Goal: Task Accomplishment & Management: Complete application form

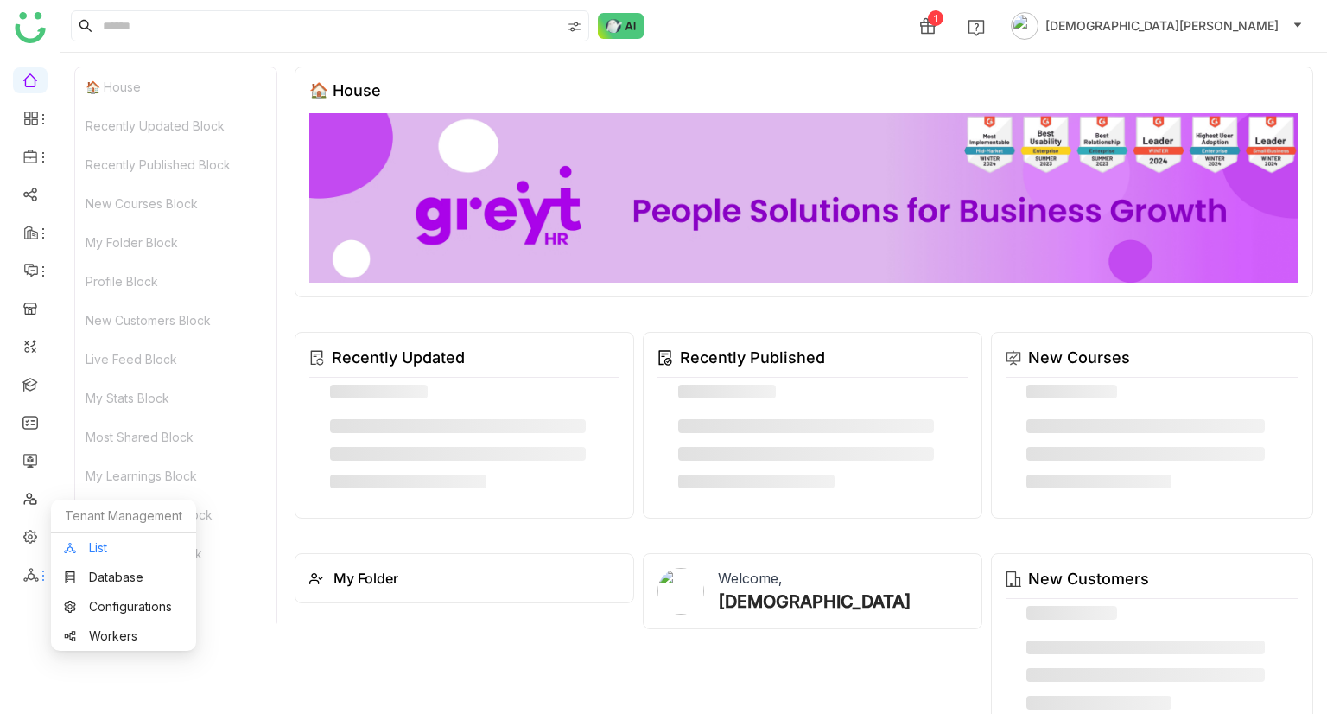
click at [90, 547] on link "List" at bounding box center [123, 548] width 119 height 12
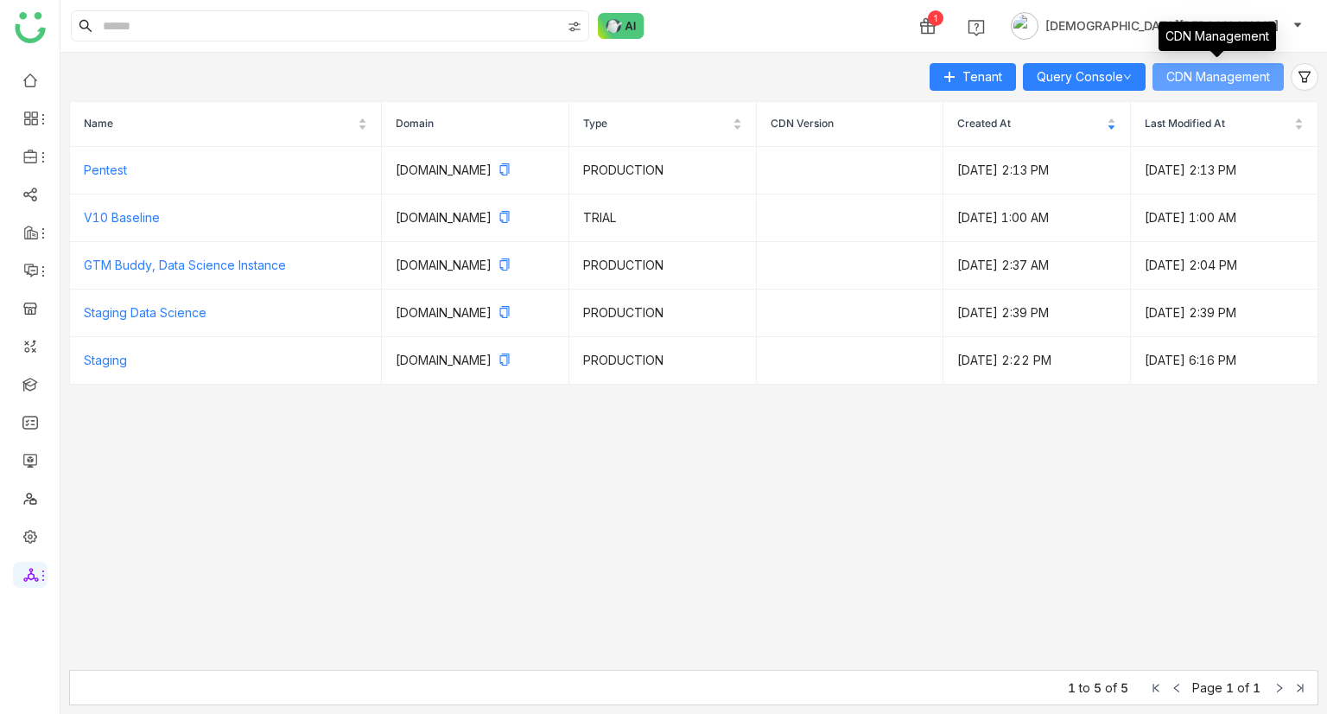
click at [1168, 86] on span "CDN Management" at bounding box center [1218, 76] width 104 height 19
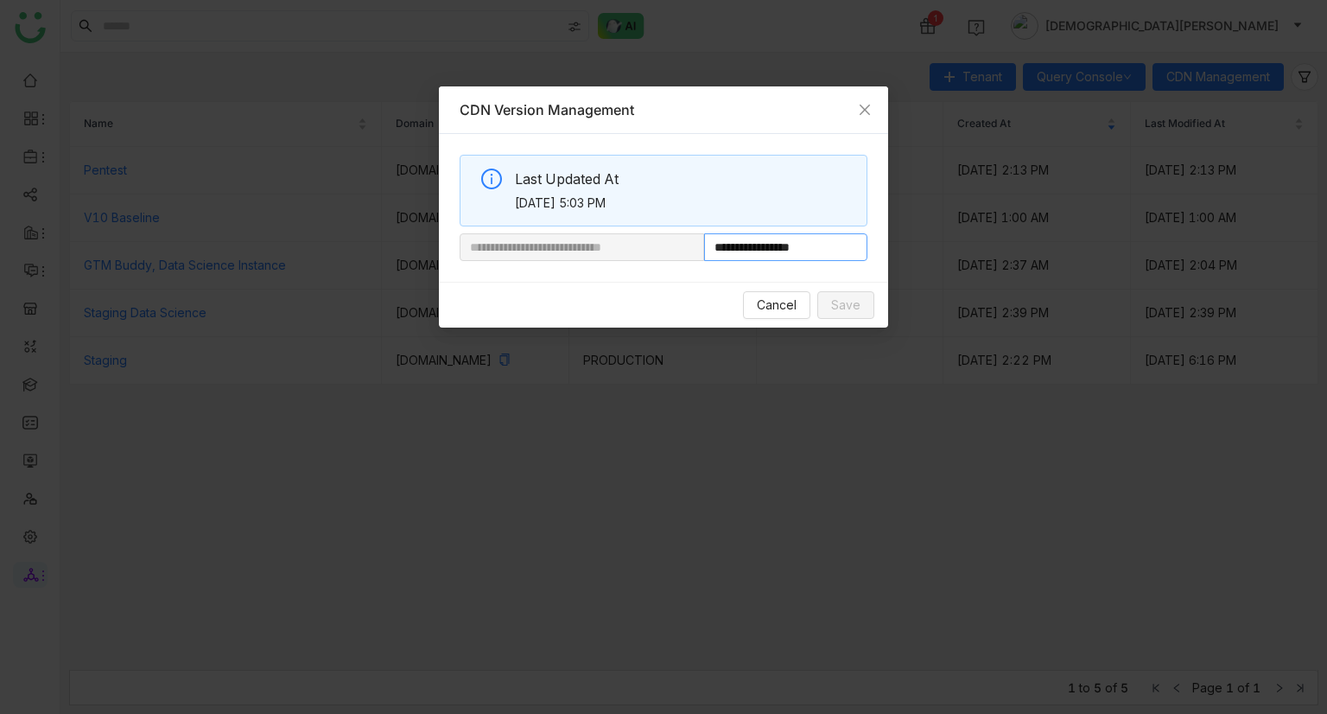
drag, startPoint x: 763, startPoint y: 250, endPoint x: 916, endPoint y: 241, distance: 153.1
click at [916, 241] on nz-modal-container "**********" at bounding box center [663, 357] width 1327 height 714
paste input "**********"
type input "**********"
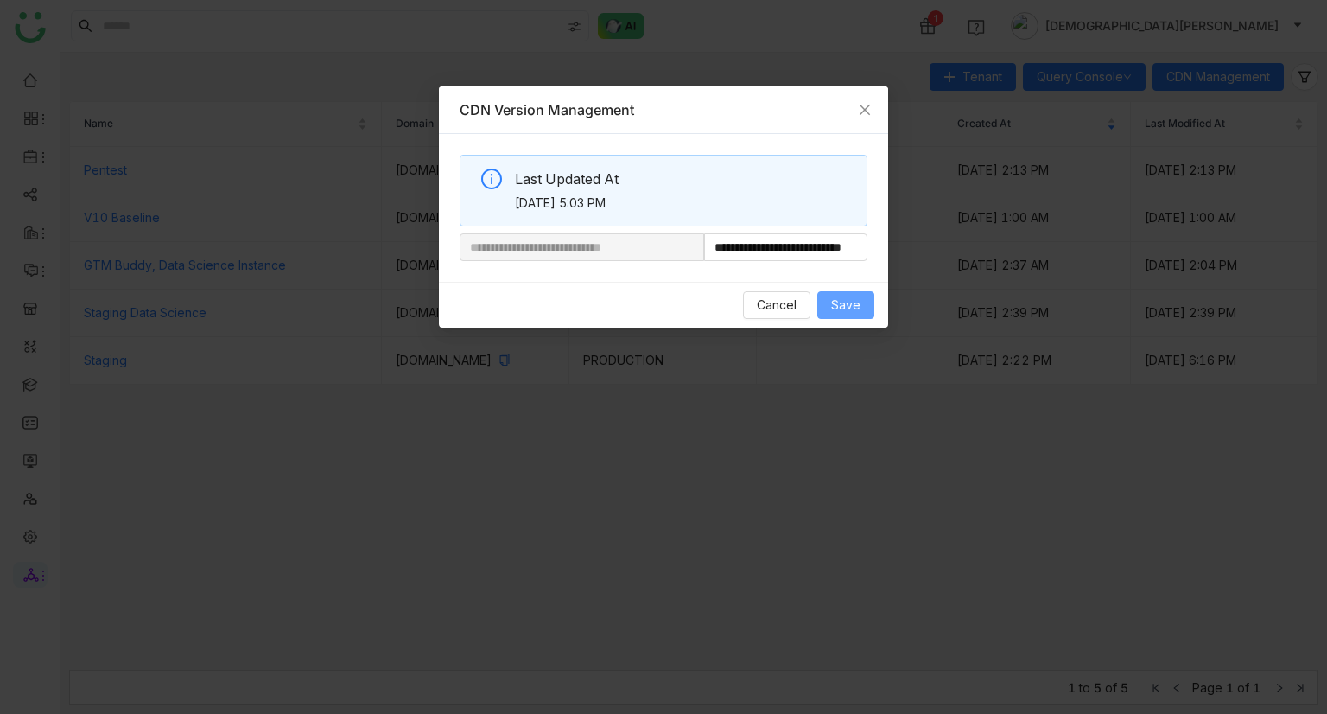
scroll to position [0, 0]
click at [842, 300] on span "Save" at bounding box center [845, 304] width 29 height 19
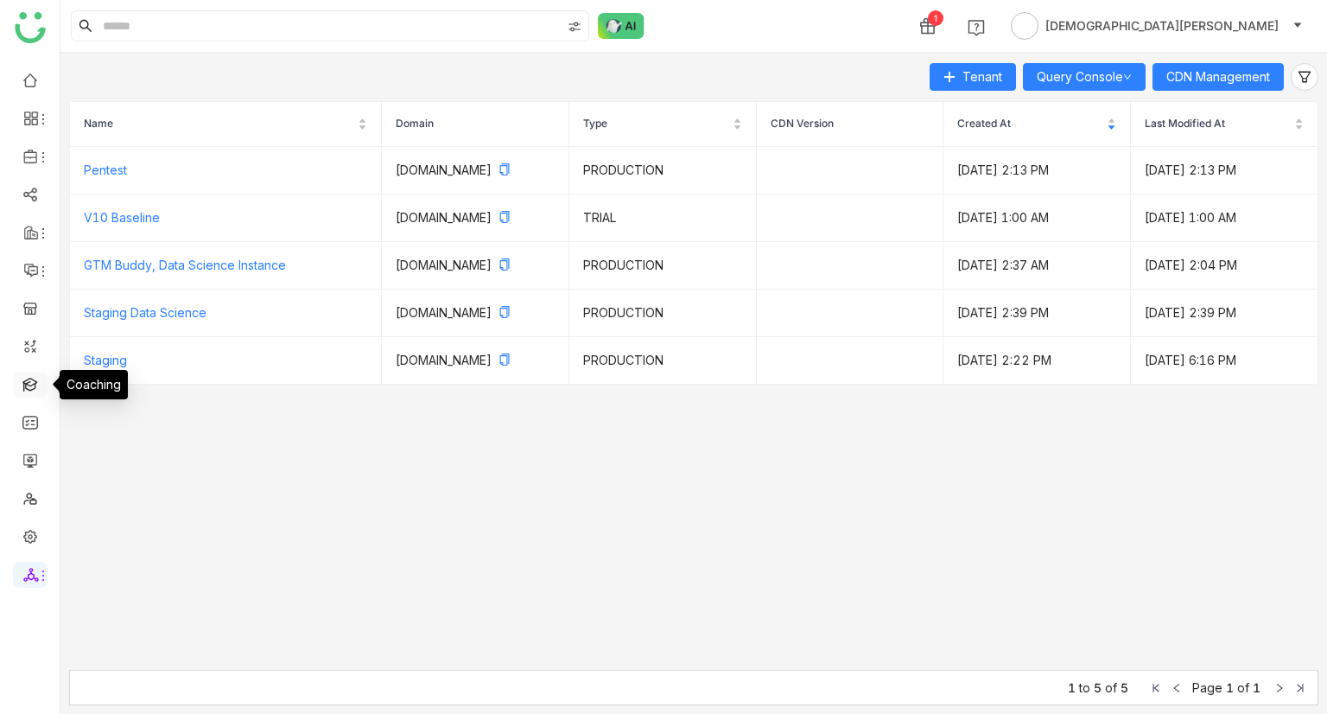
click at [31, 381] on link at bounding box center [30, 383] width 16 height 15
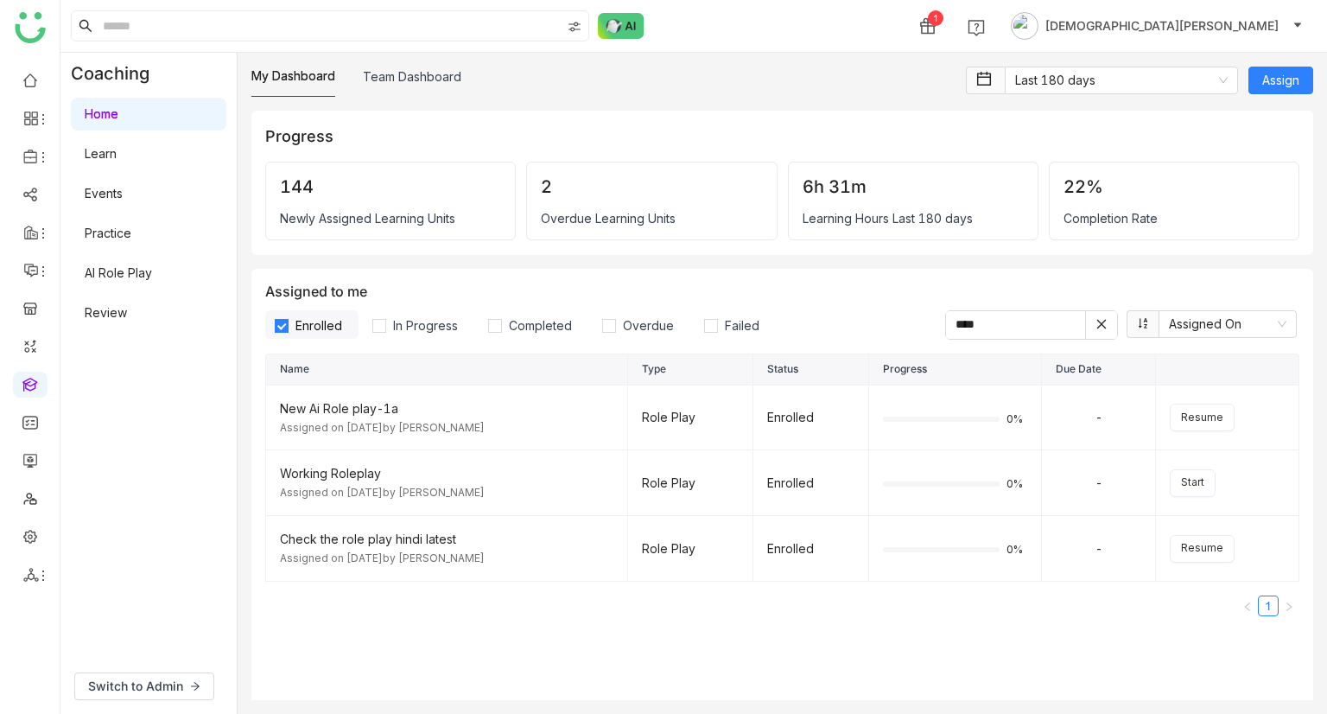
click at [118, 279] on link "AI Role Play" at bounding box center [118, 272] width 67 height 15
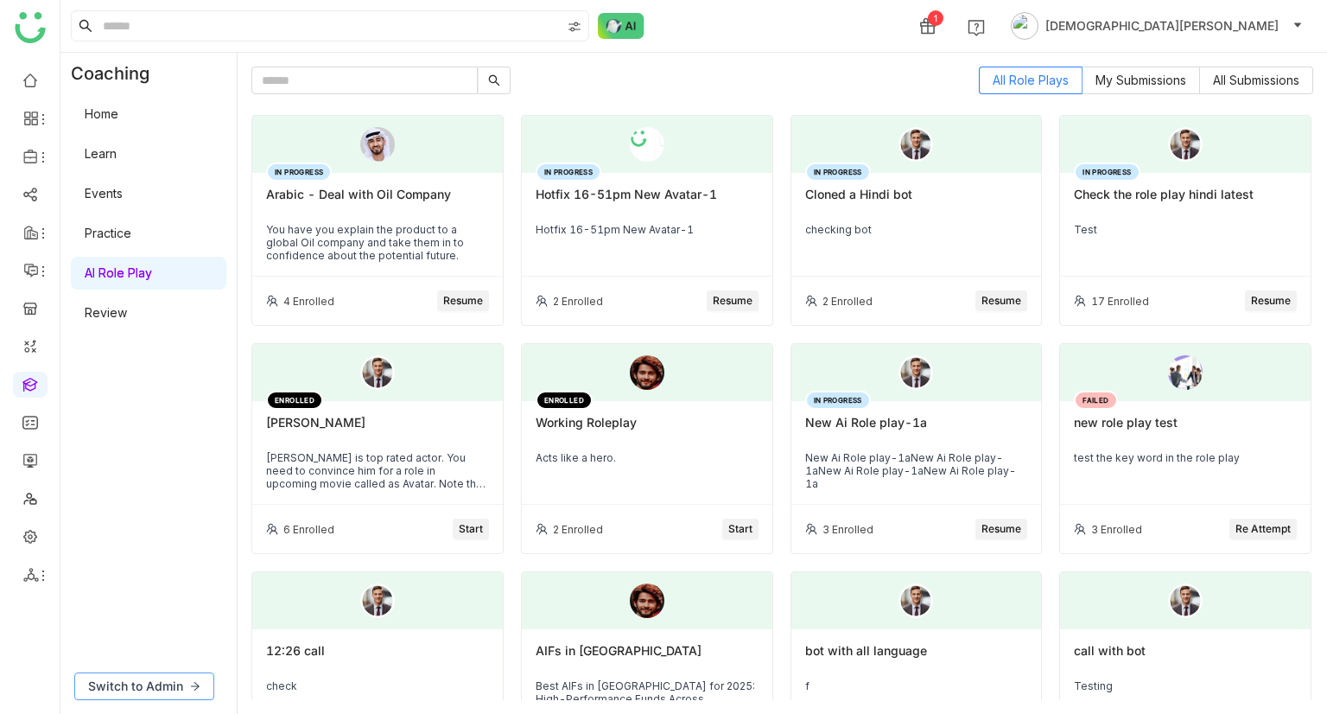
click at [145, 689] on span "Switch to Admin" at bounding box center [135, 685] width 95 height 19
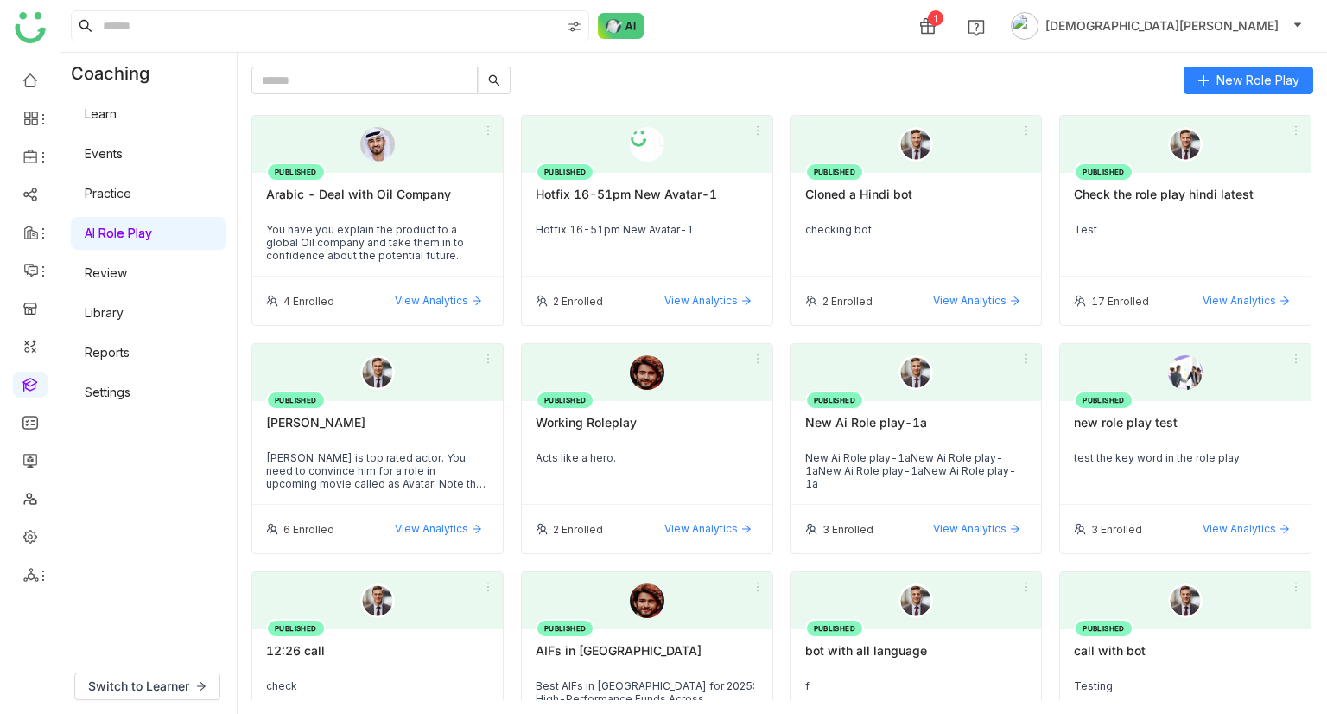
click at [119, 390] on link "Settings" at bounding box center [108, 391] width 46 height 15
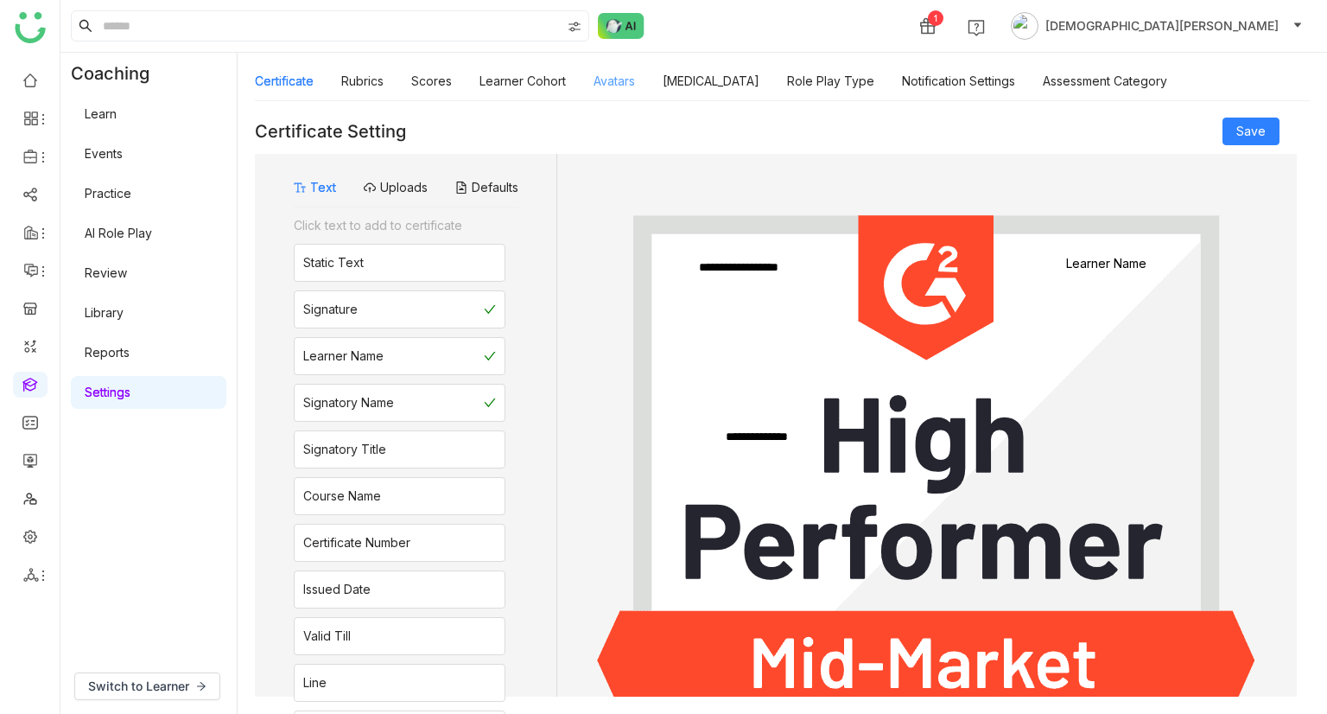
click at [608, 78] on link "Avatars" at bounding box center [613, 80] width 41 height 15
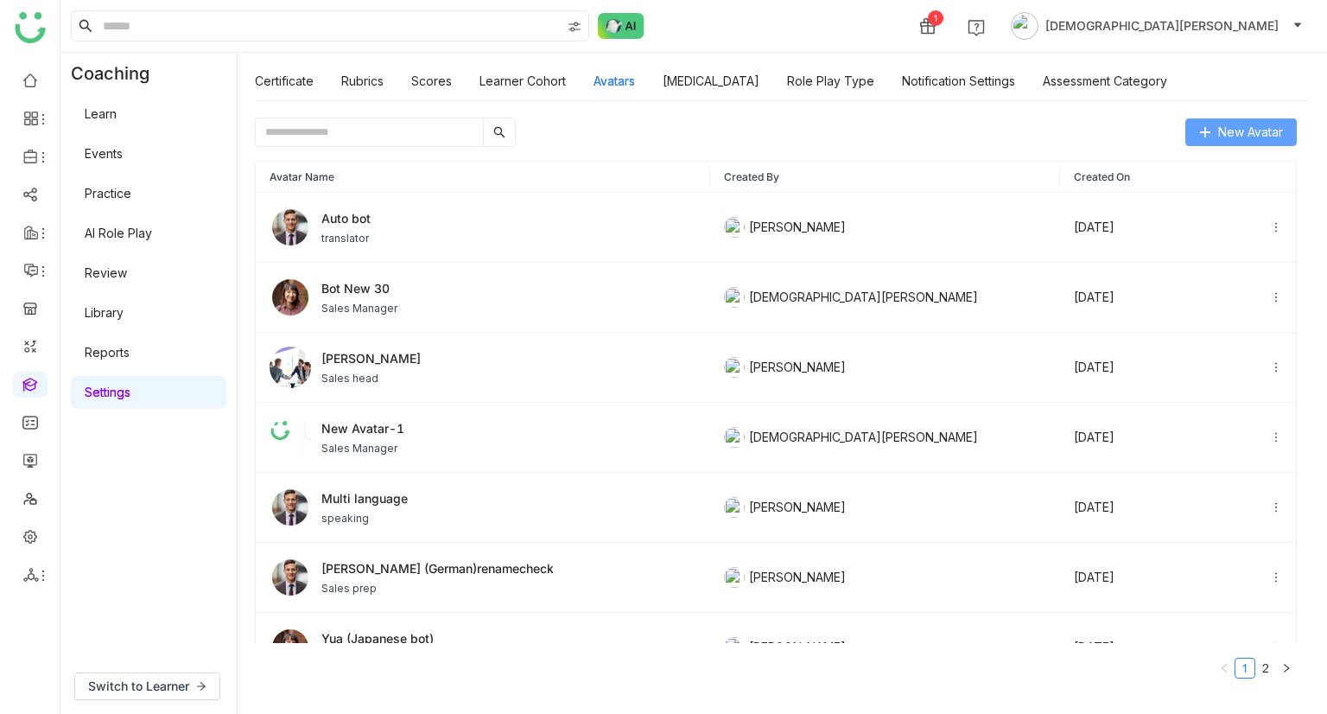
click at [1266, 137] on span "New Avatar" at bounding box center [1250, 132] width 65 height 19
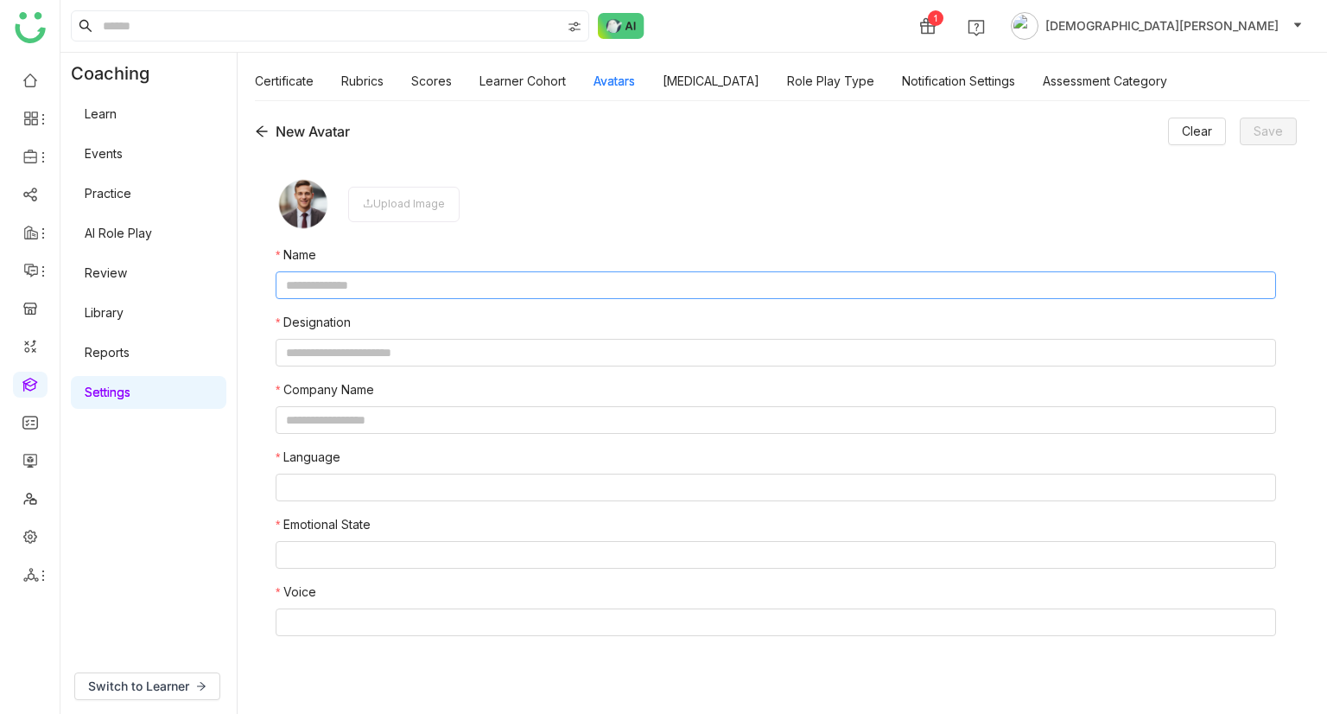
click at [384, 284] on input "text" at bounding box center [776, 285] width 1000 height 28
click at [365, 422] on input "text" at bounding box center [776, 420] width 1000 height 28
click at [357, 295] on input "text" at bounding box center [776, 285] width 1000 height 28
type input "*"
click at [130, 225] on link "AI Role Play" at bounding box center [118, 232] width 67 height 15
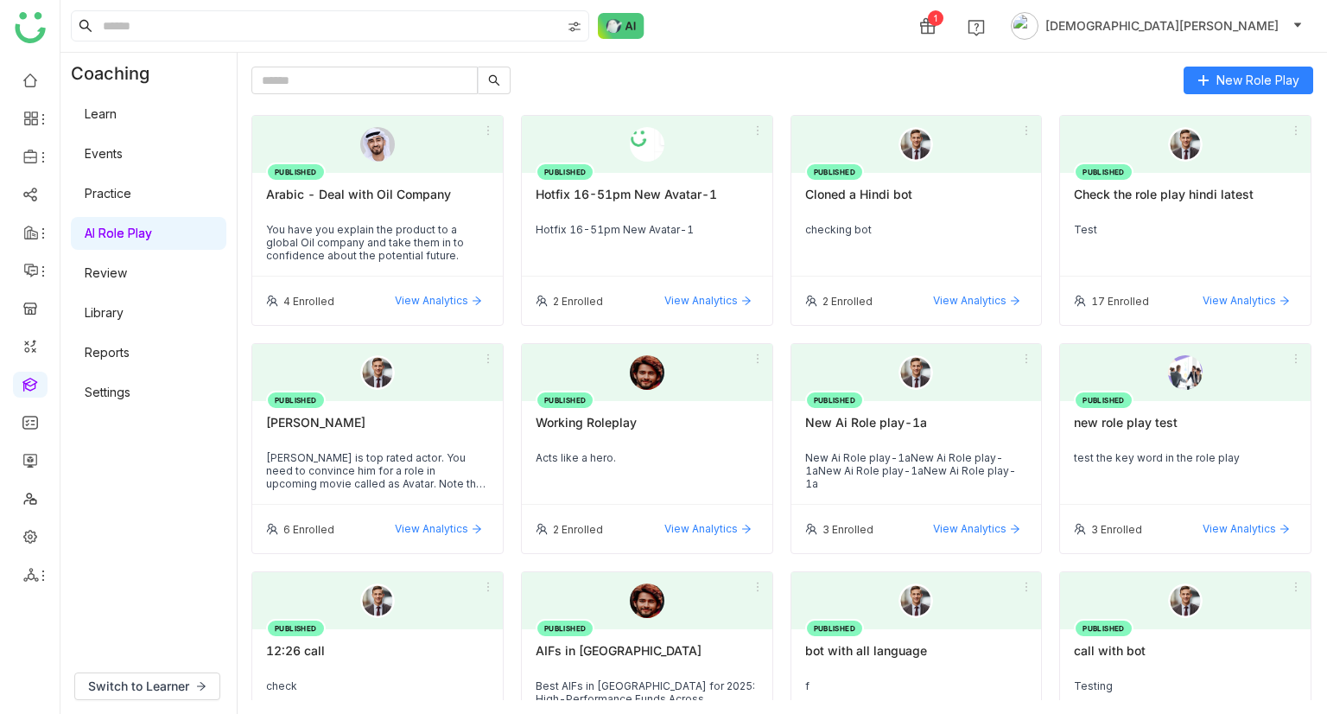
click at [356, 206] on div "Arabic - Deal with Oil Company" at bounding box center [377, 201] width 223 height 29
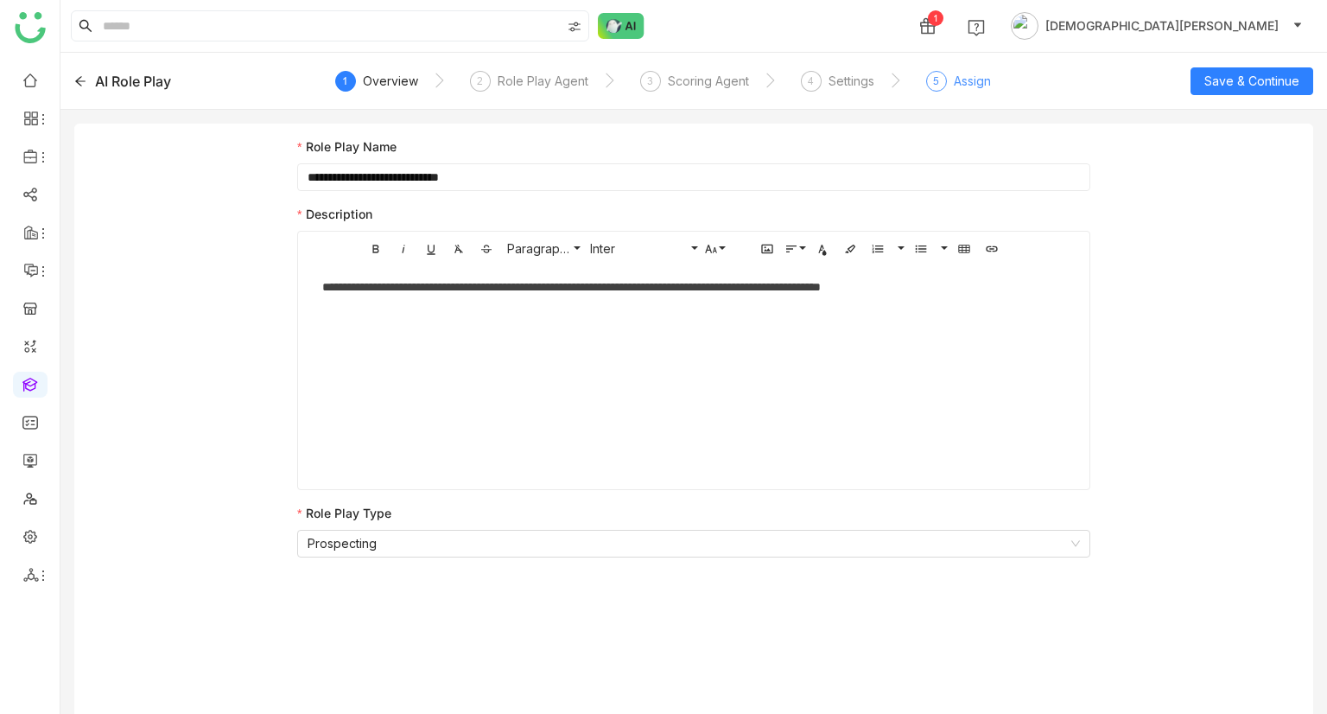
click at [944, 78] on div "5 Assign" at bounding box center [958, 86] width 65 height 31
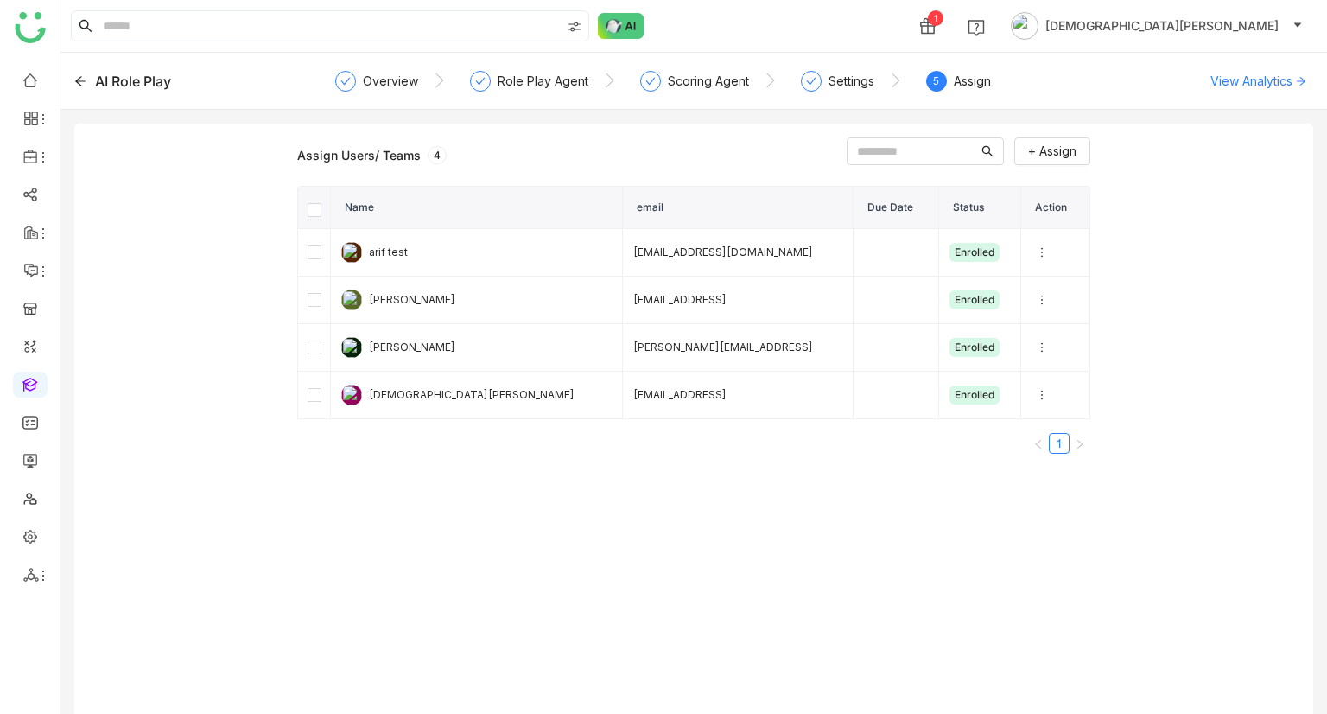
click at [78, 83] on icon at bounding box center [80, 81] width 10 height 10
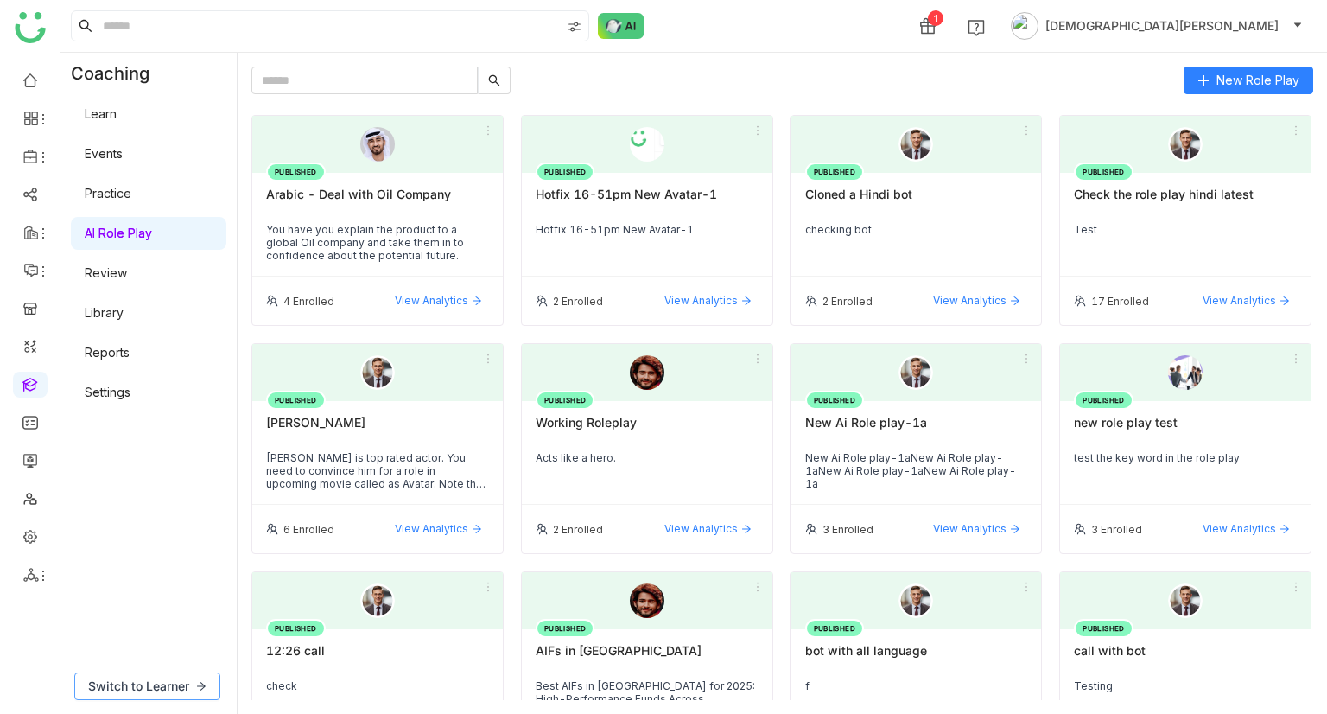
click at [145, 695] on button "Switch to Learner" at bounding box center [147, 686] width 146 height 28
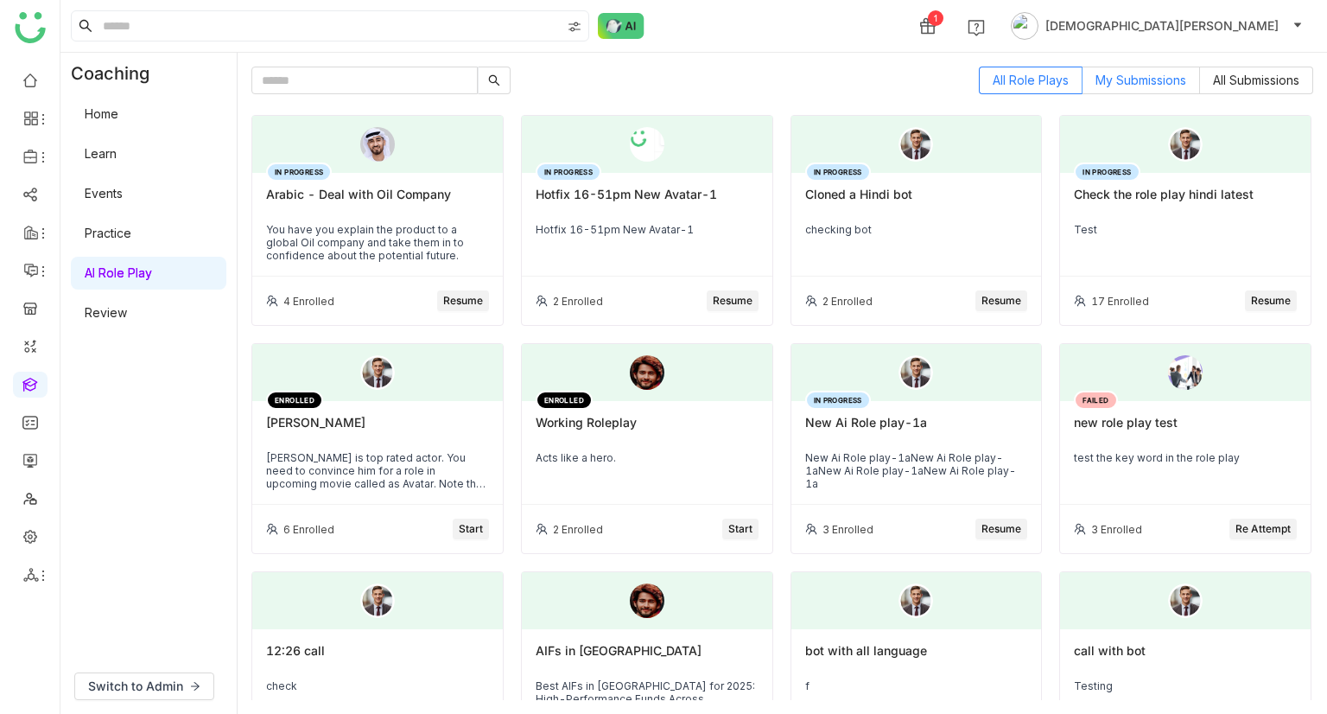
click at [1140, 84] on span "My Submissions" at bounding box center [1140, 80] width 91 height 15
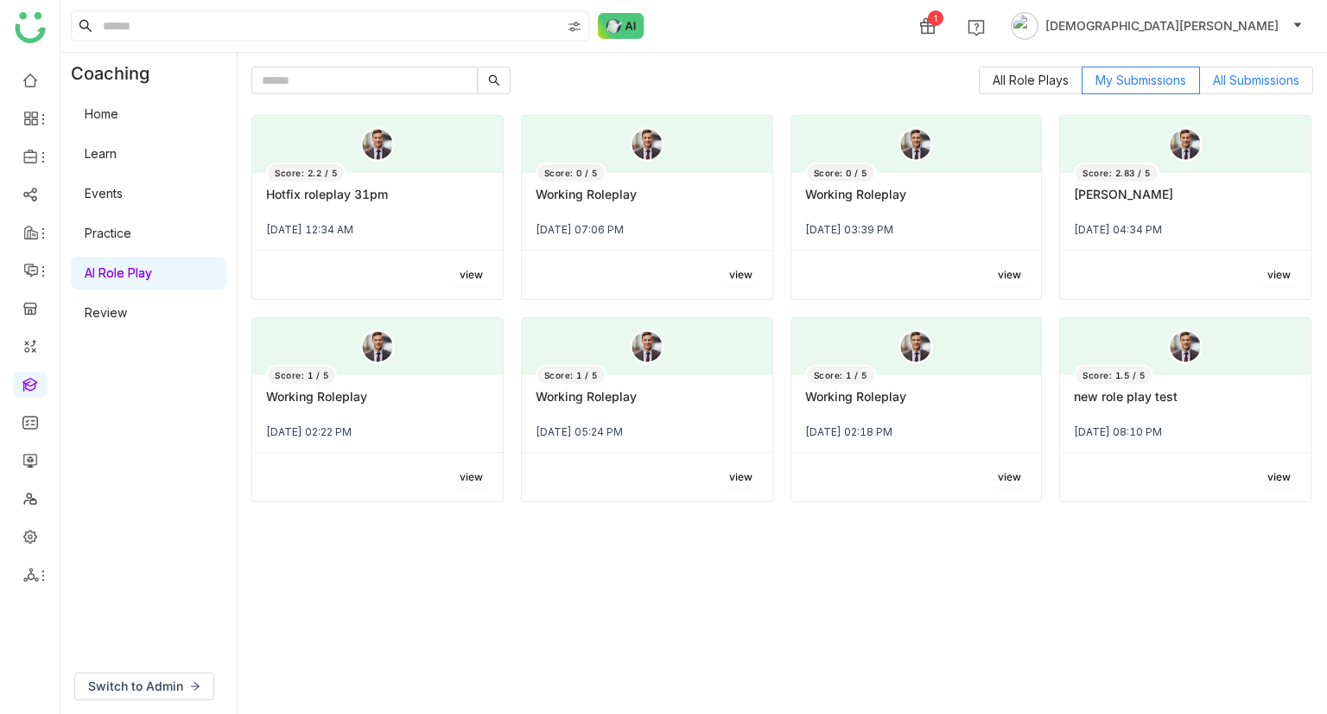
click at [1266, 67] on label "All Submissions" at bounding box center [1256, 81] width 113 height 28
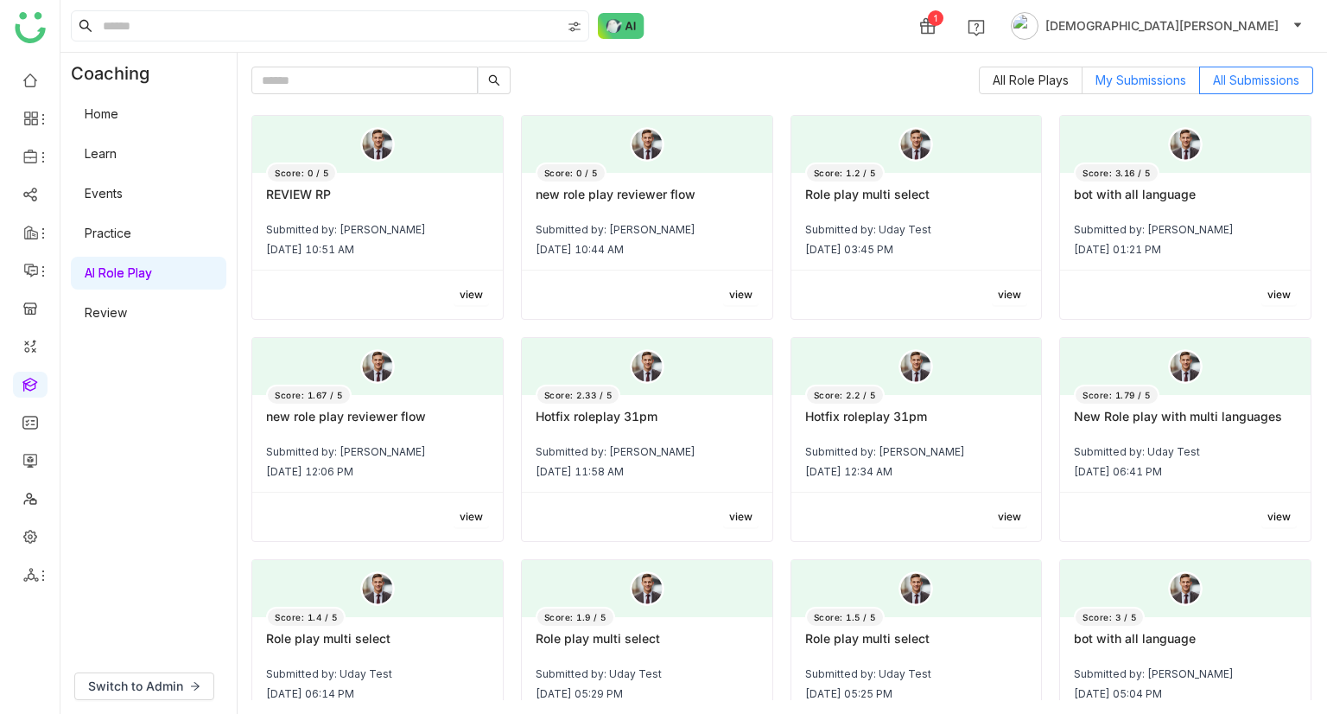
click at [1140, 78] on span "My Submissions" at bounding box center [1140, 80] width 91 height 15
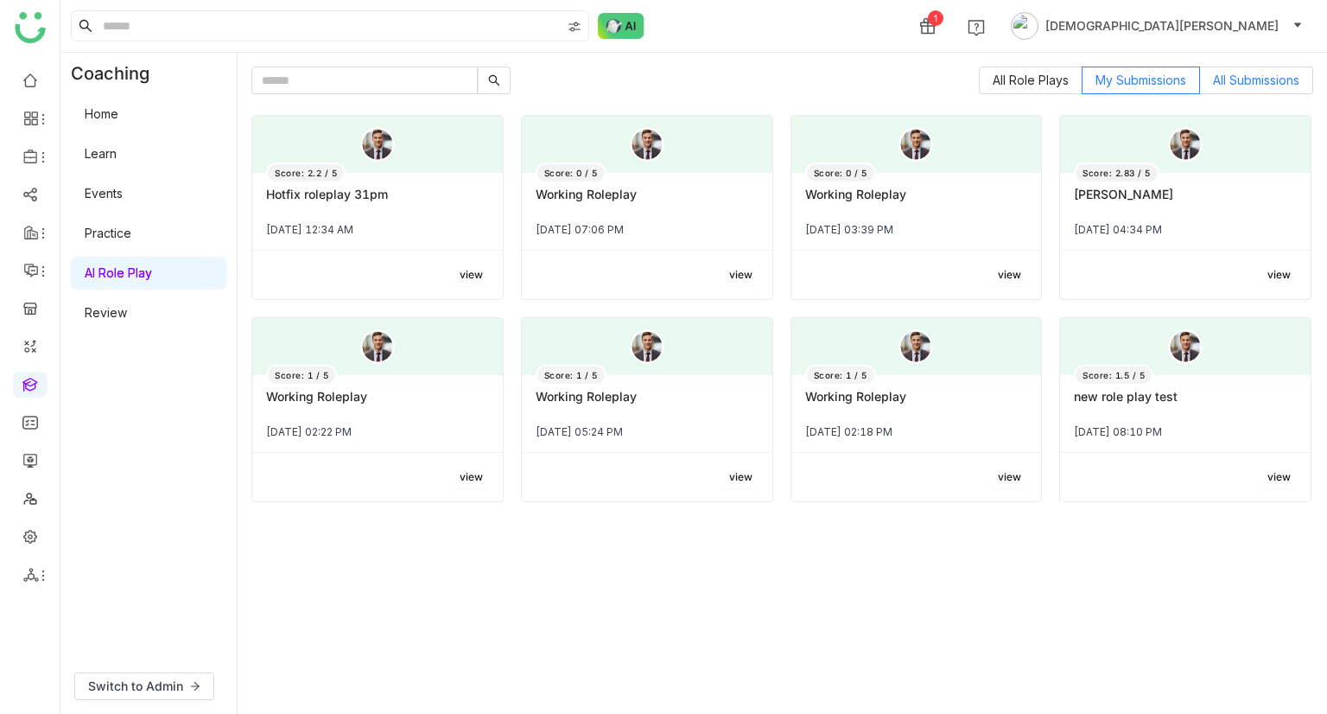
click at [1277, 73] on span "All Submissions" at bounding box center [1256, 80] width 86 height 15
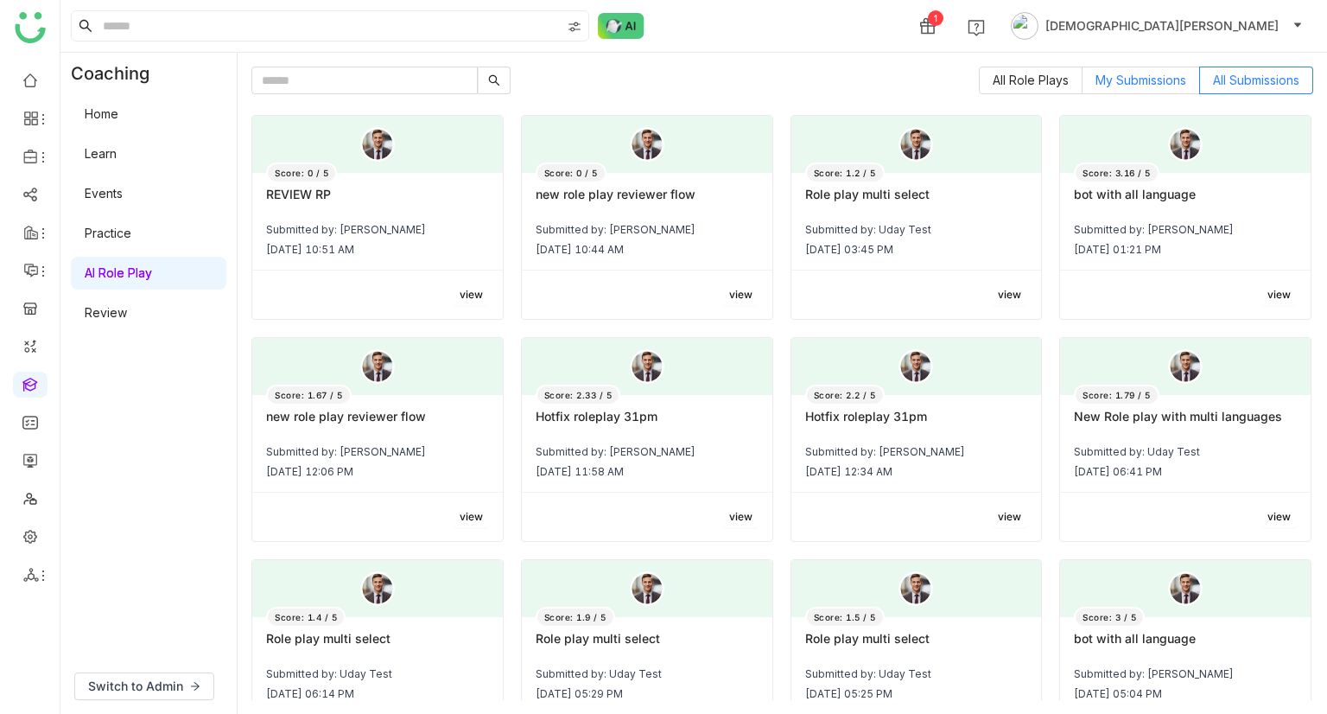
click at [1116, 82] on span "My Submissions" at bounding box center [1140, 80] width 91 height 15
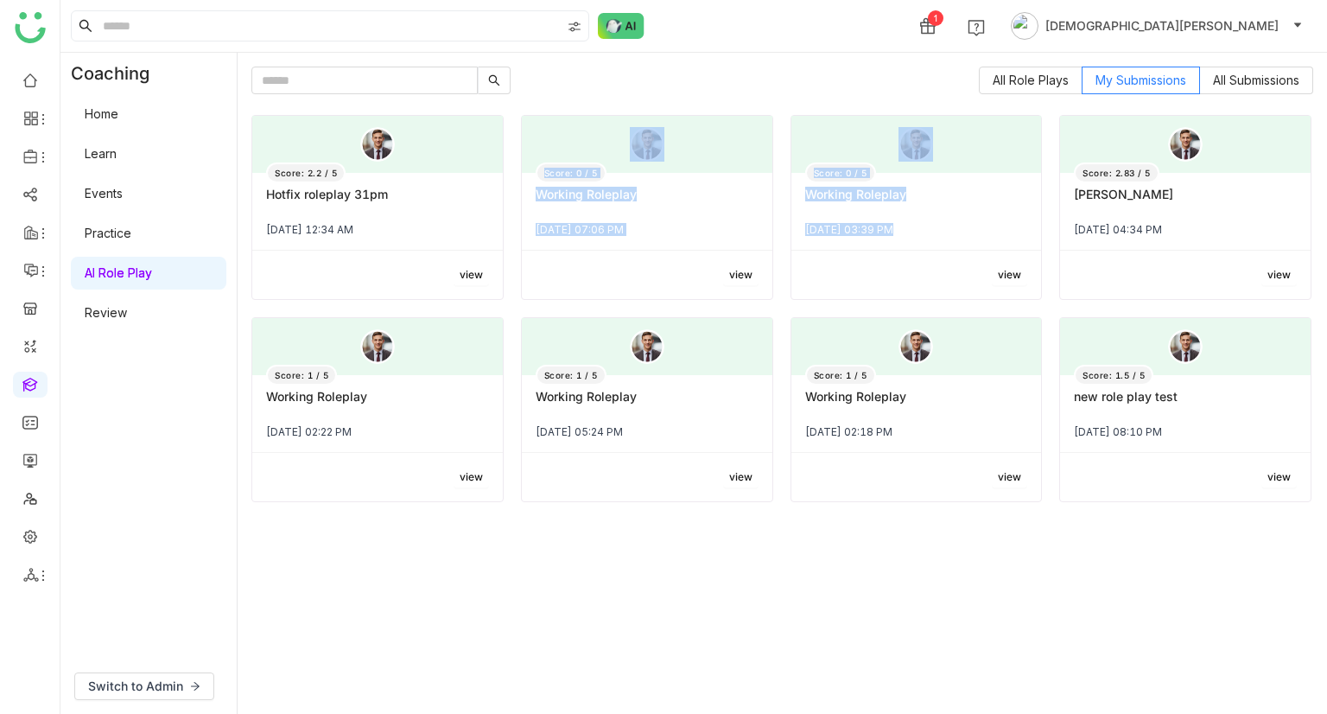
drag, startPoint x: 781, startPoint y: 122, endPoint x: 802, endPoint y: 268, distance: 147.5
click at [802, 268] on div "Score: 2.2 / 5 Hotfix roleplay 31pm Sep 17, 2025 12:34 AM view Score: 0 / 5 Wor…" at bounding box center [782, 308] width 1062 height 387
click at [777, 281] on div "Score: 2.2 / 5 Hotfix roleplay 31pm Sep 17, 2025 12:34 AM view Score: 0 / 5 Wor…" at bounding box center [782, 308] width 1062 height 387
click at [743, 94] on div "All Role Plays My Submissions All Submissions Score: 2.2 / 5 Hotfix roleplay 31…" at bounding box center [782, 383] width 1062 height 633
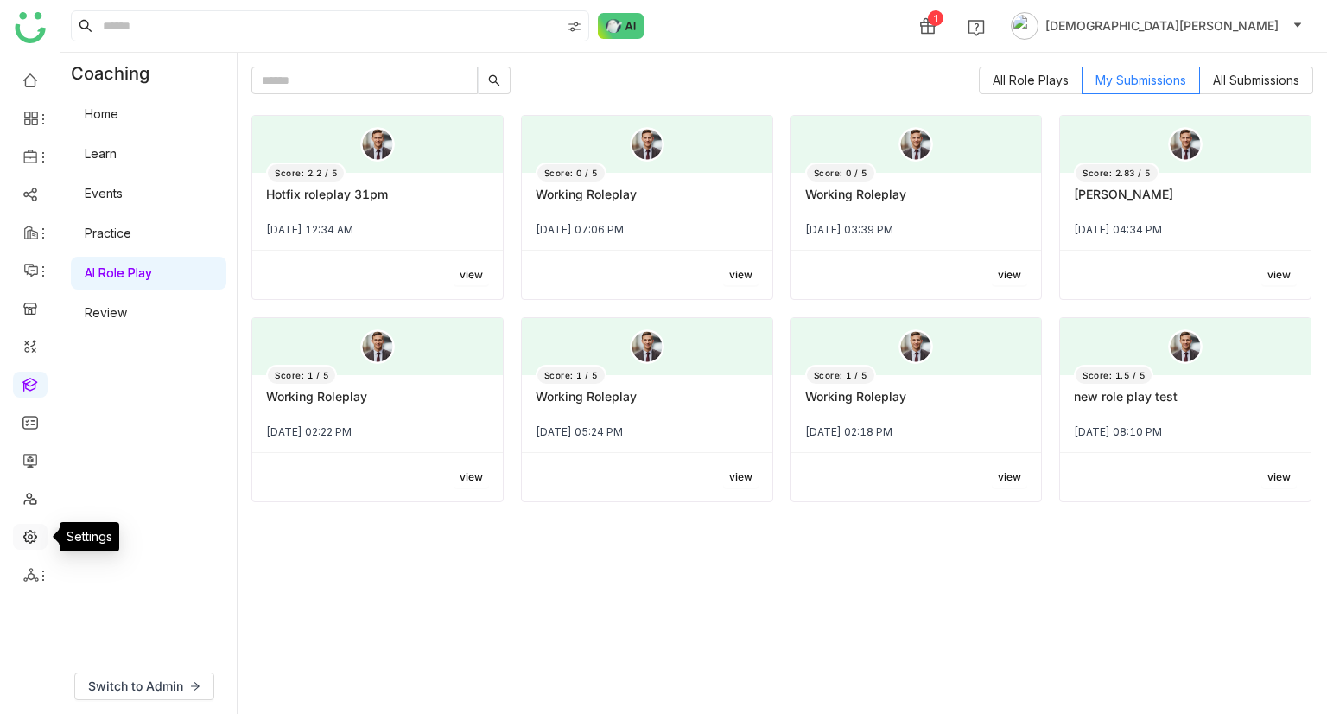
click at [23, 543] on link at bounding box center [30, 535] width 16 height 15
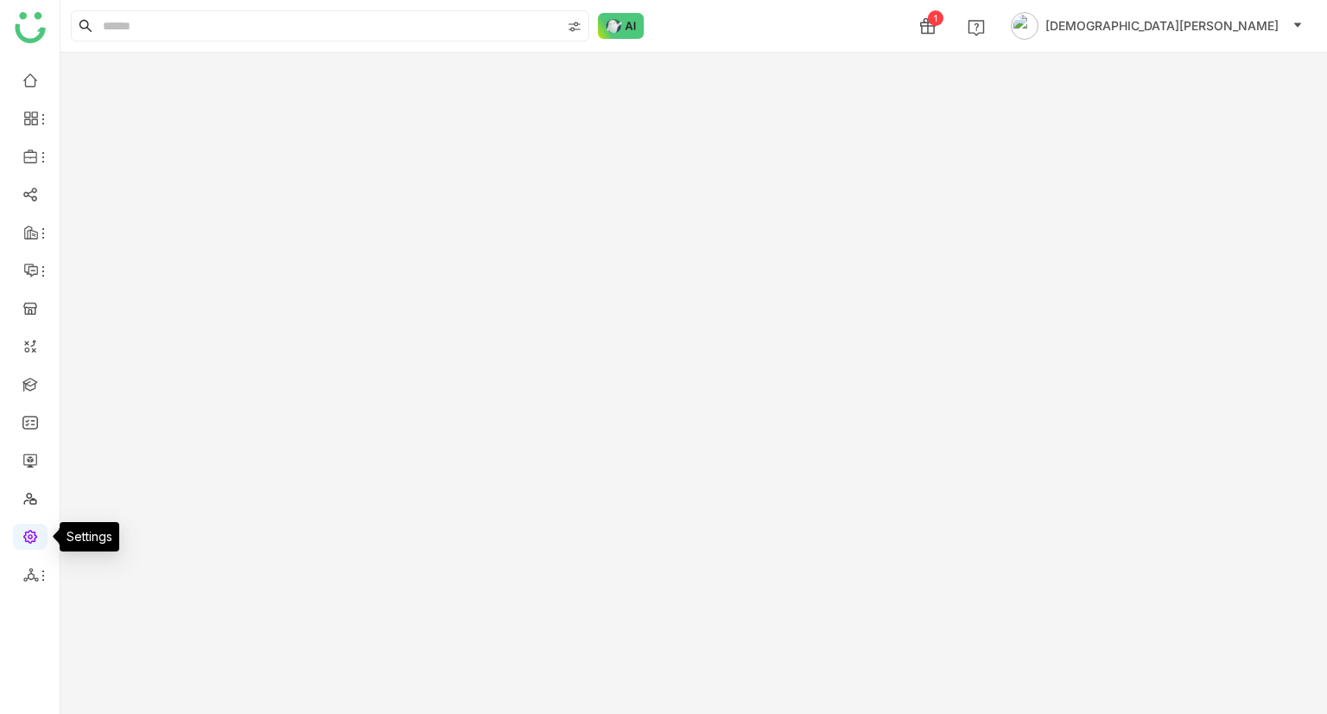
click at [23, 543] on link at bounding box center [30, 535] width 16 height 15
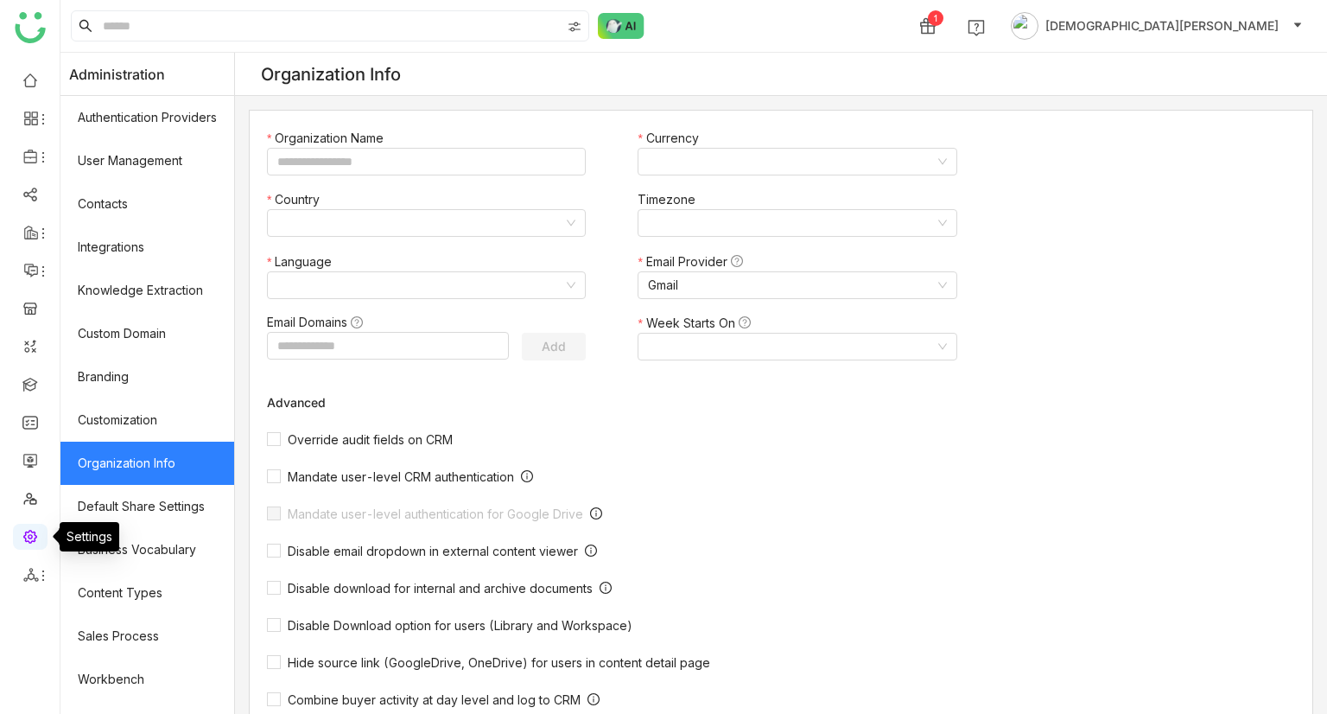
type input "*******"
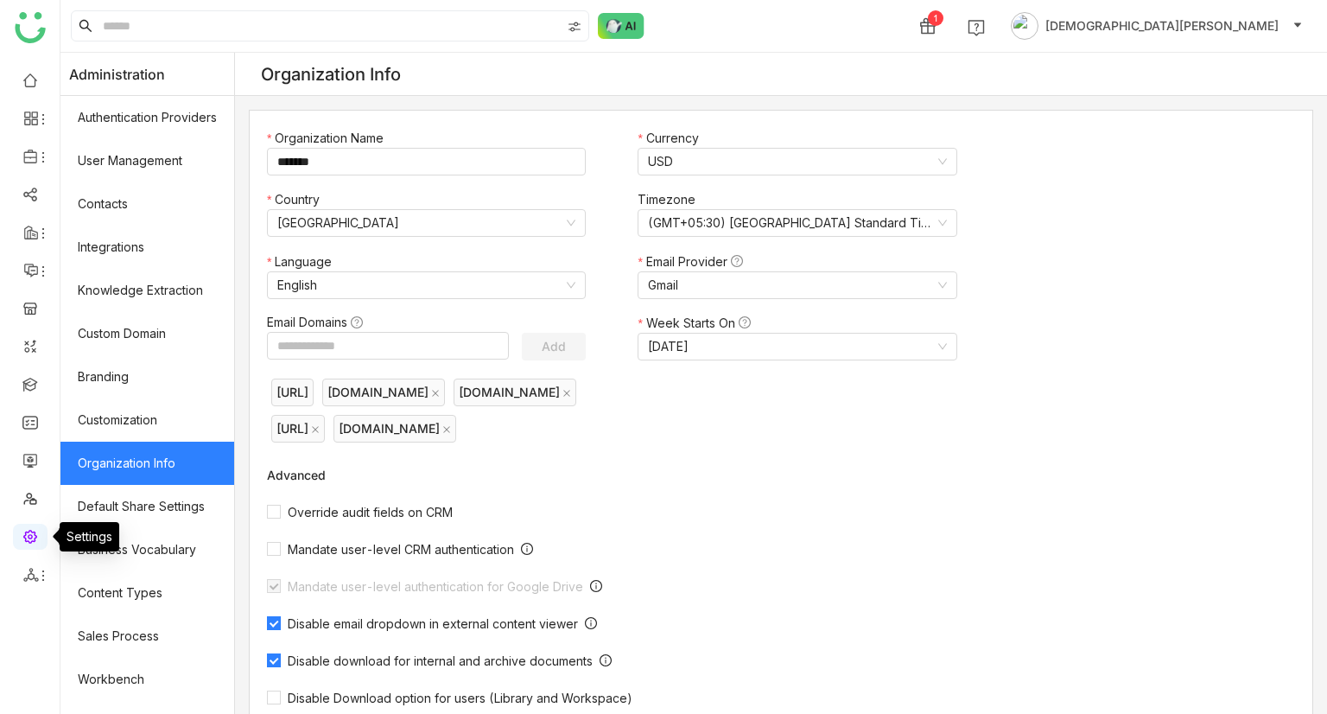
click at [23, 543] on link at bounding box center [30, 535] width 16 height 15
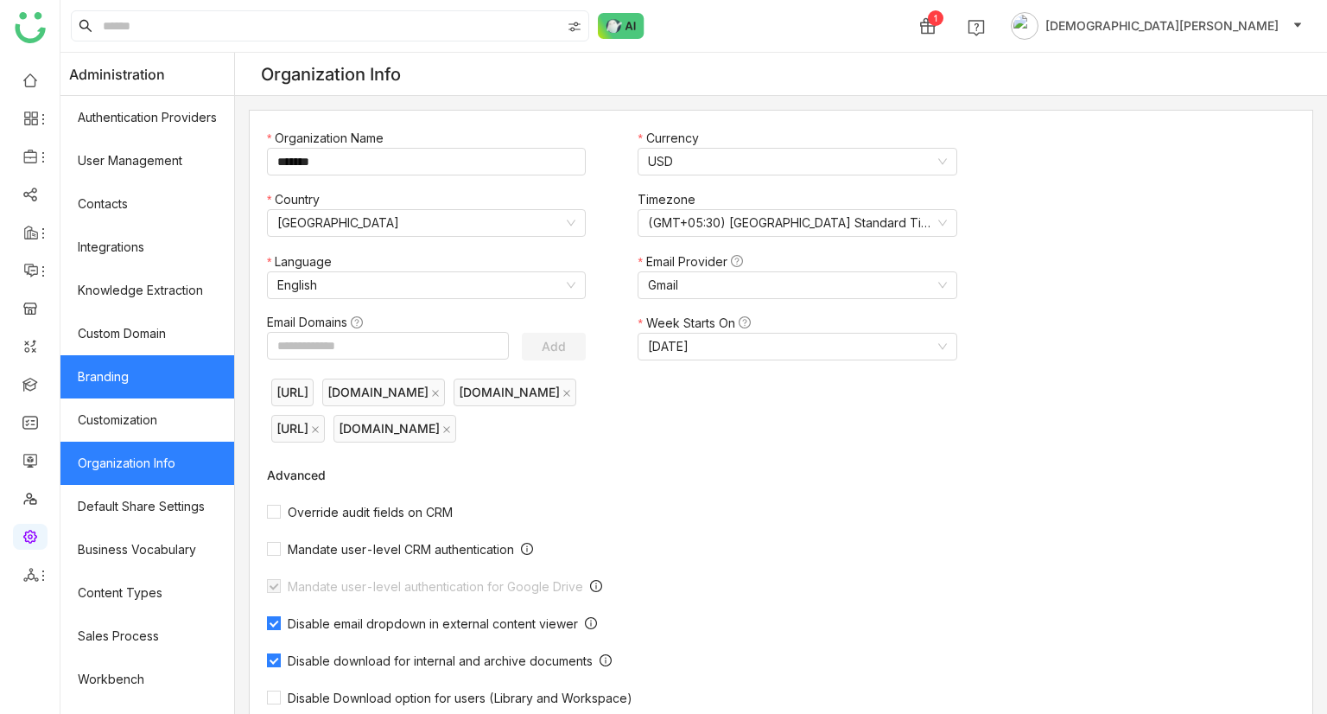
click at [142, 382] on link "Branding" at bounding box center [147, 376] width 174 height 43
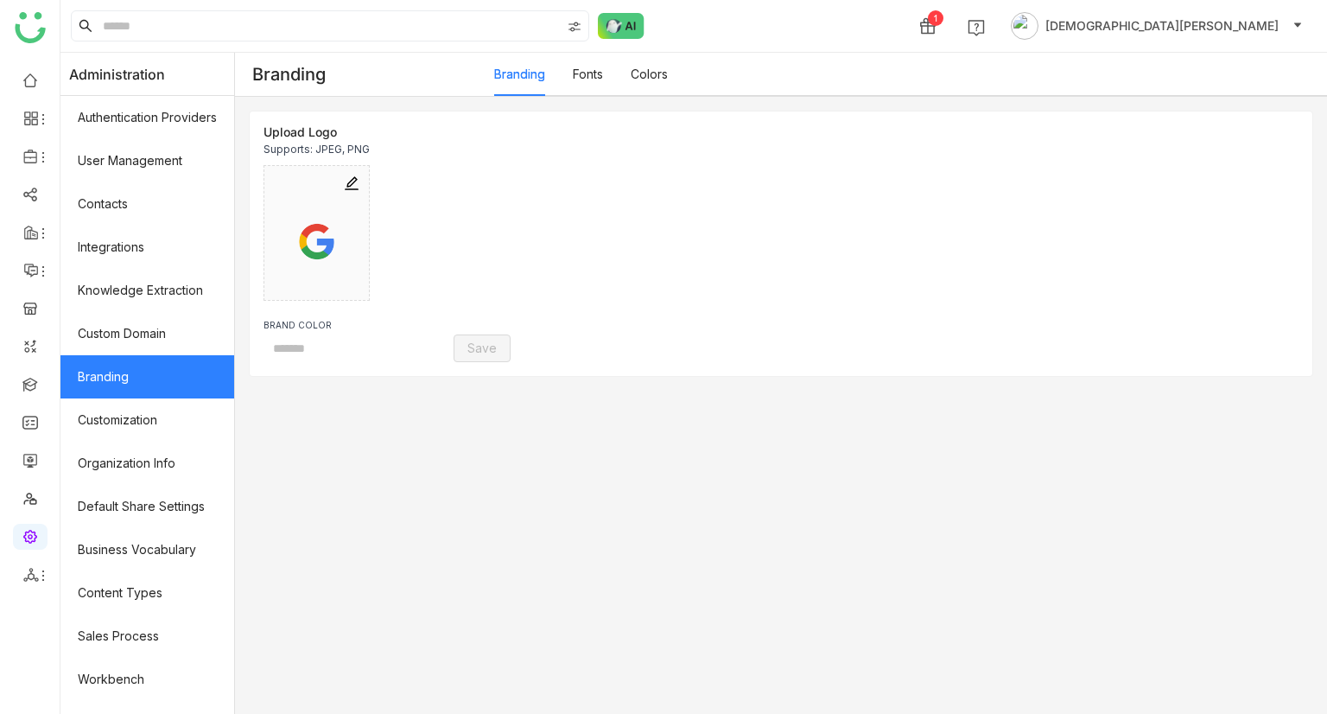
click at [142, 382] on link "Branding" at bounding box center [147, 376] width 174 height 43
type input "*******"
click at [688, 77] on div "Branding Fonts Colors" at bounding box center [910, 74] width 833 height 43
click at [657, 75] on link "Colors" at bounding box center [649, 74] width 37 height 15
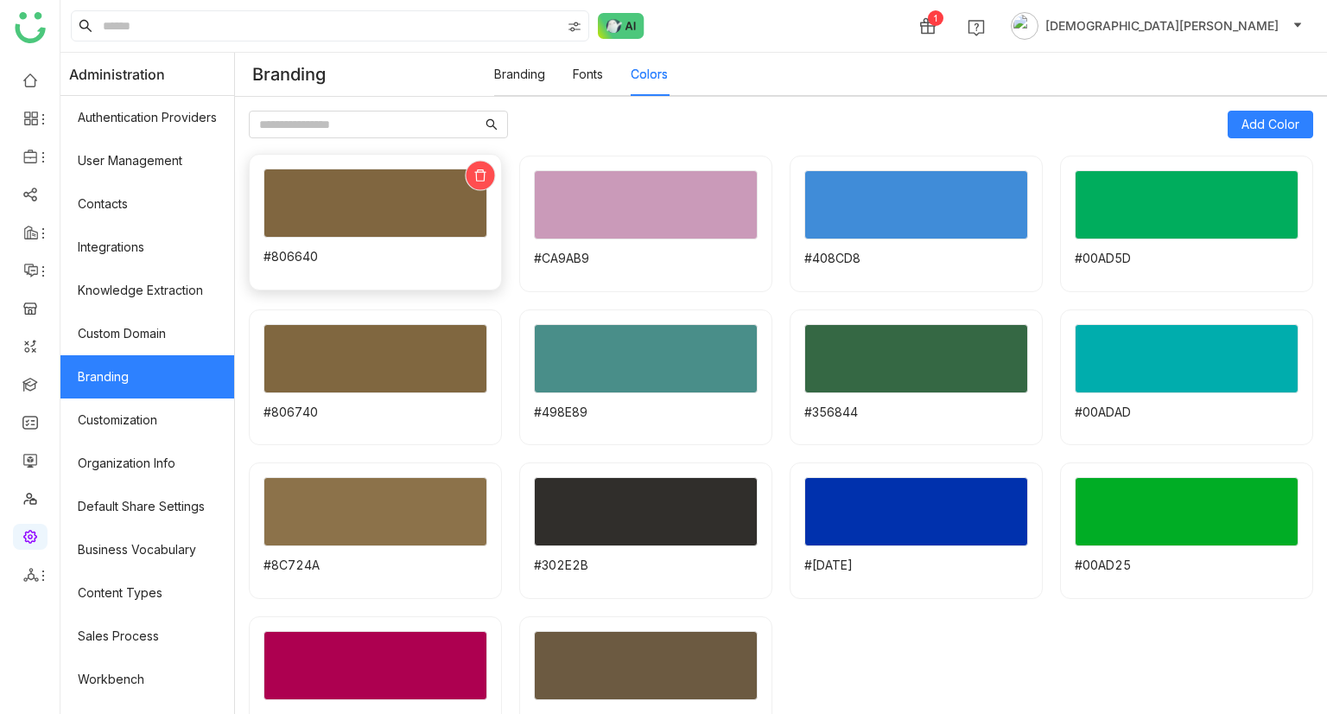
click at [485, 172] on icon at bounding box center [479, 175] width 11 height 12
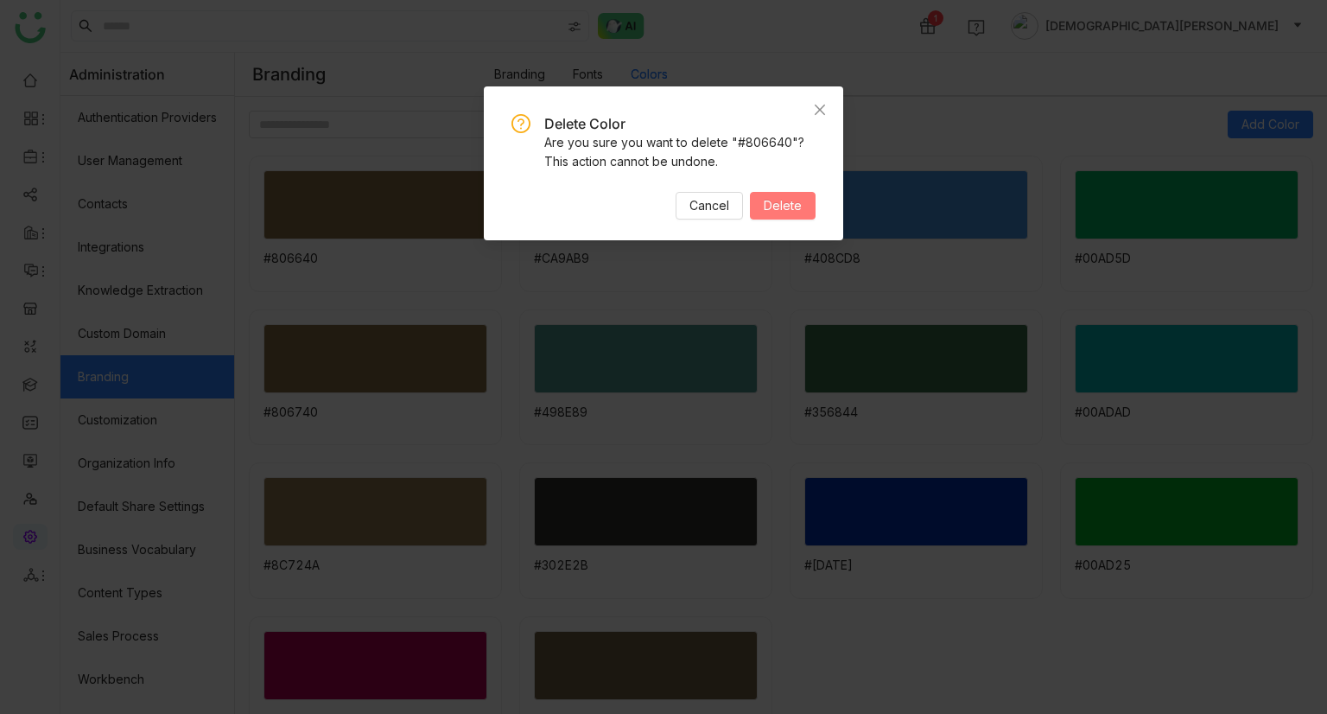
click at [784, 208] on span "Delete" at bounding box center [783, 205] width 38 height 19
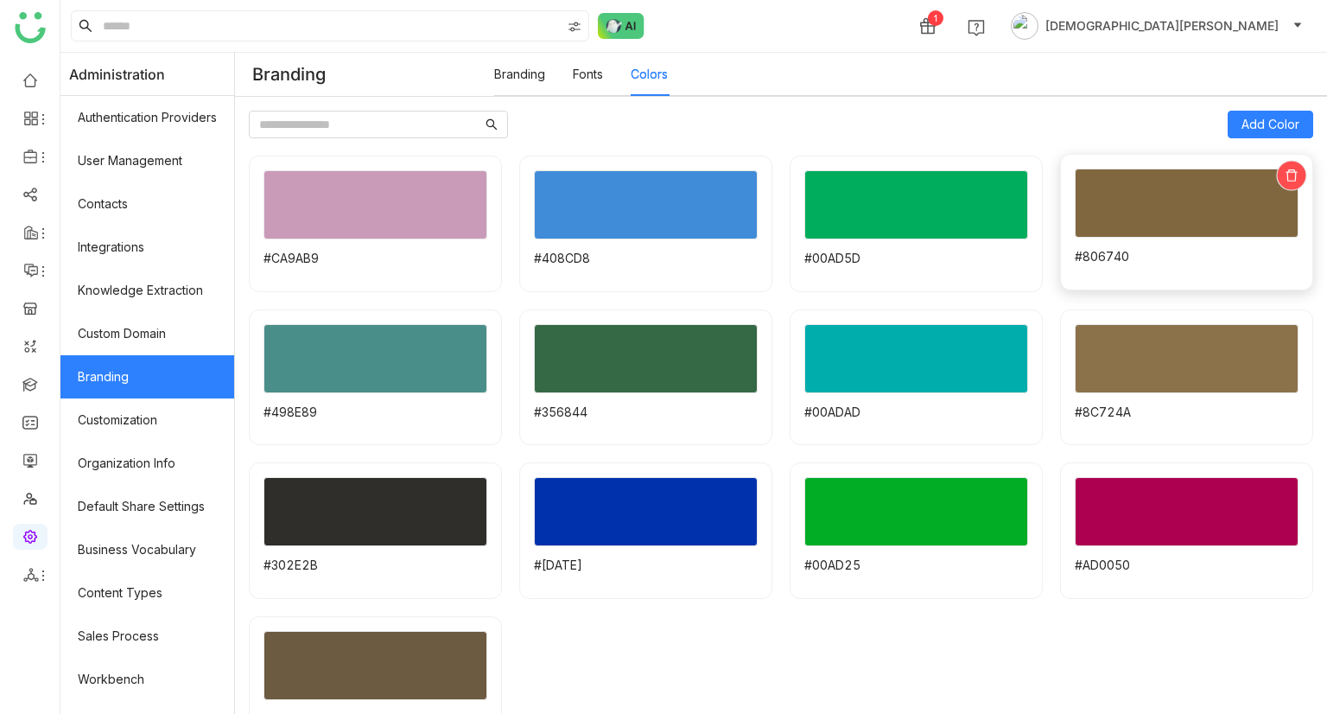
click at [1285, 174] on icon at bounding box center [1291, 174] width 13 height 13
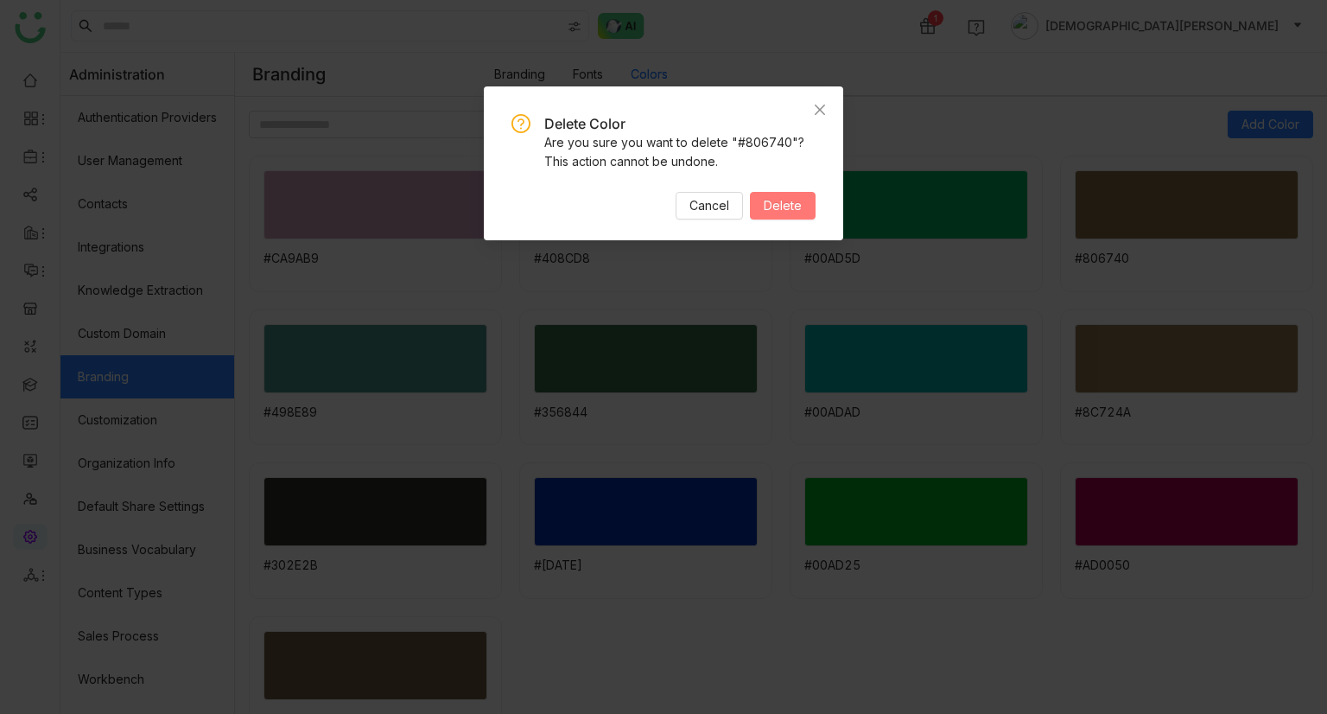
click at [782, 197] on span "Delete" at bounding box center [783, 205] width 38 height 19
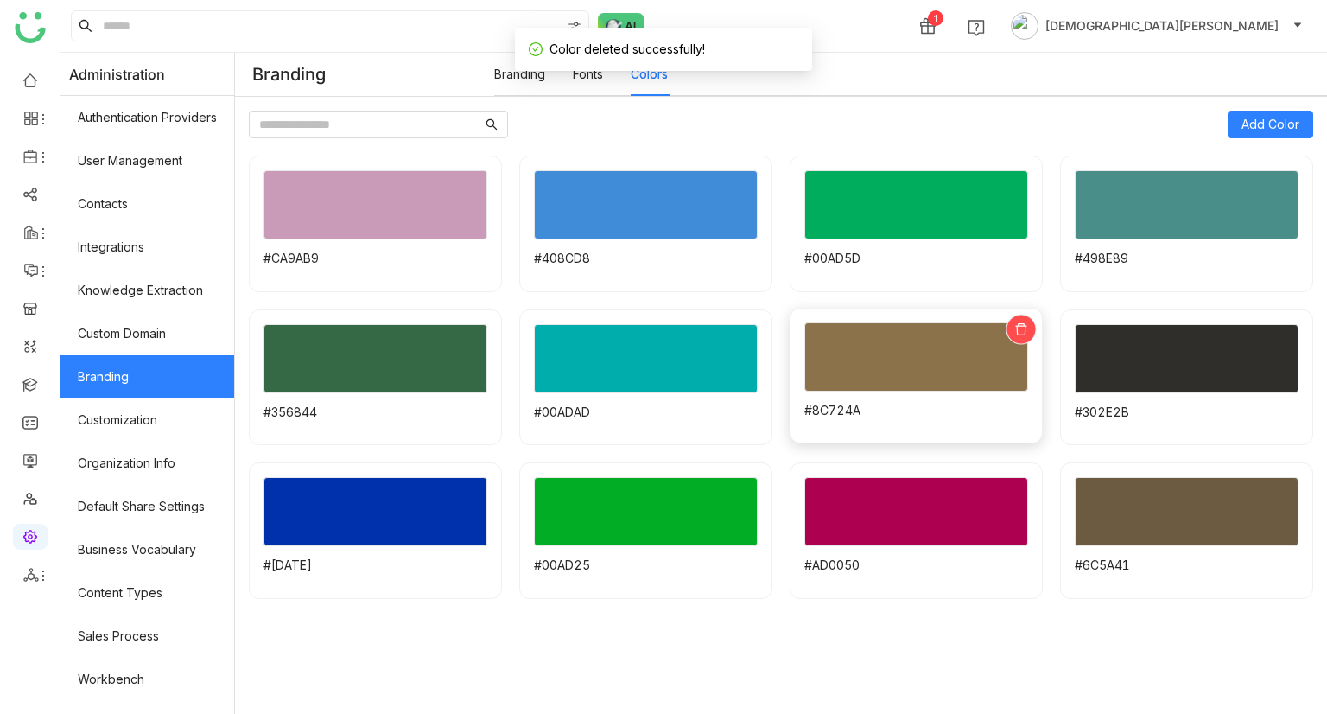
click at [1014, 326] on icon at bounding box center [1020, 328] width 13 height 13
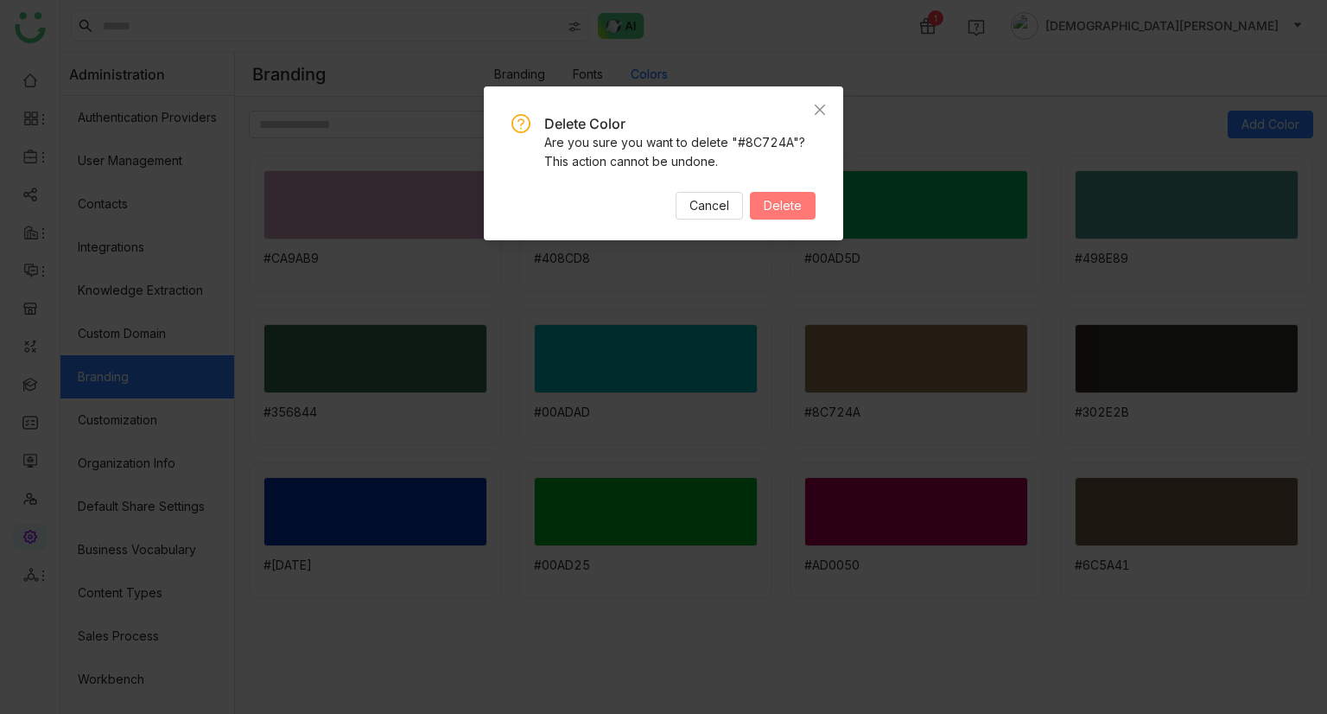
click at [757, 208] on button "Delete" at bounding box center [783, 206] width 66 height 28
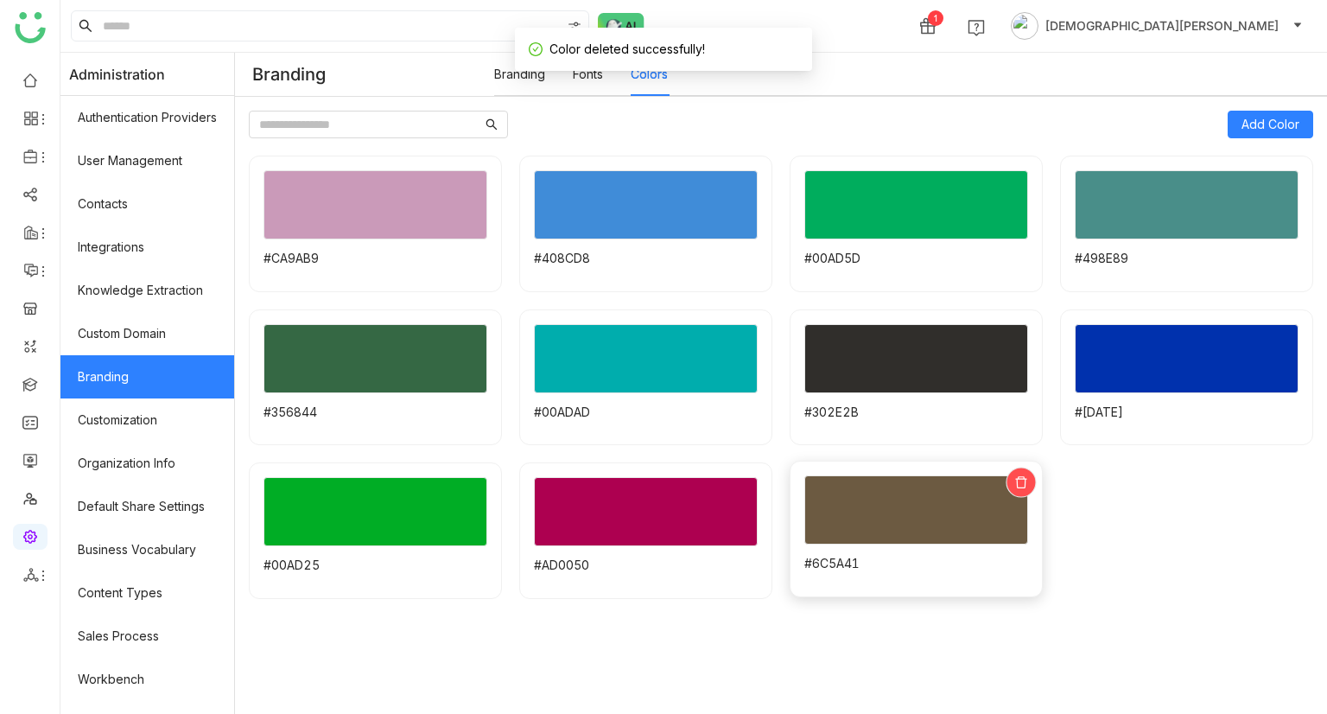
click at [1015, 485] on icon at bounding box center [1020, 482] width 11 height 12
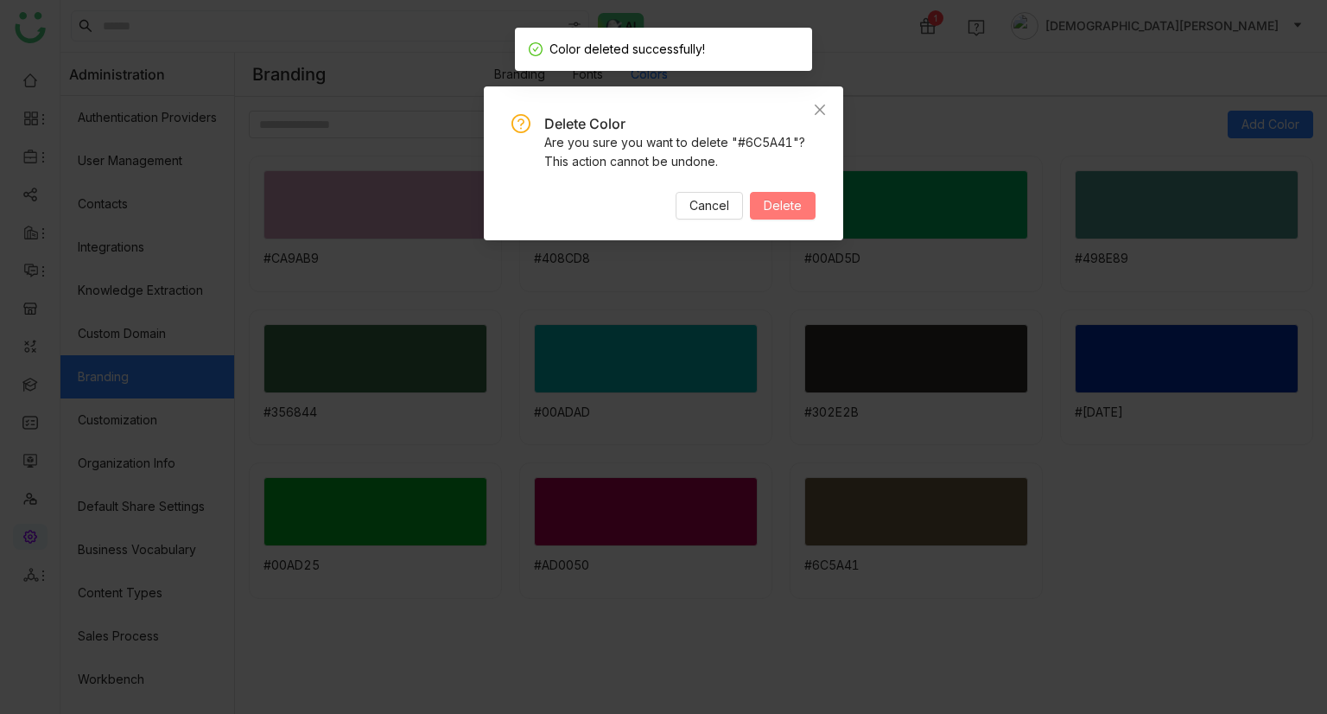
click at [765, 198] on span "Delete" at bounding box center [783, 205] width 38 height 19
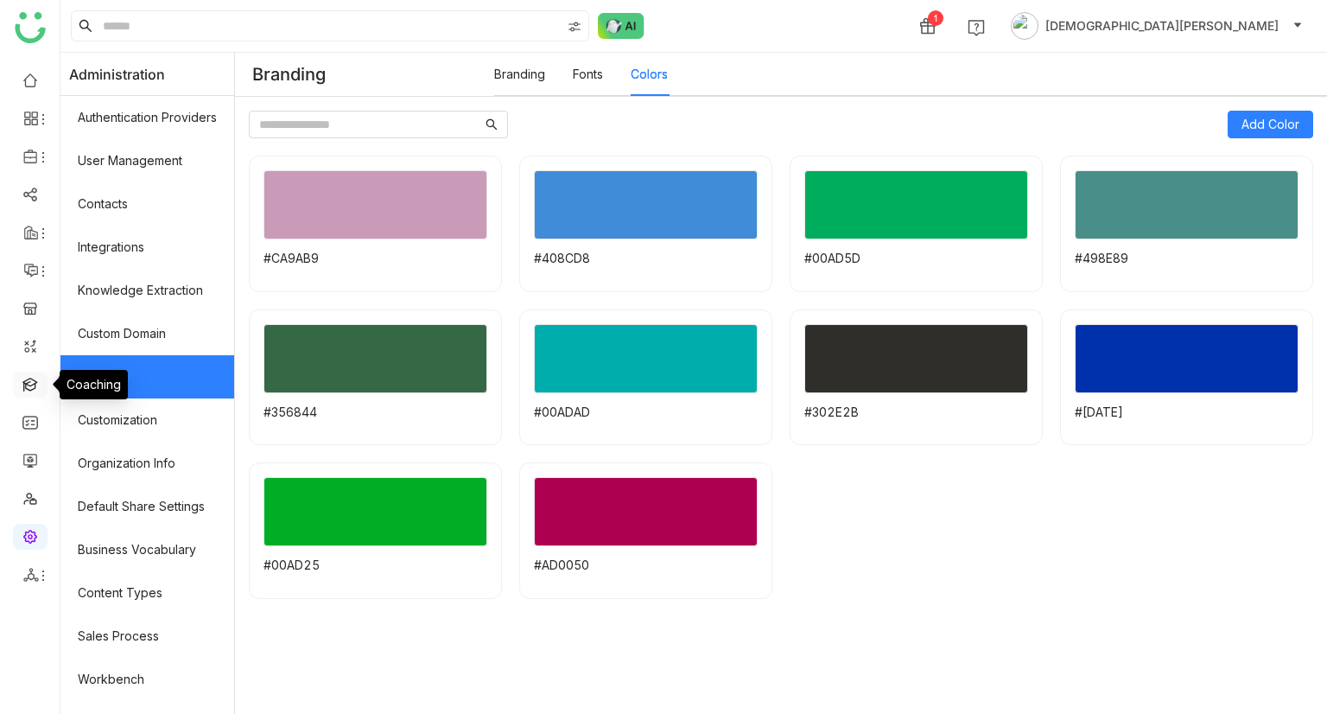
click at [31, 378] on link at bounding box center [30, 383] width 16 height 15
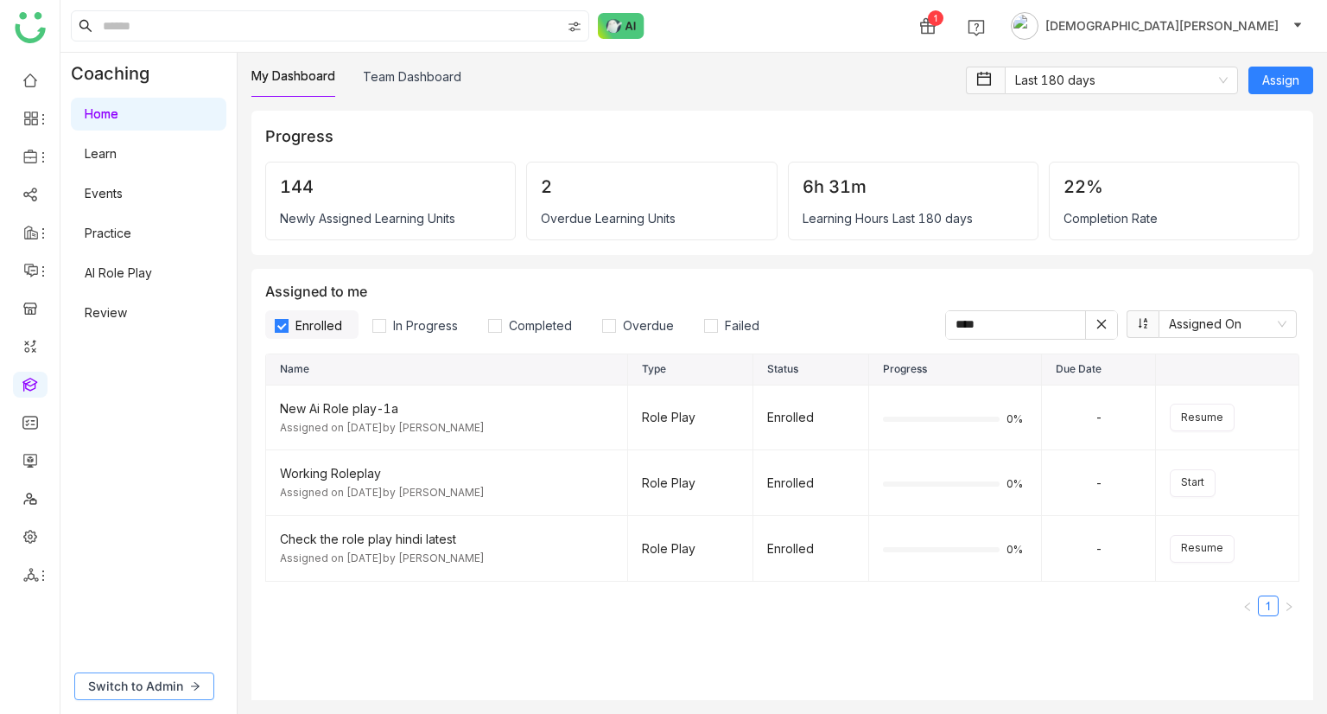
click at [175, 693] on span "Switch to Admin" at bounding box center [135, 685] width 95 height 19
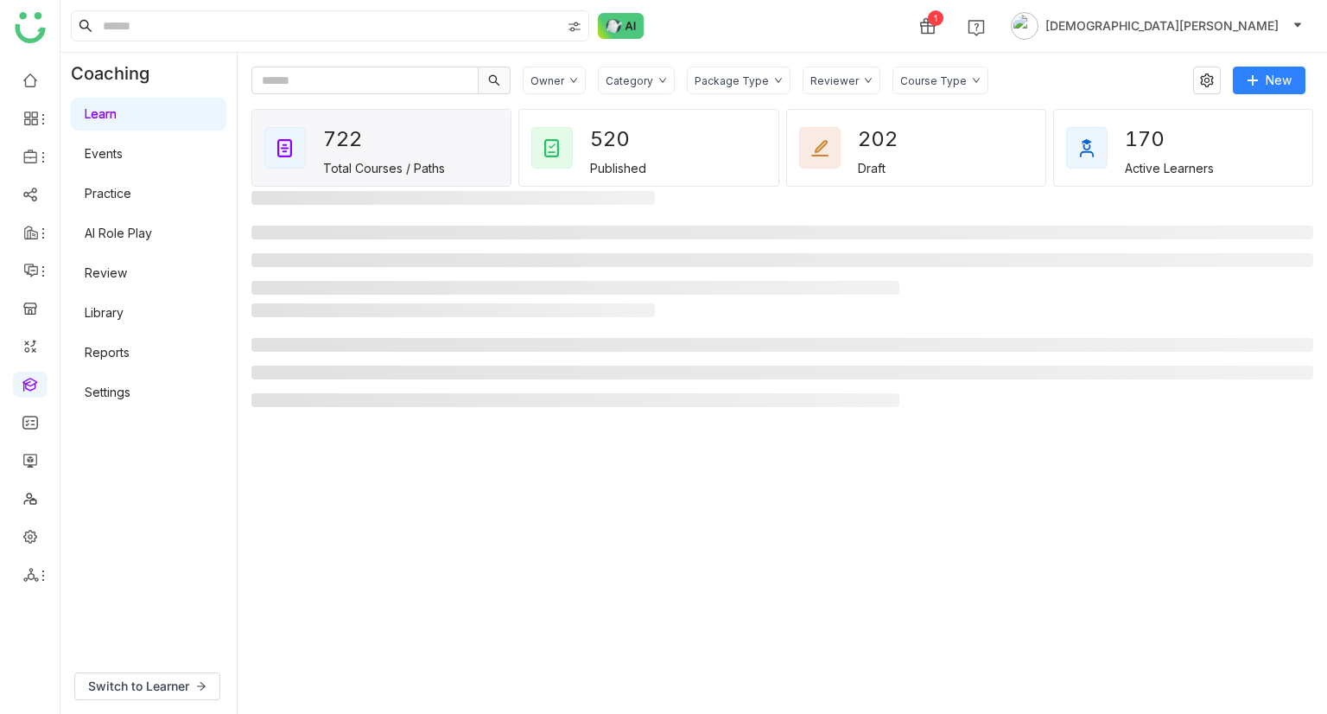
click at [130, 399] on link "Settings" at bounding box center [108, 391] width 46 height 15
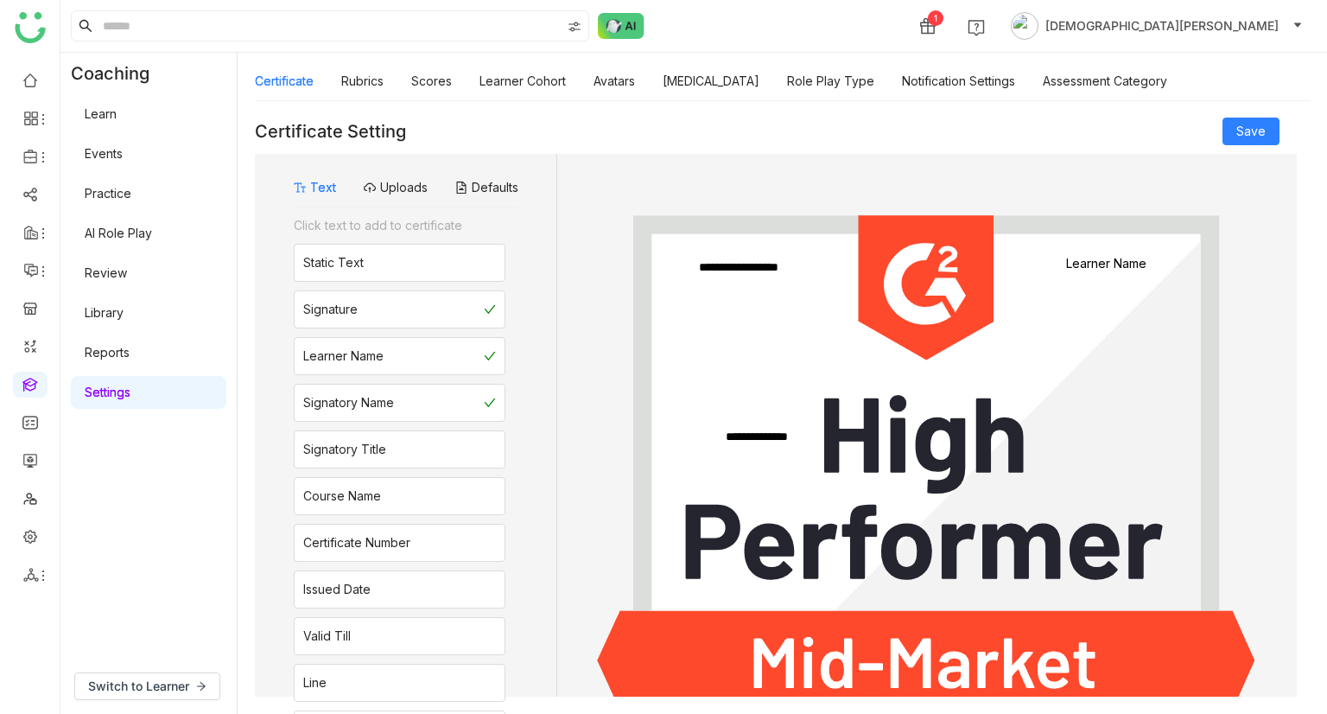
click at [130, 399] on link "Settings" at bounding box center [108, 391] width 46 height 15
click at [619, 84] on link "Avatars" at bounding box center [613, 80] width 41 height 15
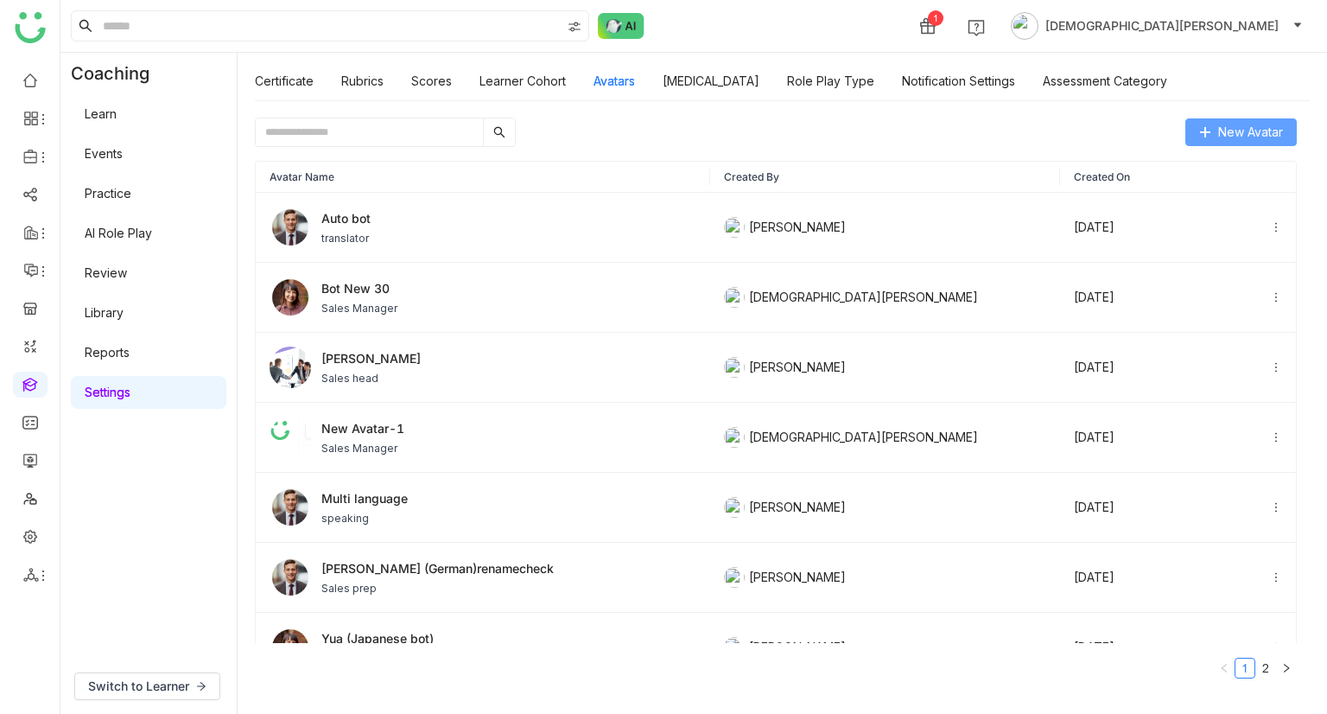
click at [1273, 132] on span "New Avatar" at bounding box center [1250, 132] width 65 height 19
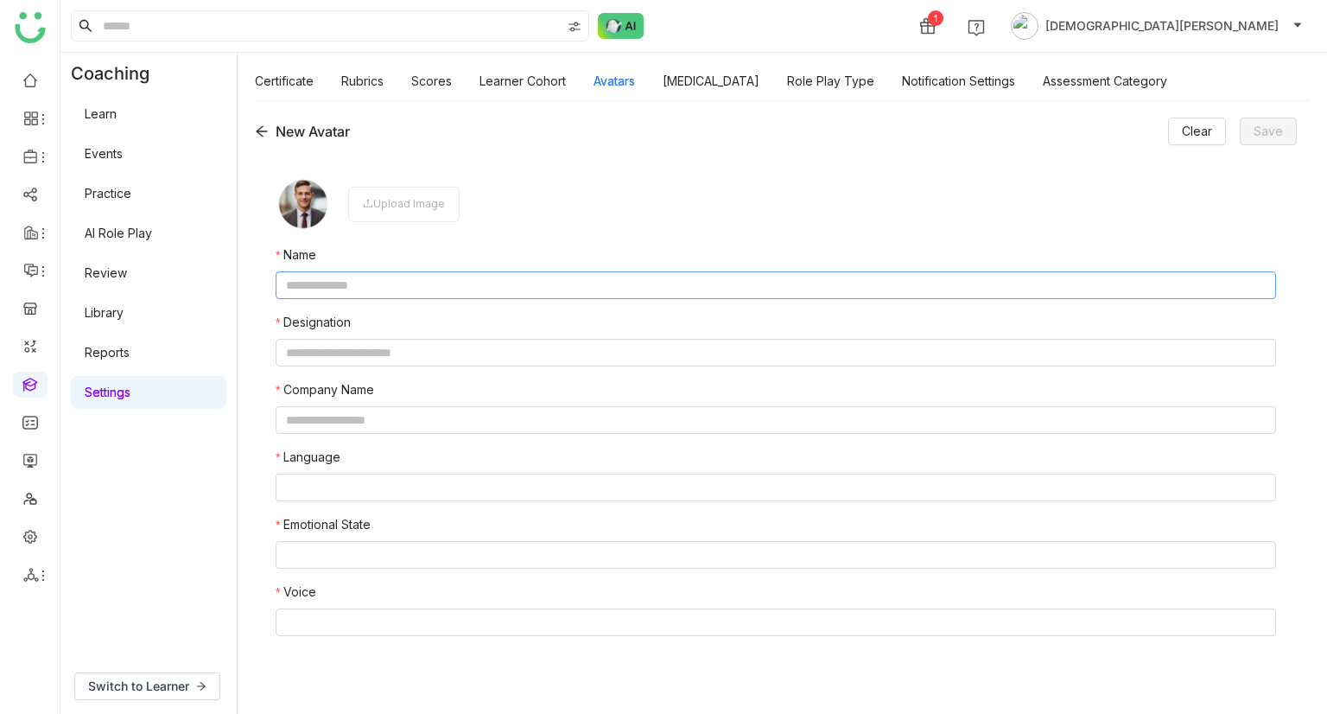
click at [346, 278] on input "text" at bounding box center [776, 285] width 1000 height 28
type input "*"
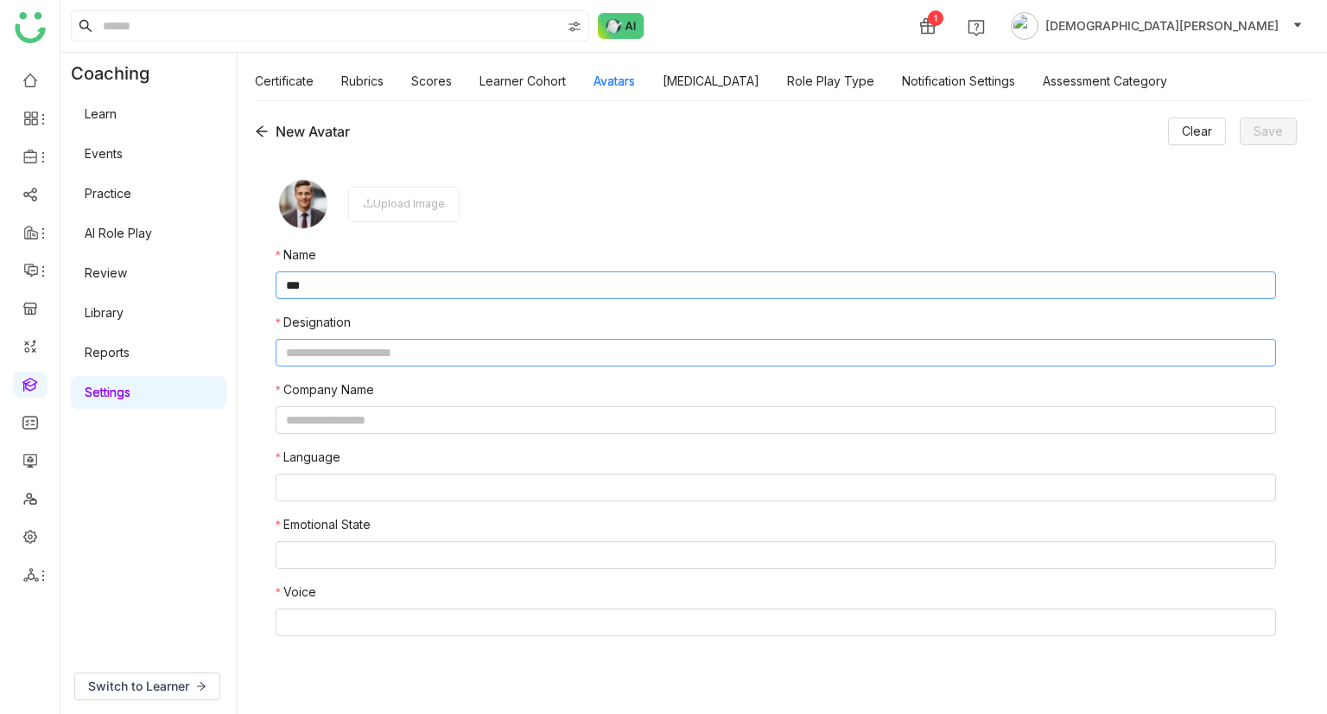
type input "***"
click at [320, 360] on input "text" at bounding box center [776, 353] width 1000 height 28
type input "*"
type input "**********"
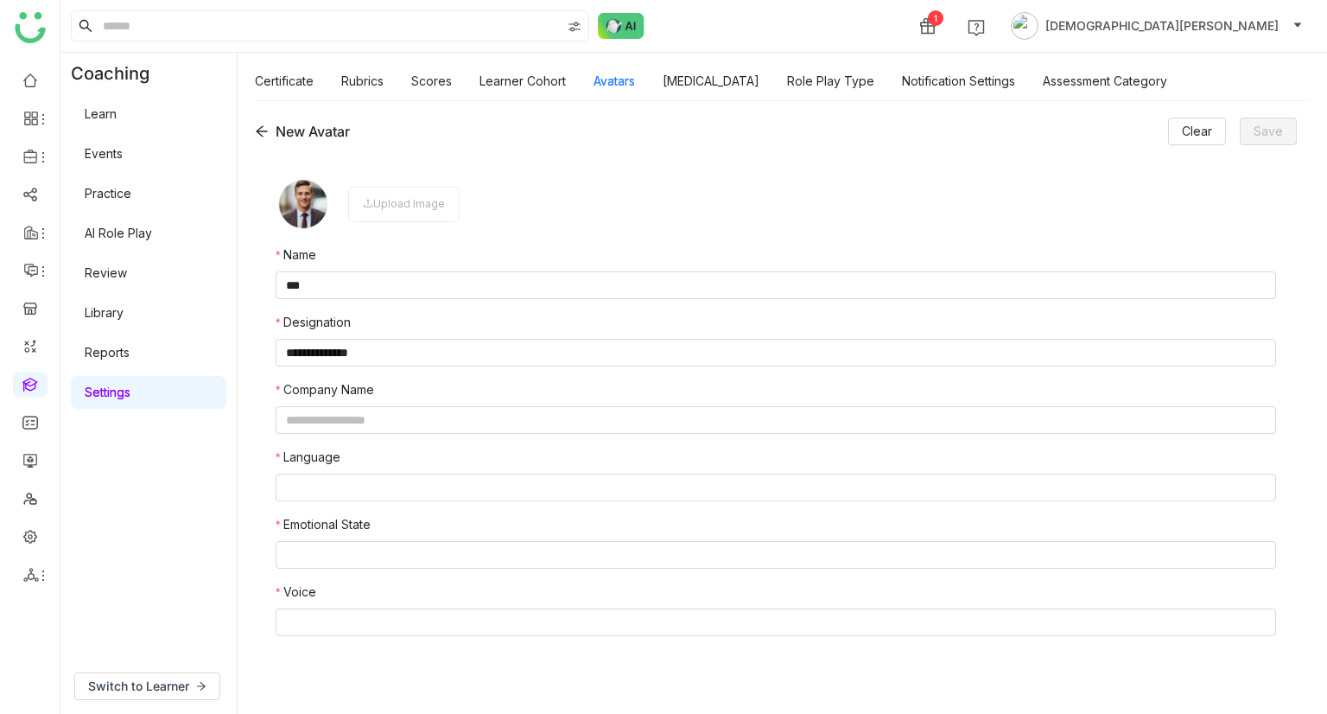
click at [332, 435] on form "**********" at bounding box center [776, 425] width 1000 height 499
click at [341, 428] on input "text" at bounding box center [776, 420] width 1000 height 28
type input "**********"
click at [392, 496] on nz-select-top-control at bounding box center [776, 487] width 1000 height 28
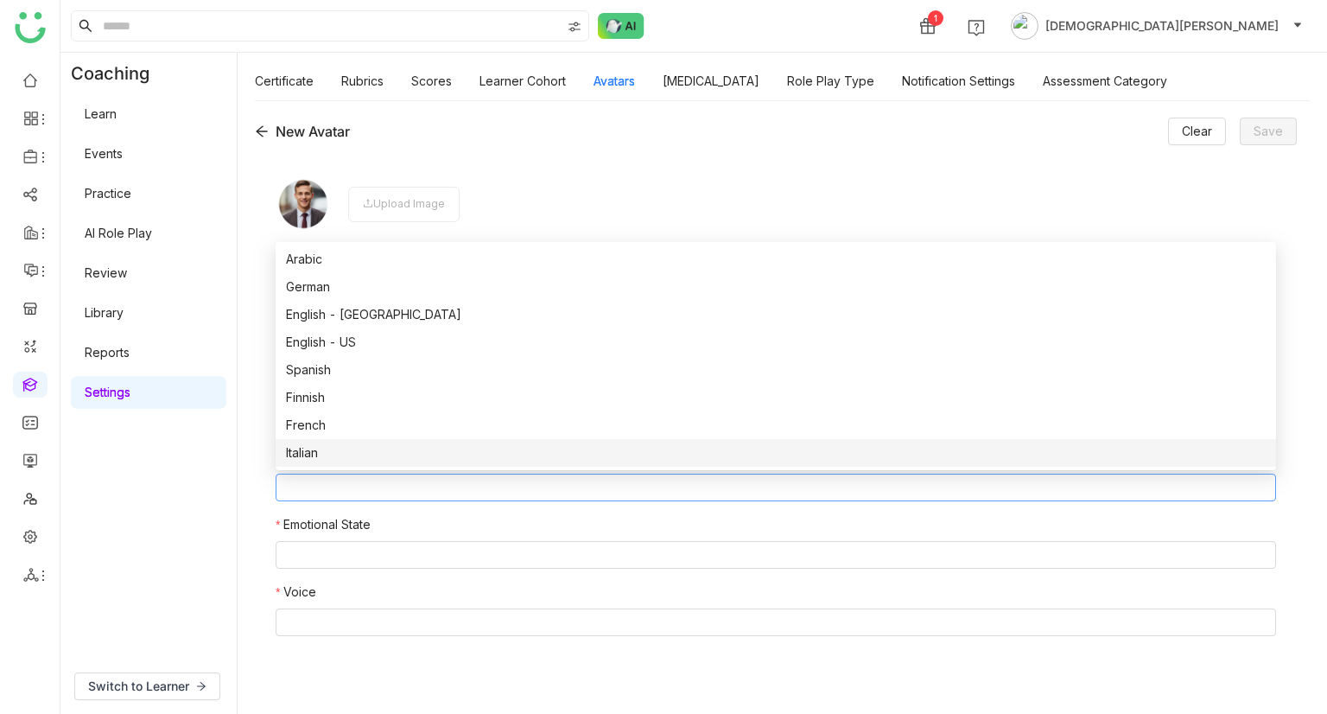
drag, startPoint x: 348, startPoint y: 459, endPoint x: 361, endPoint y: 429, distance: 32.1
click at [361, 429] on div "Arabic German English - India English - US Spanish Finnish French Italian Japan…" at bounding box center [776, 424] width 1000 height 359
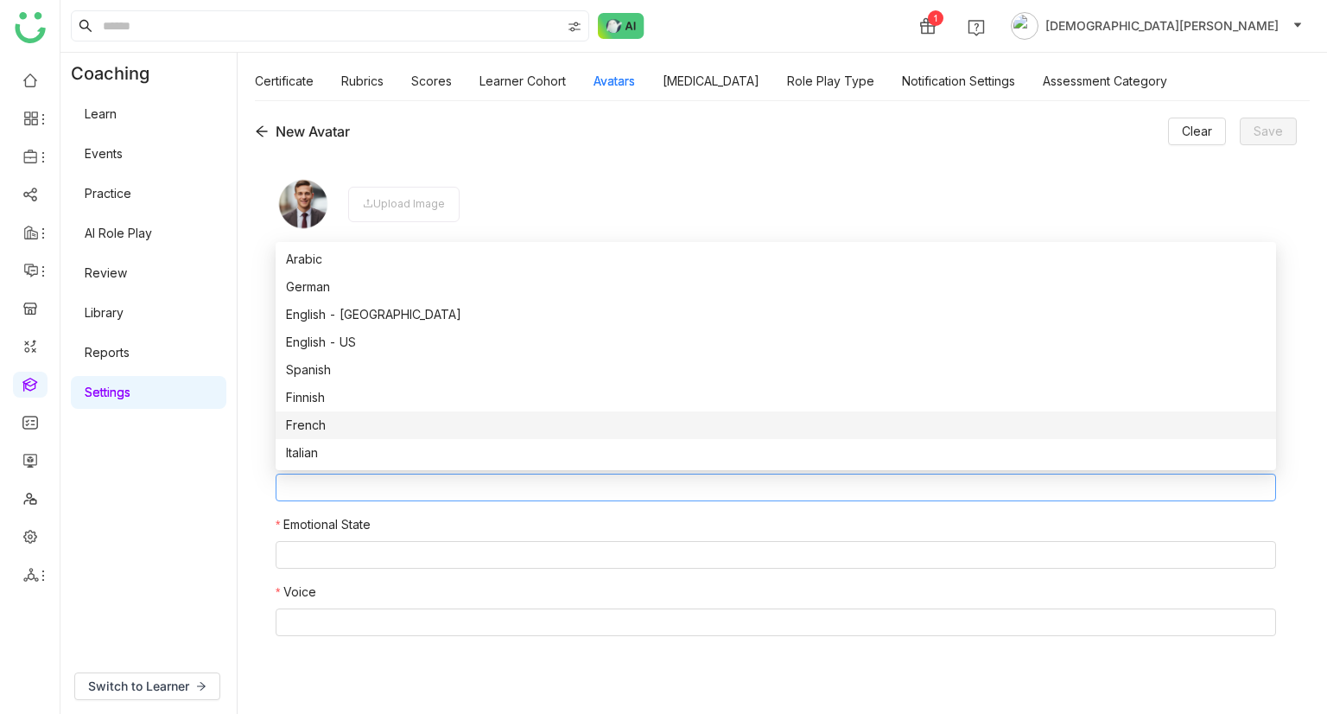
click at [361, 429] on div "French" at bounding box center [776, 425] width 980 height 19
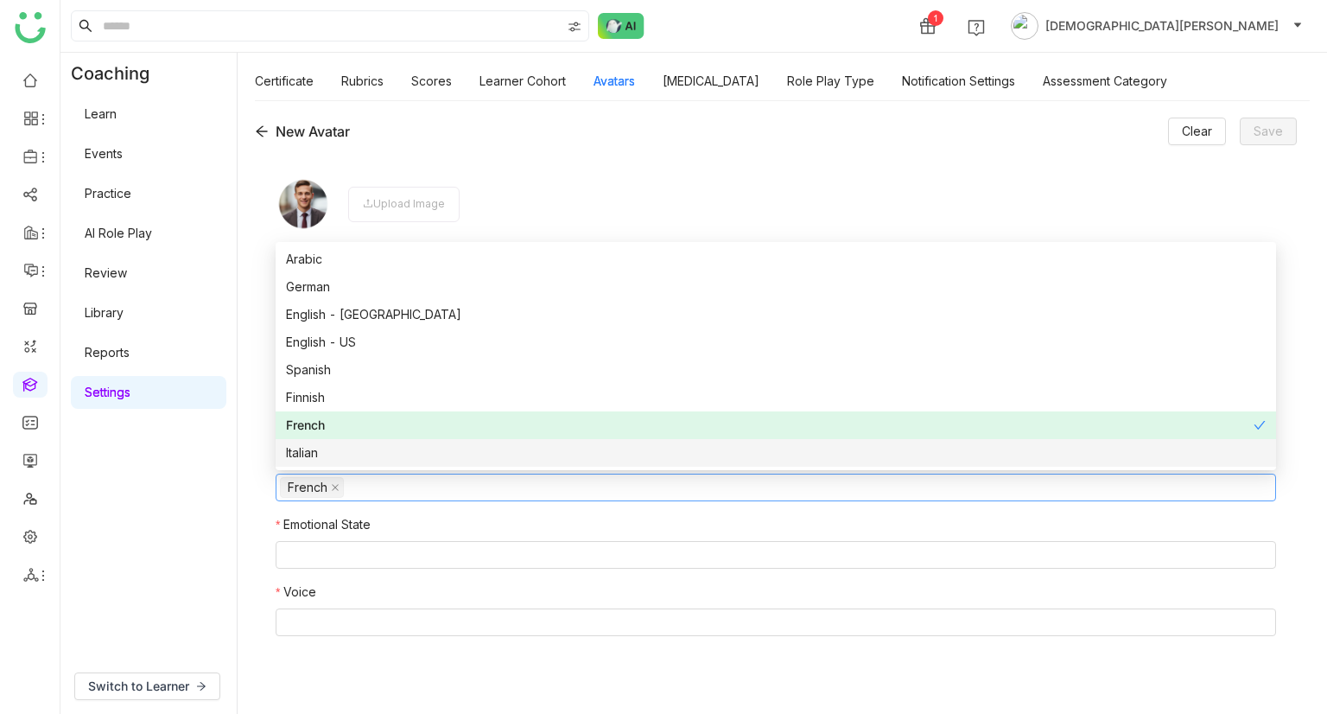
click at [372, 457] on div "Italian" at bounding box center [776, 452] width 980 height 19
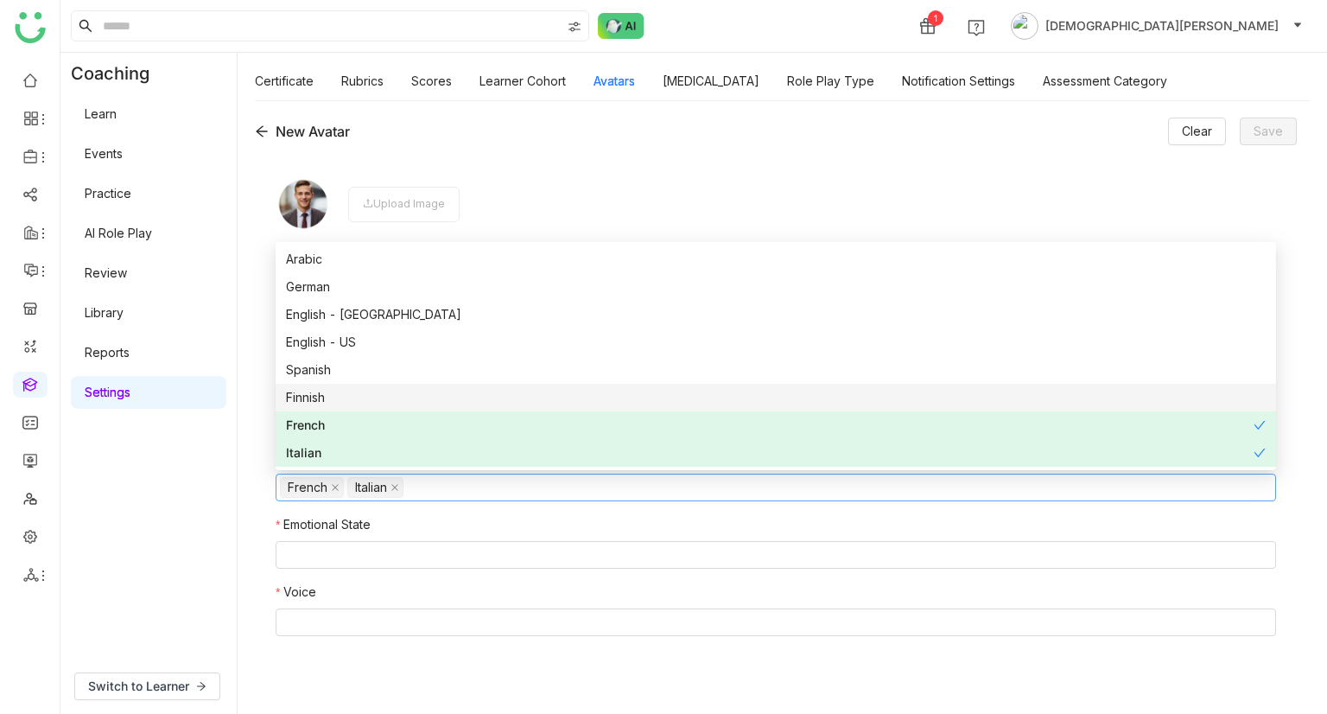
click at [401, 395] on div "Finnish" at bounding box center [776, 397] width 980 height 19
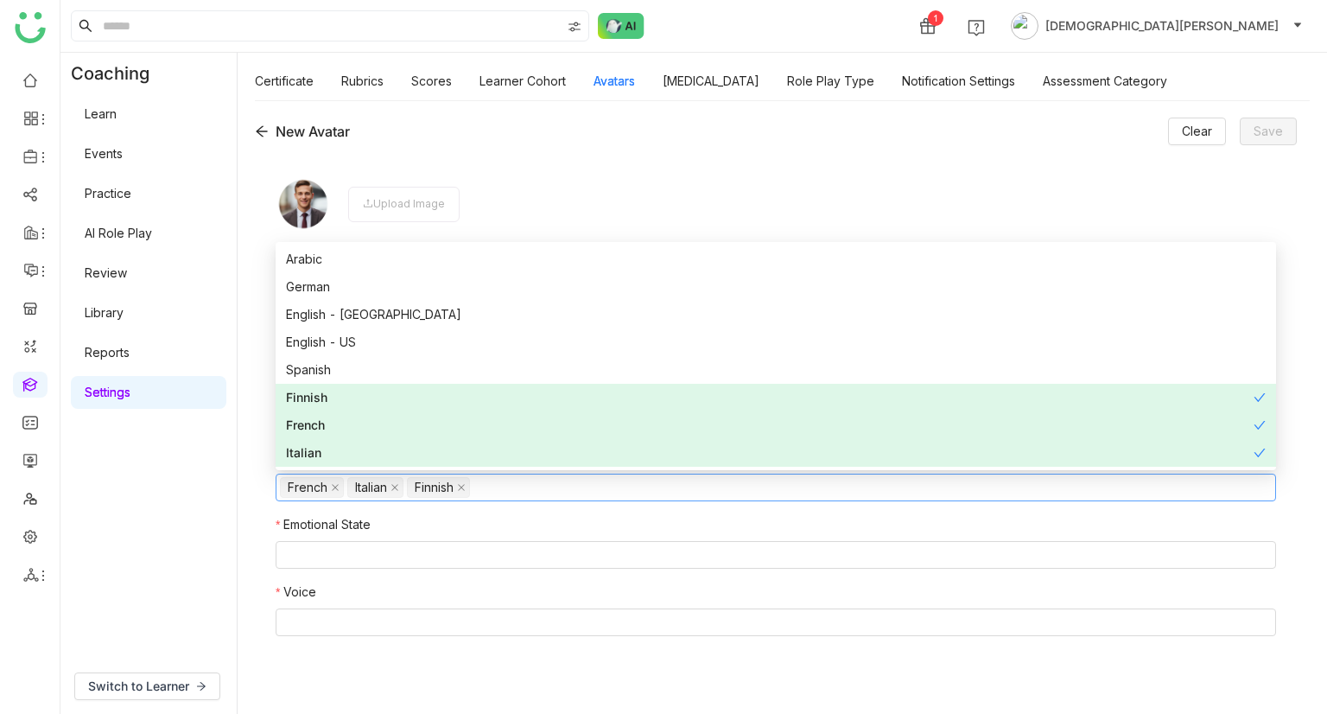
click at [414, 388] on div "Finnish" at bounding box center [770, 397] width 968 height 19
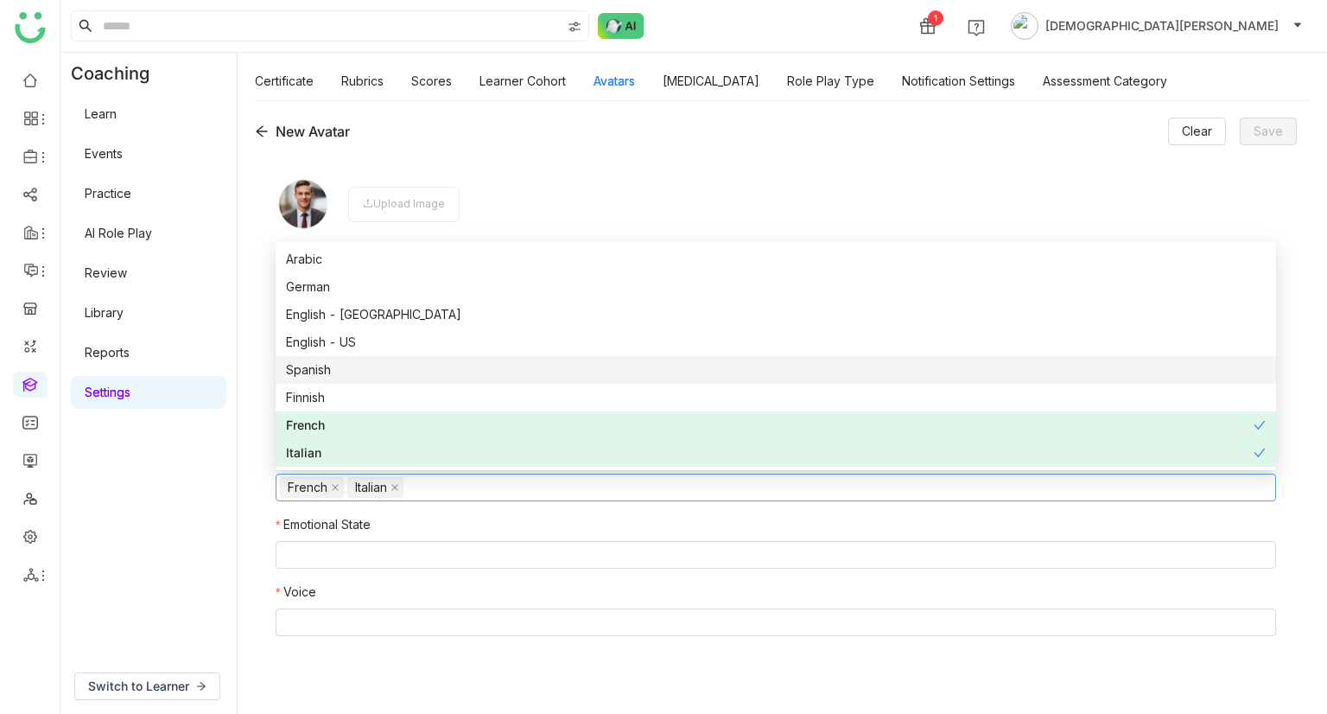
click at [425, 375] on div "Spanish" at bounding box center [776, 369] width 980 height 19
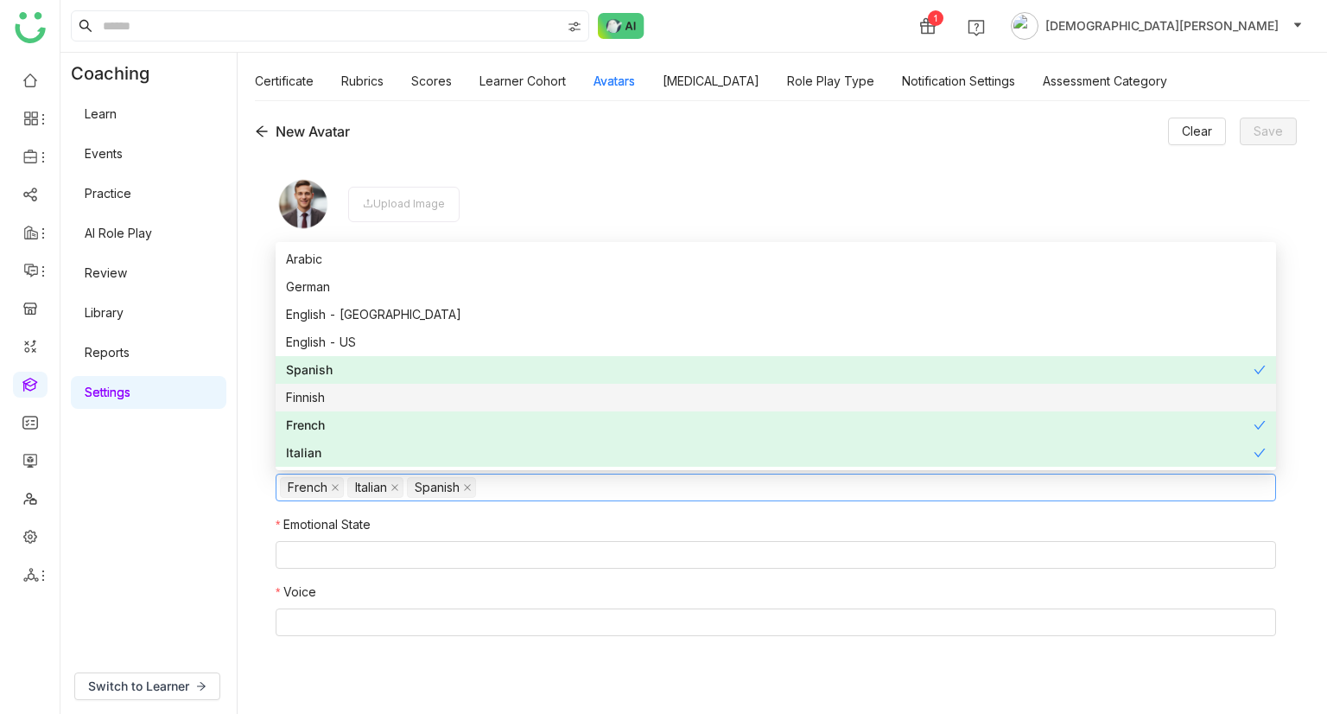
click at [389, 402] on div "Finnish" at bounding box center [776, 397] width 980 height 19
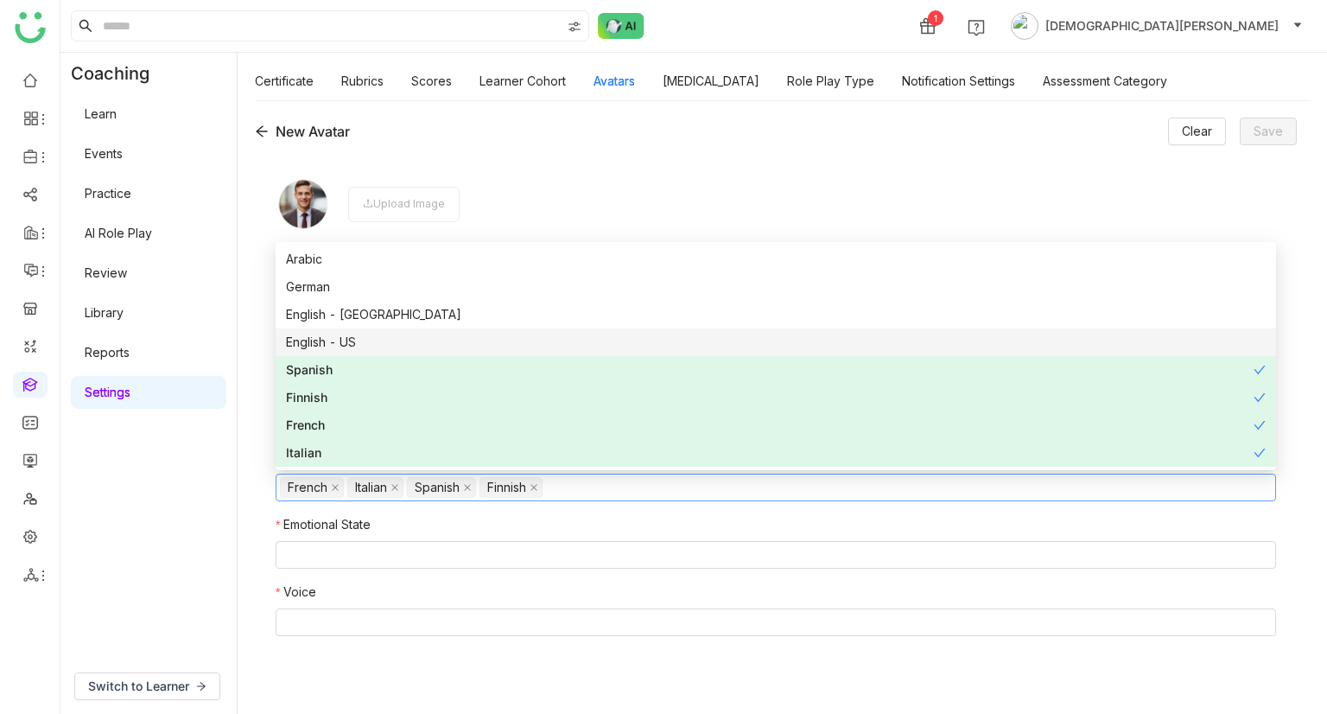
click at [426, 336] on div "English - US" at bounding box center [776, 342] width 980 height 19
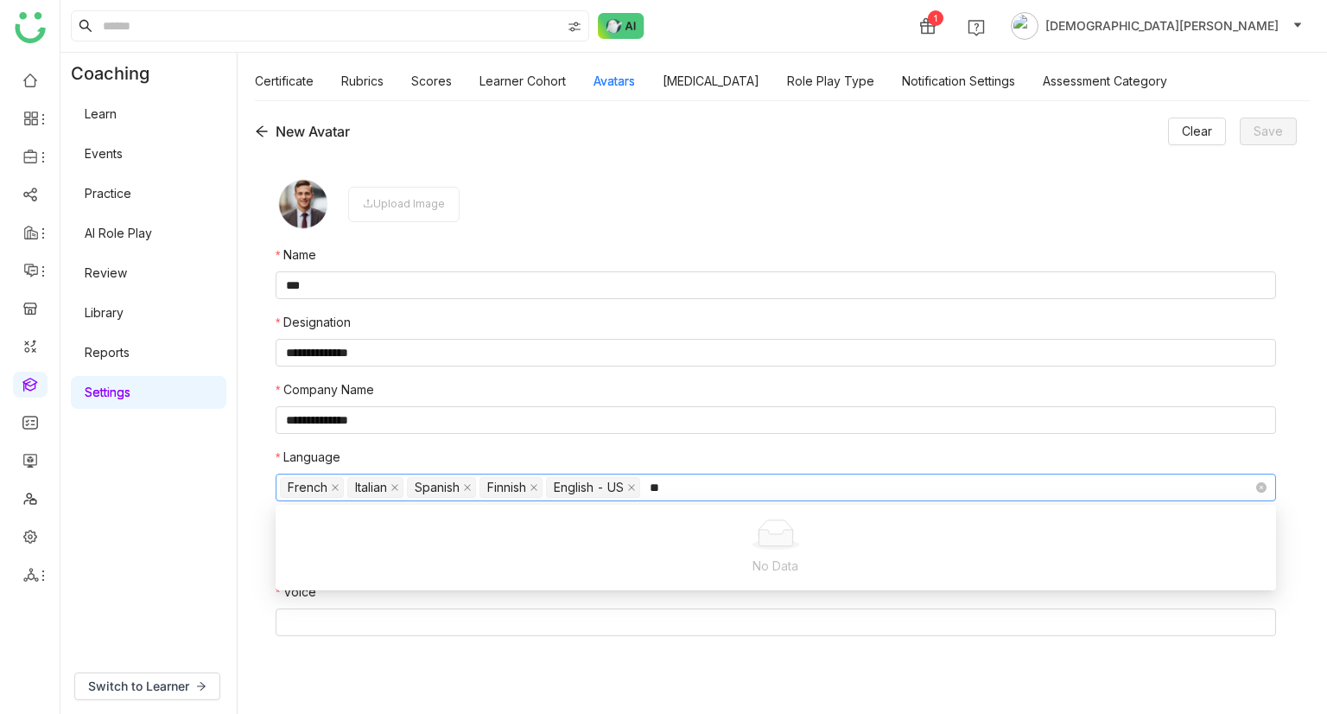
type input "*"
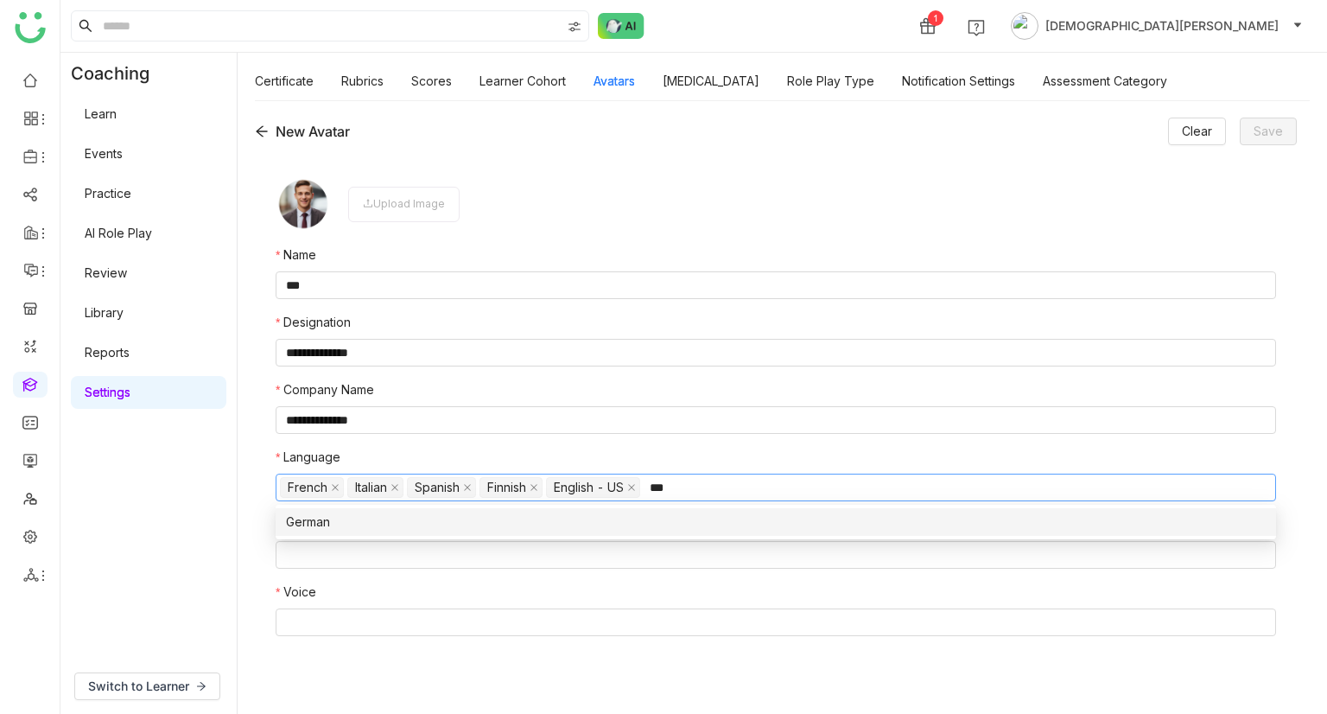
type input "***"
click at [633, 526] on div "German" at bounding box center [776, 521] width 980 height 19
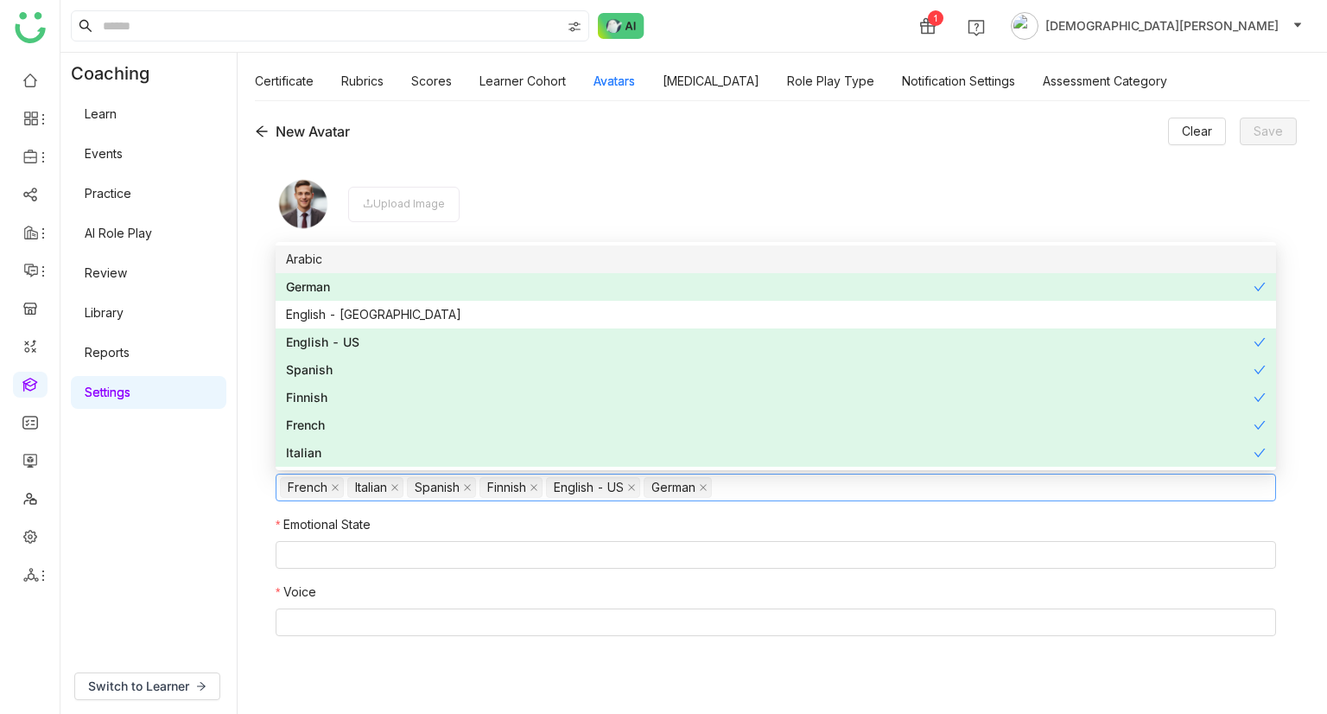
click at [149, 555] on div "Coaching Learn Events Practice AI Role Play Review Library Reports Settings" at bounding box center [148, 356] width 176 height 606
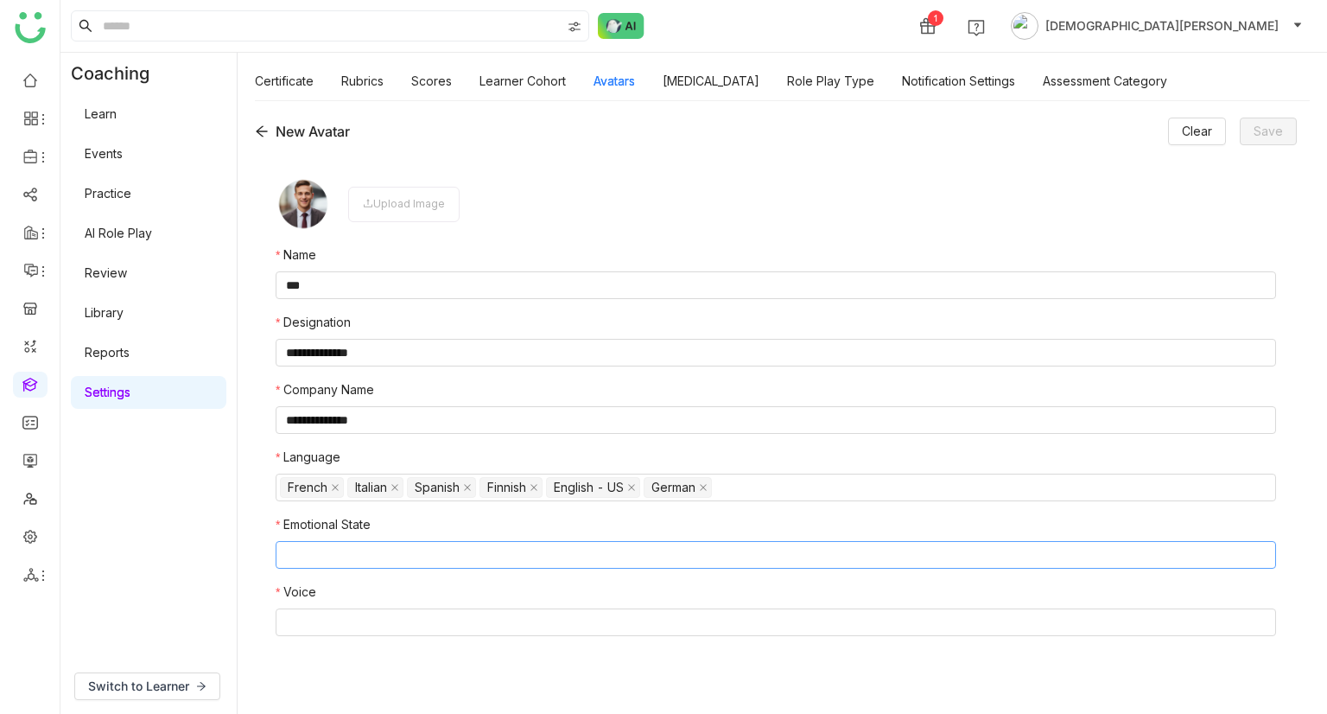
click at [314, 559] on nz-select-top-control at bounding box center [776, 555] width 1000 height 28
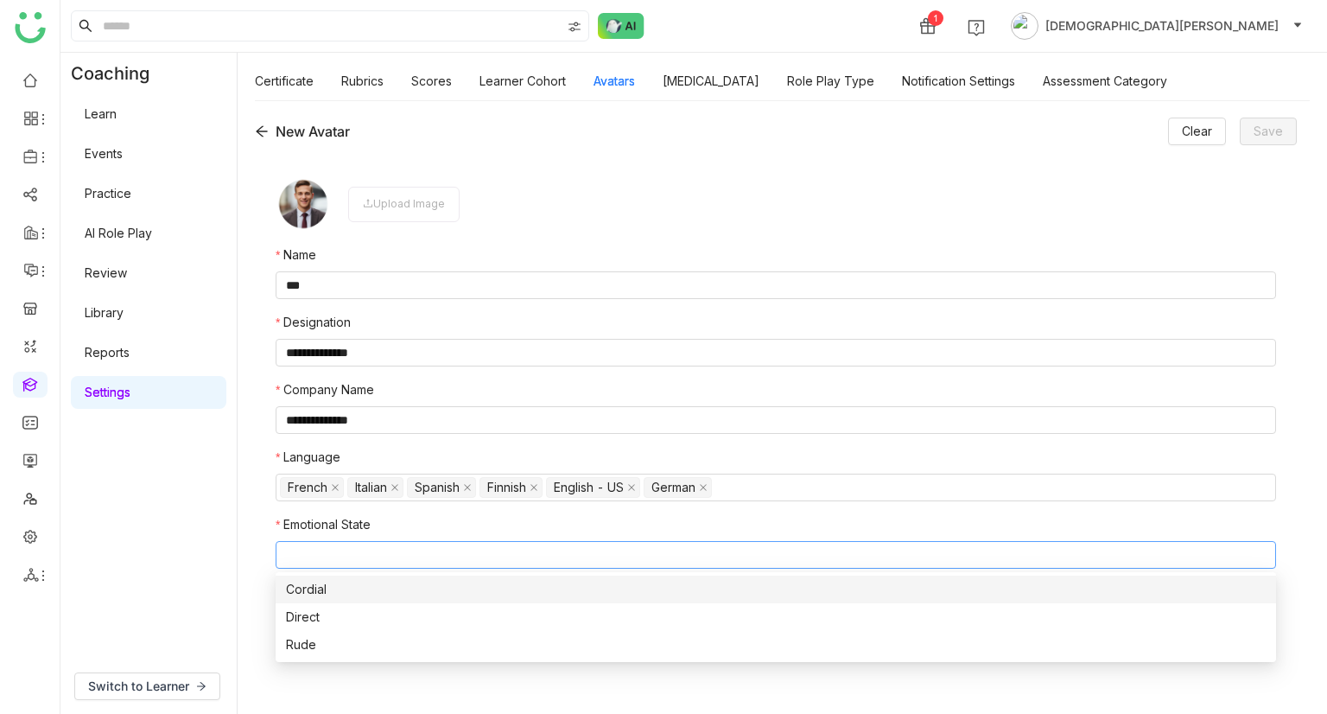
click at [357, 557] on nz-select-top-control at bounding box center [776, 555] width 1000 height 28
click at [346, 589] on div "Cordial" at bounding box center [776, 589] width 980 height 19
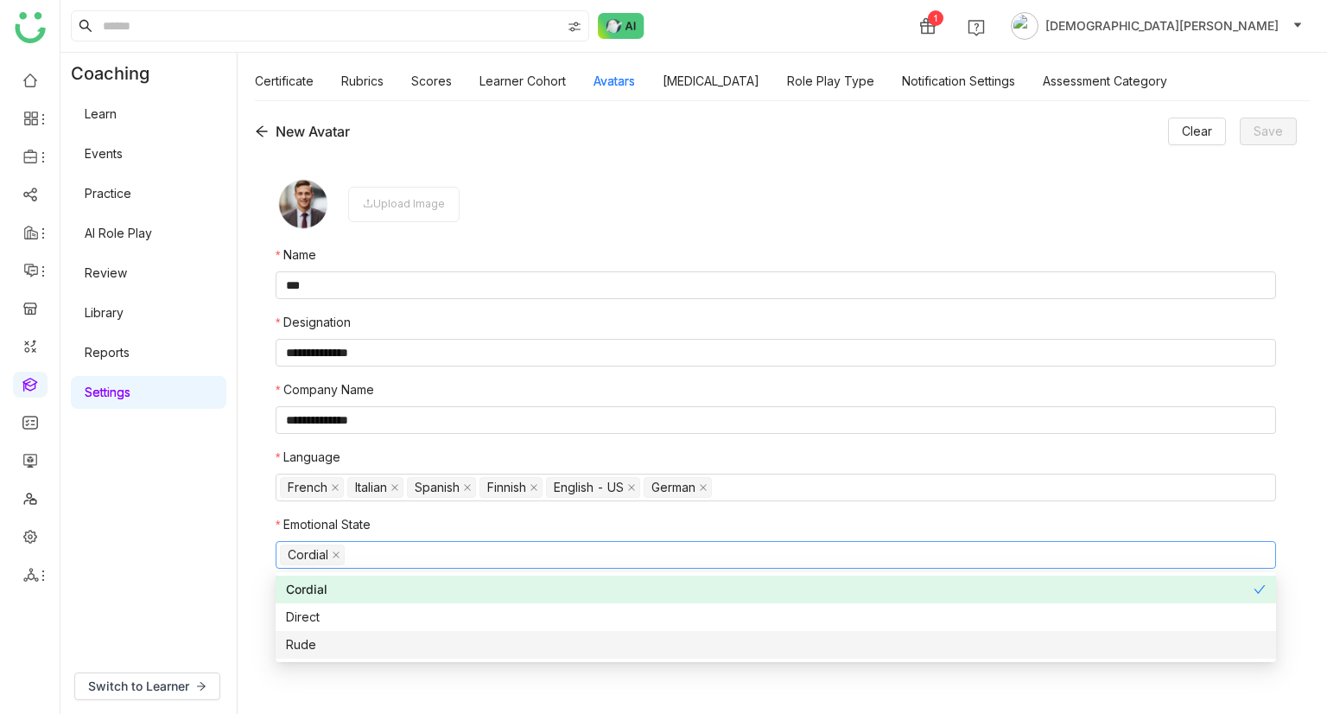
click at [341, 635] on div "Rude" at bounding box center [776, 644] width 980 height 19
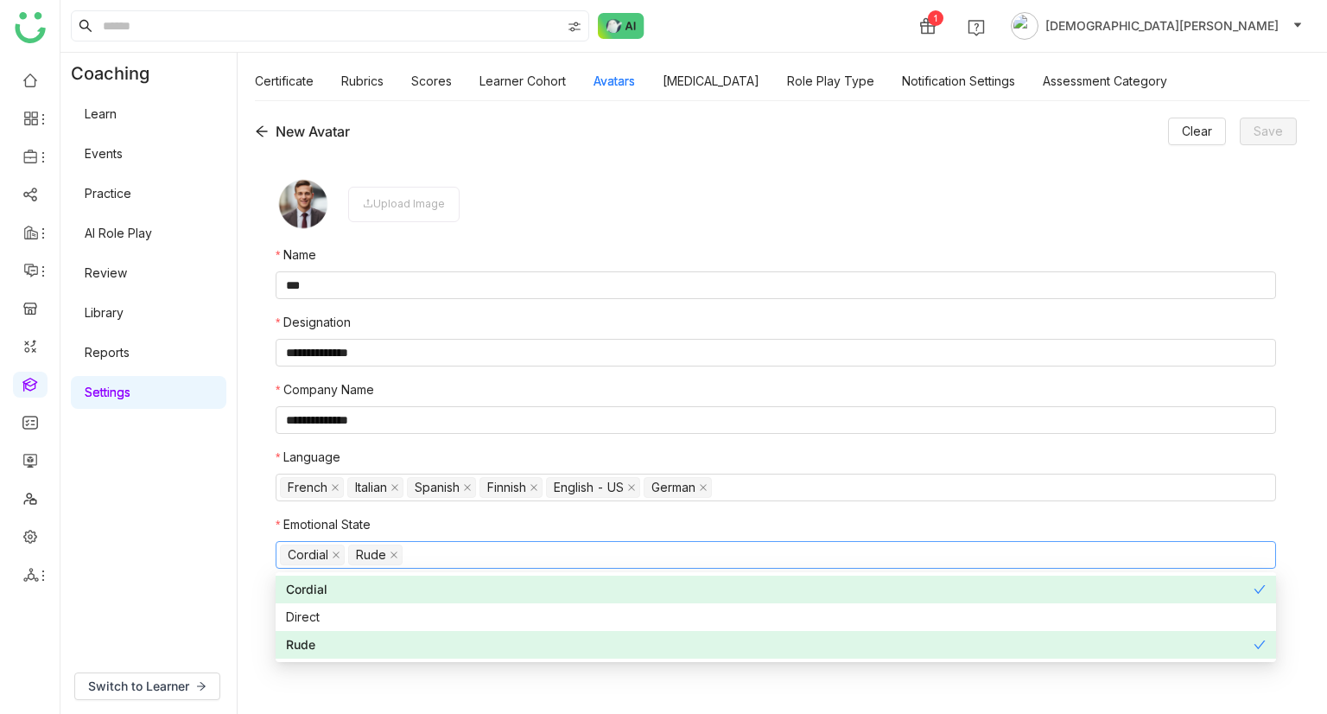
drag, startPoint x: 332, startPoint y: 616, endPoint x: 194, endPoint y: 547, distance: 154.5
click at [194, 547] on body "**********" at bounding box center [663, 357] width 1327 height 714
click at [194, 547] on div "Coaching Learn Events Practice AI Role Play Review Library Reports Settings" at bounding box center [148, 356] width 176 height 606
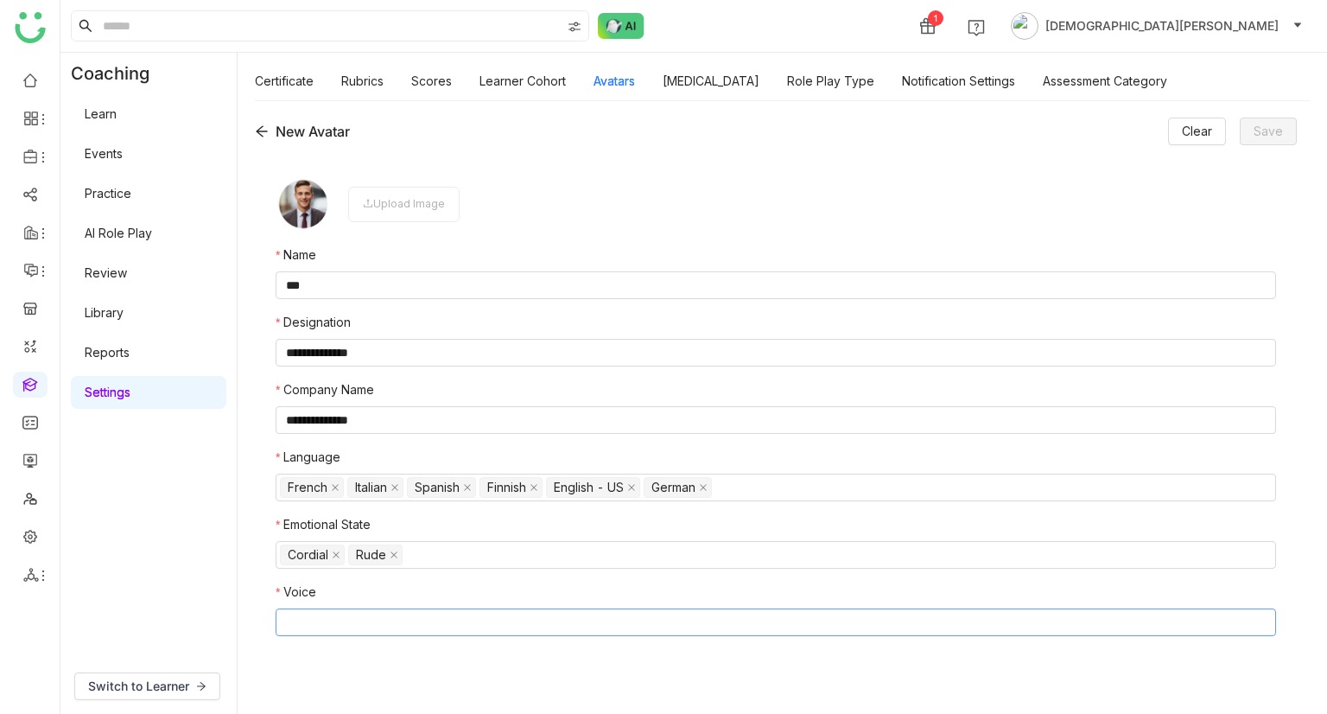
click at [389, 619] on nz-select-top-control at bounding box center [776, 622] width 1000 height 28
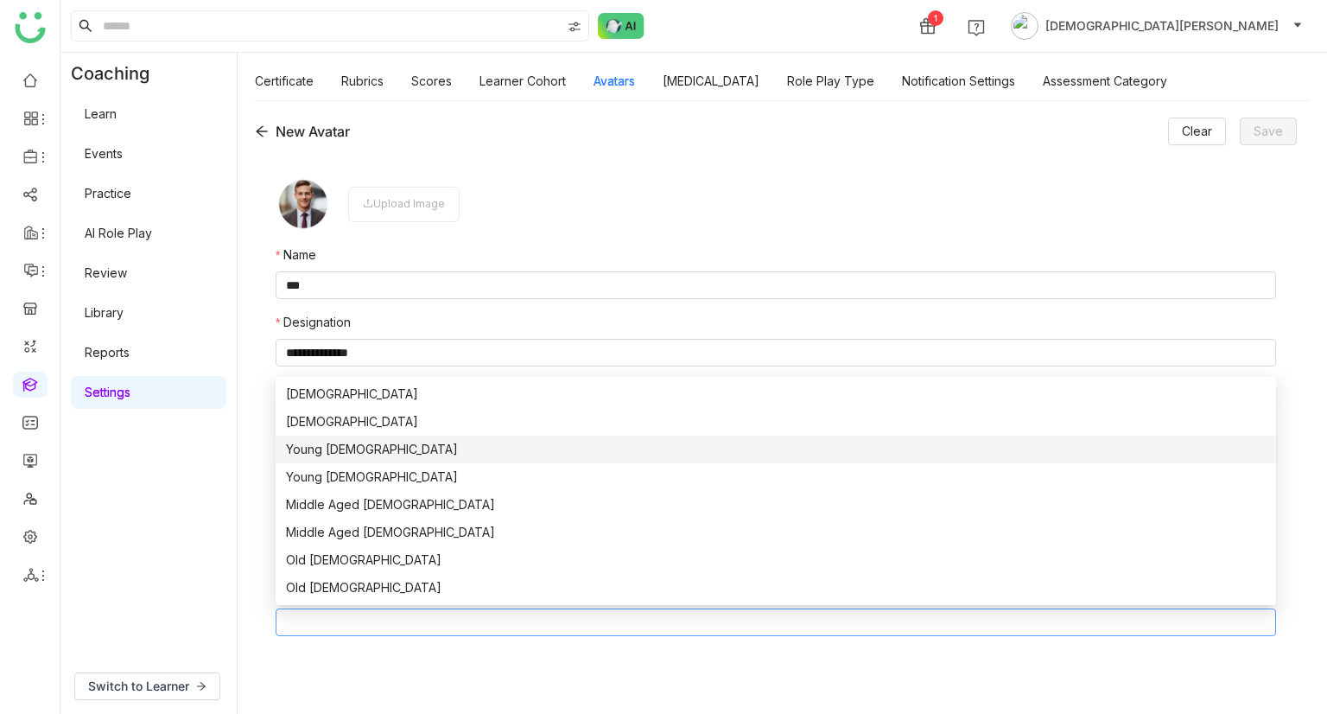
click at [349, 441] on div "Young Male" at bounding box center [776, 449] width 980 height 19
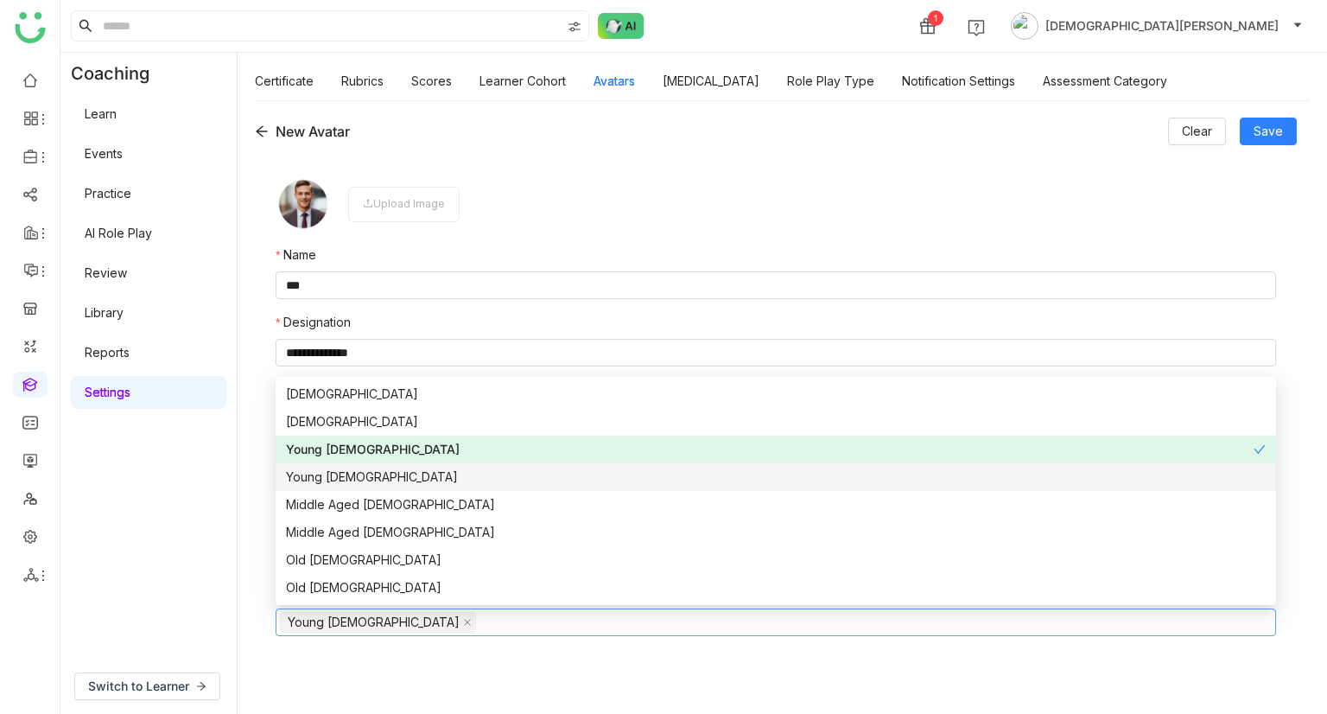
click at [337, 476] on div "Young Female" at bounding box center [776, 476] width 980 height 19
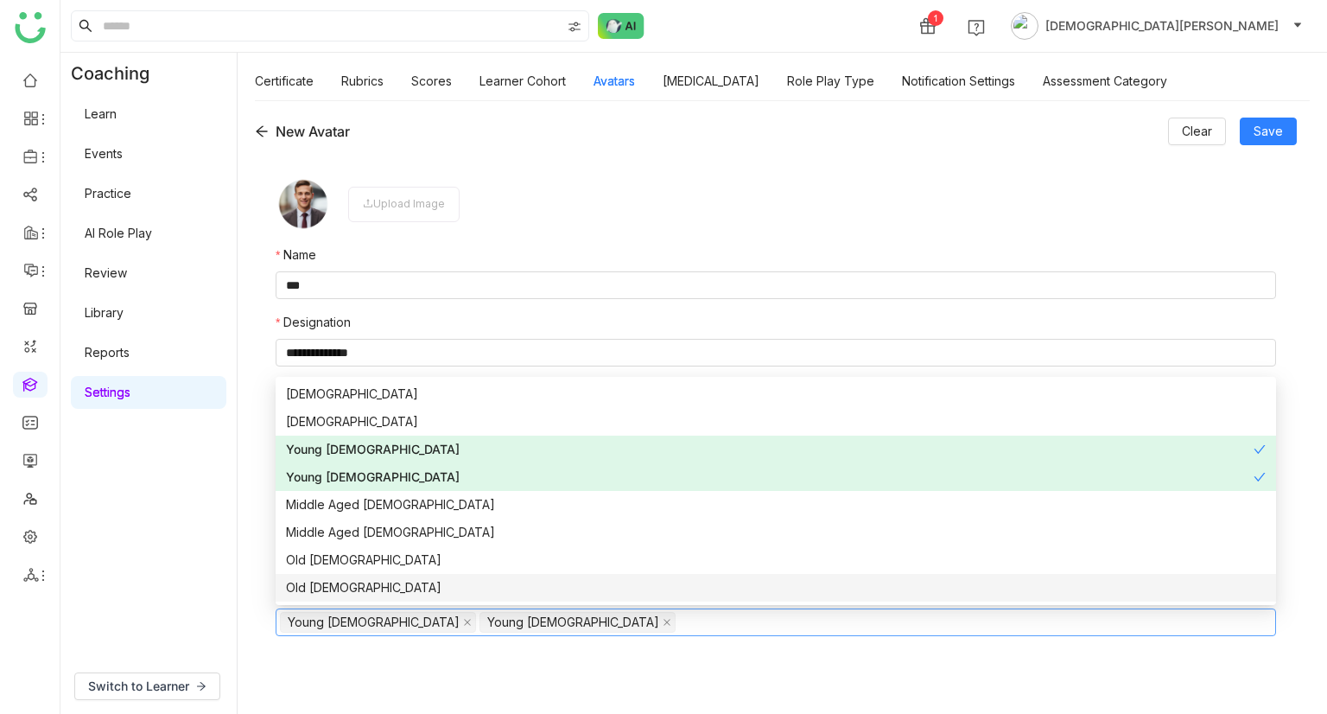
click at [463, 666] on form "**********" at bounding box center [776, 425] width 1000 height 499
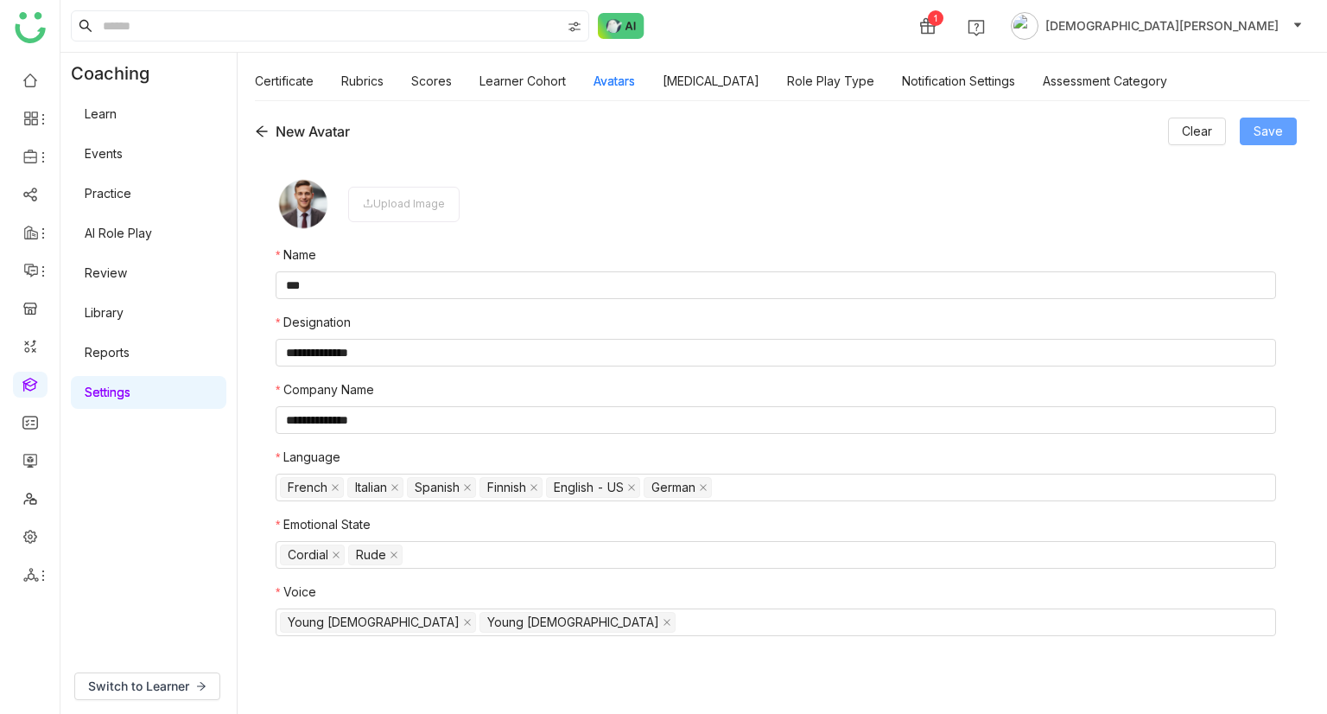
click at [1266, 139] on span "Save" at bounding box center [1267, 131] width 29 height 19
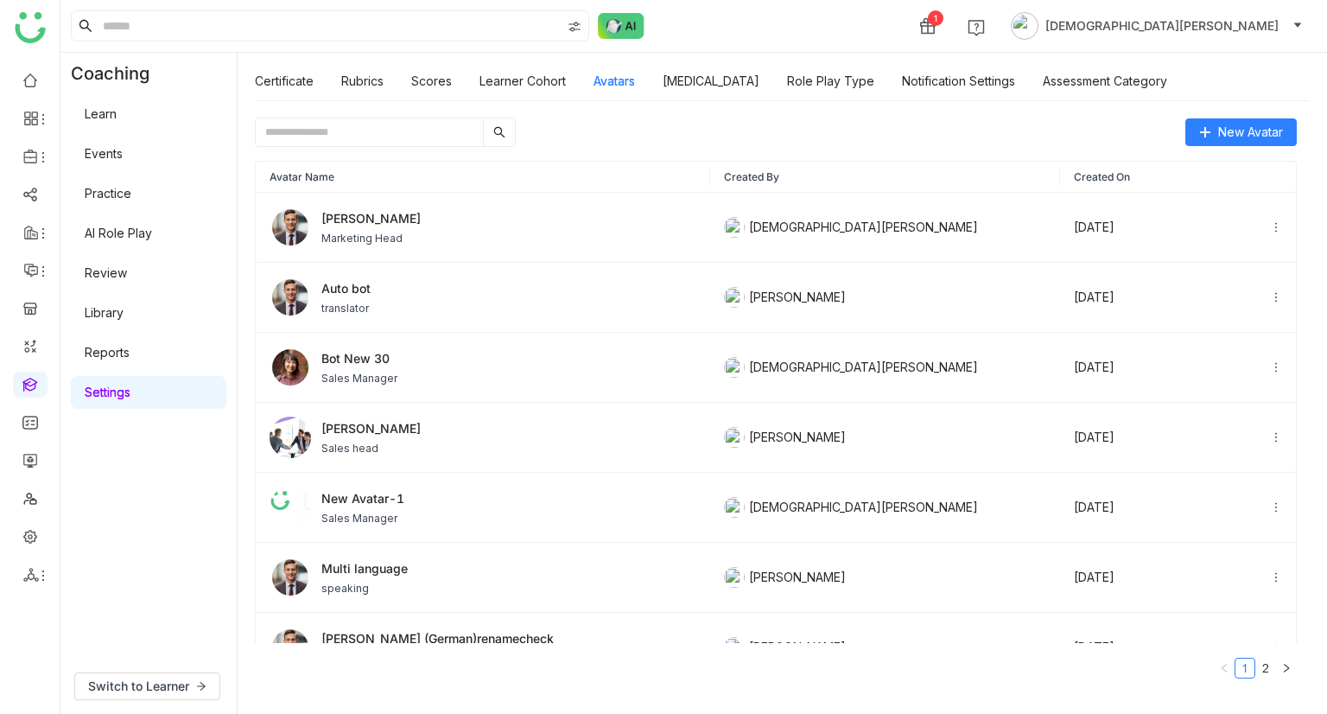
click at [152, 236] on link "AI Role Play" at bounding box center [118, 232] width 67 height 15
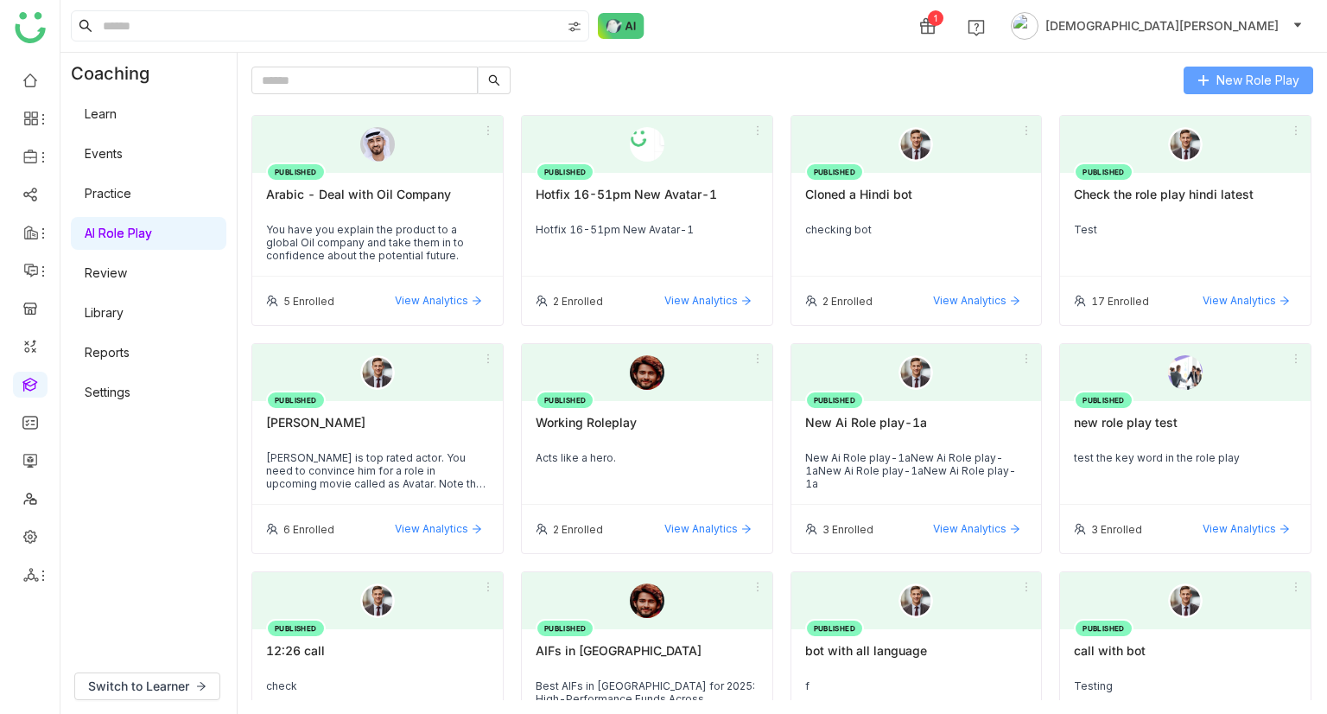
click at [1247, 78] on span "New Role Play" at bounding box center [1257, 80] width 83 height 19
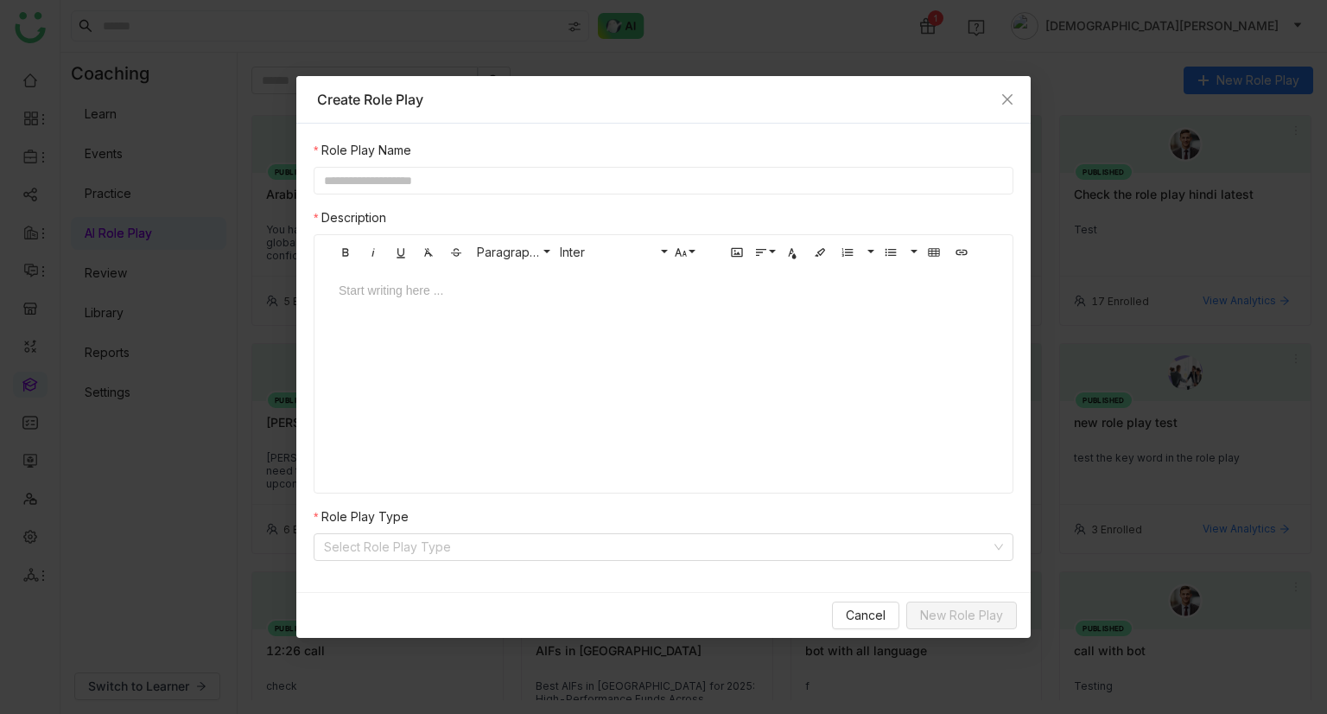
click at [478, 174] on input "text" at bounding box center [664, 181] width 700 height 28
type input "**********"
click at [391, 312] on div at bounding box center [663, 307] width 684 height 52
click at [397, 530] on nz-form-label "Role Play Type" at bounding box center [664, 520] width 700 height 26
click at [397, 543] on input at bounding box center [657, 547] width 667 height 26
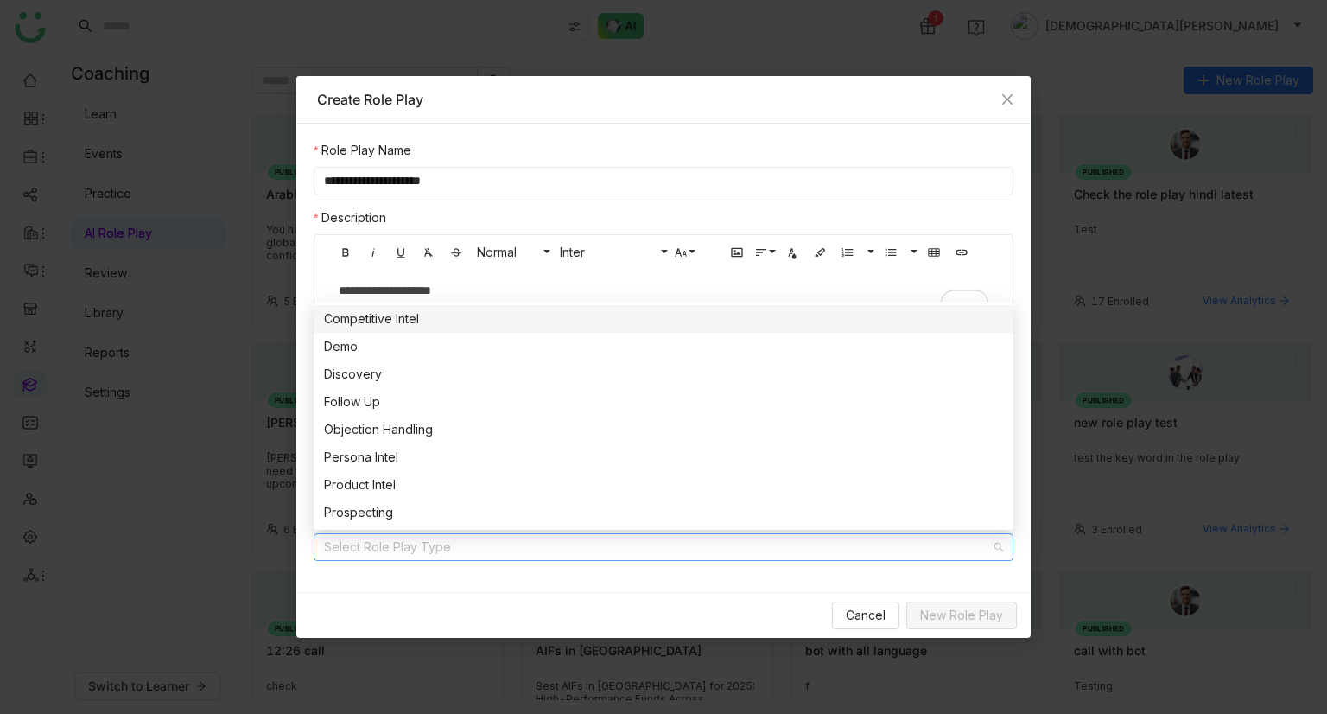
click at [402, 325] on div "Competitive Intel" at bounding box center [663, 318] width 679 height 19
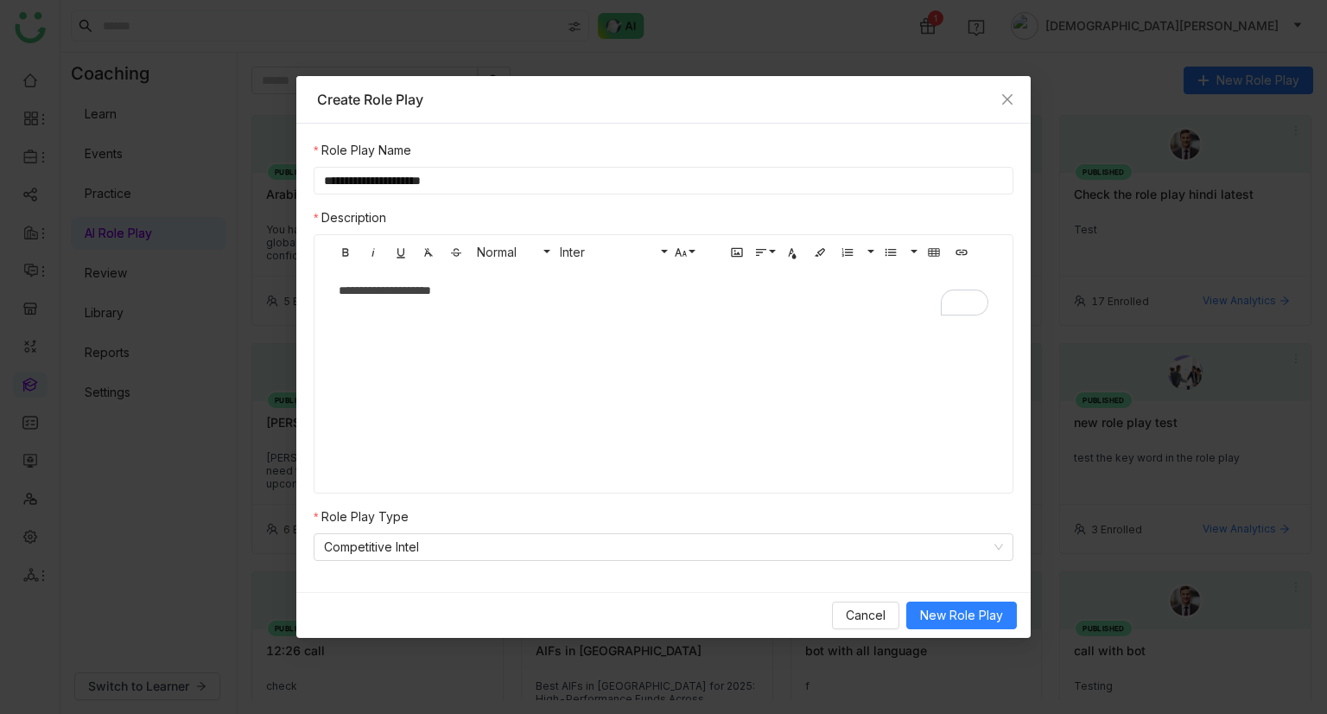
click at [985, 600] on div "Cancel New Role Play" at bounding box center [663, 615] width 734 height 46
click at [982, 610] on span "New Role Play" at bounding box center [961, 615] width 83 height 19
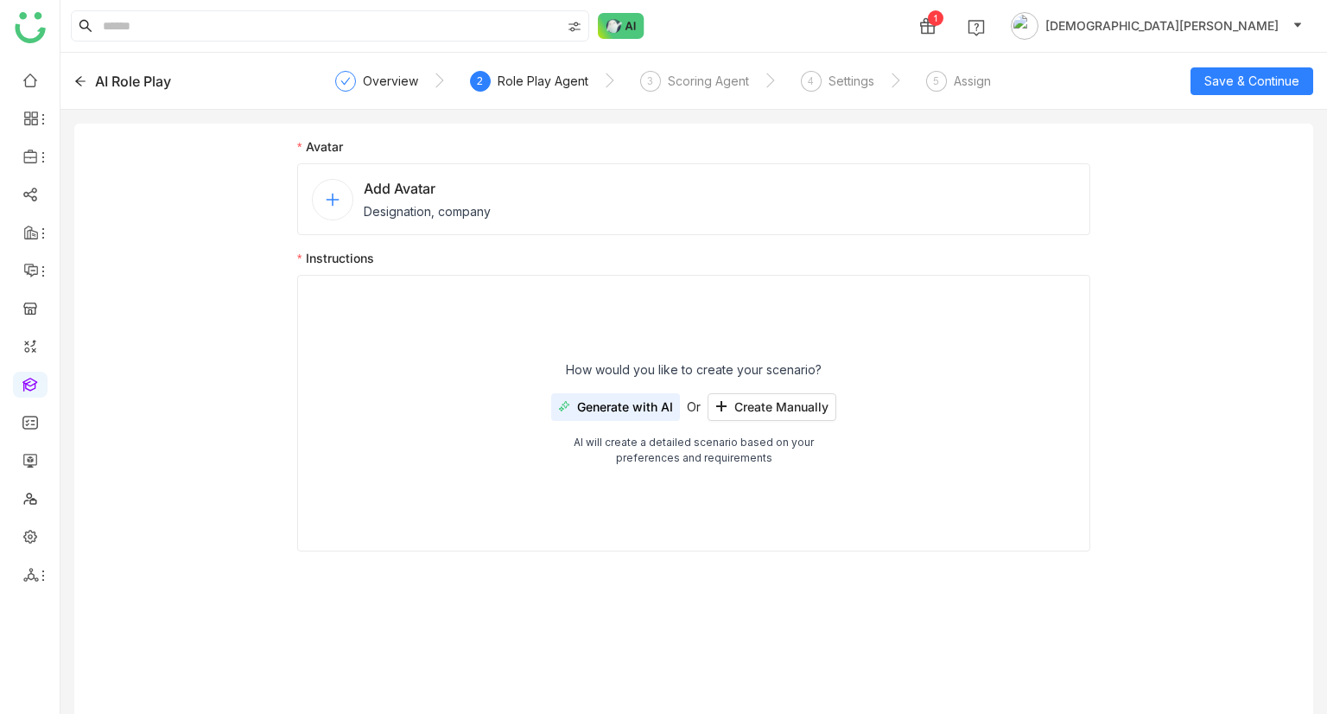
click at [325, 194] on icon at bounding box center [333, 200] width 16 height 16
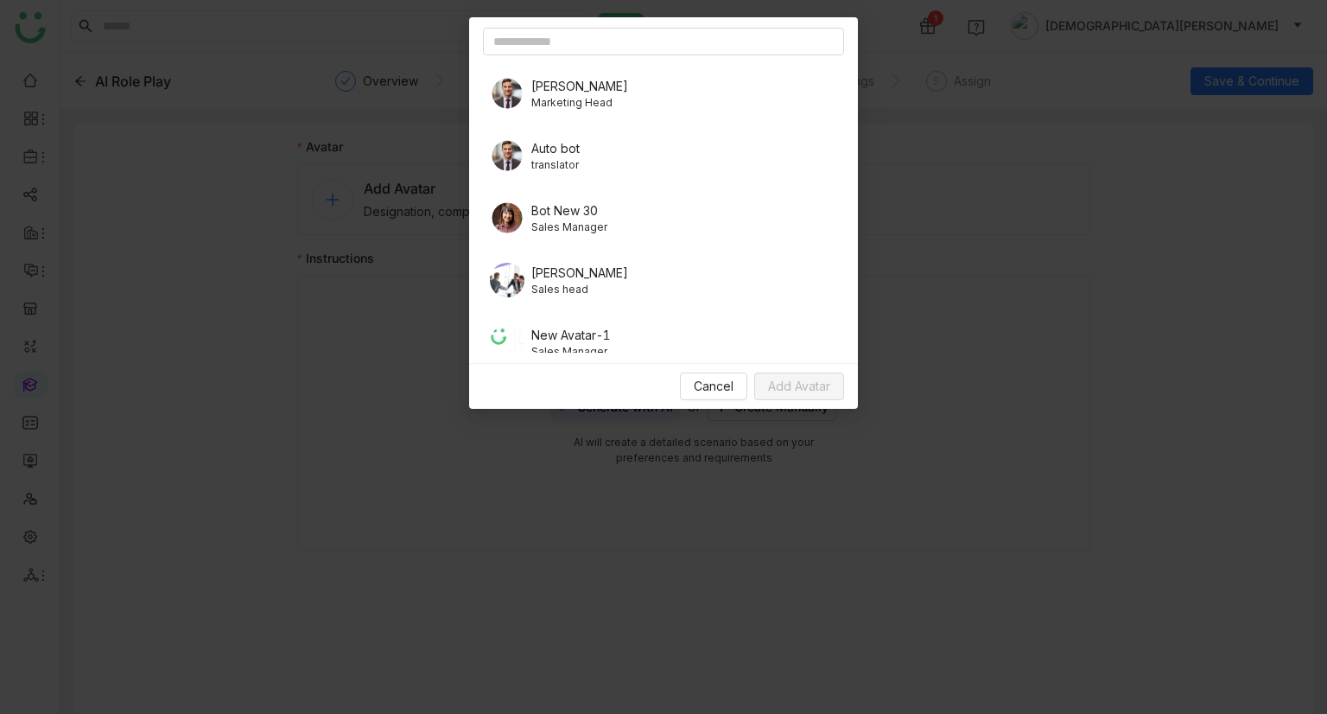
click at [575, 79] on span "BOB" at bounding box center [579, 86] width 97 height 18
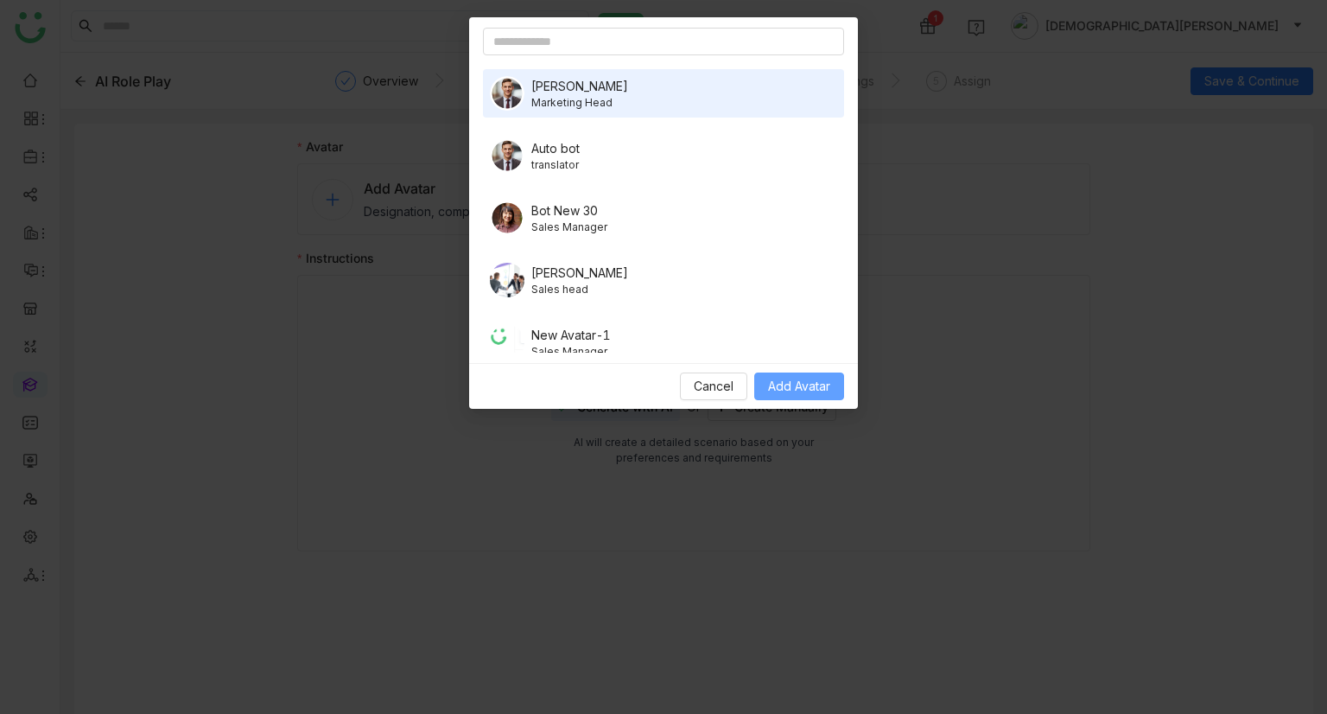
click at [795, 398] on button "Add Avatar" at bounding box center [799, 386] width 90 height 28
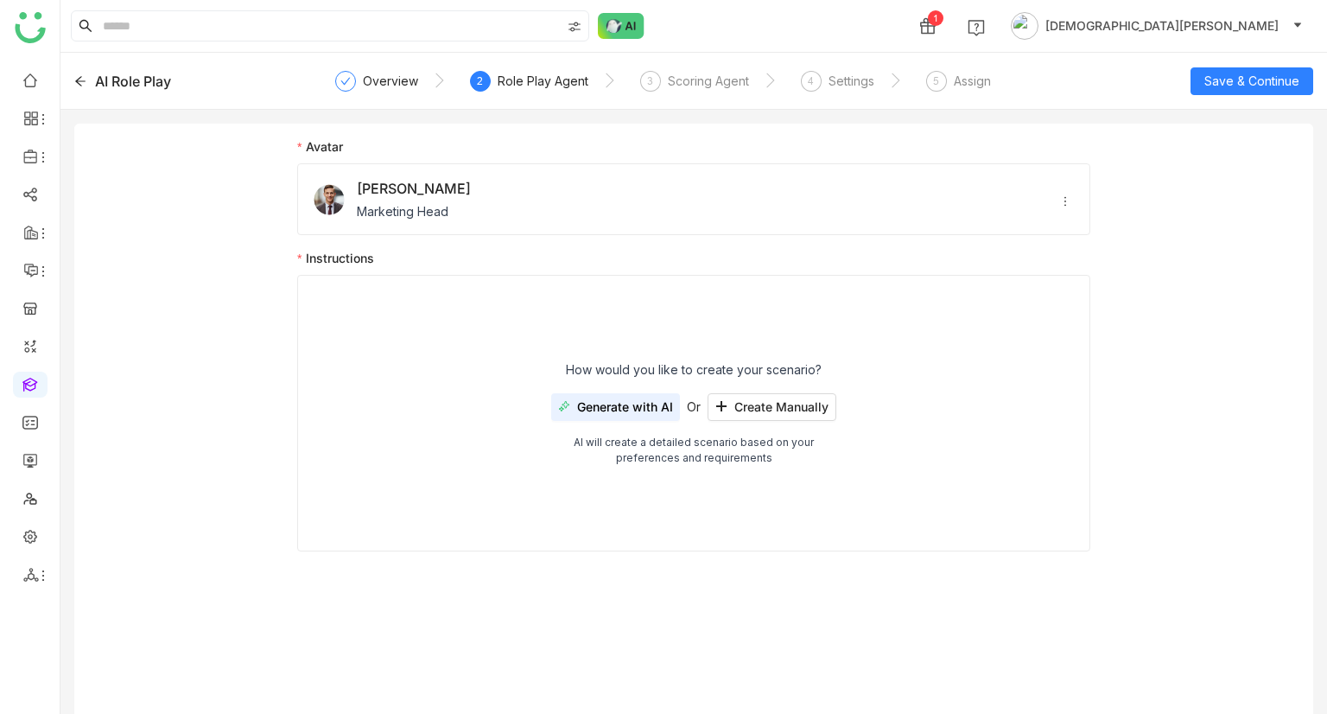
click at [607, 409] on span "Generate with AI" at bounding box center [625, 407] width 96 height 14
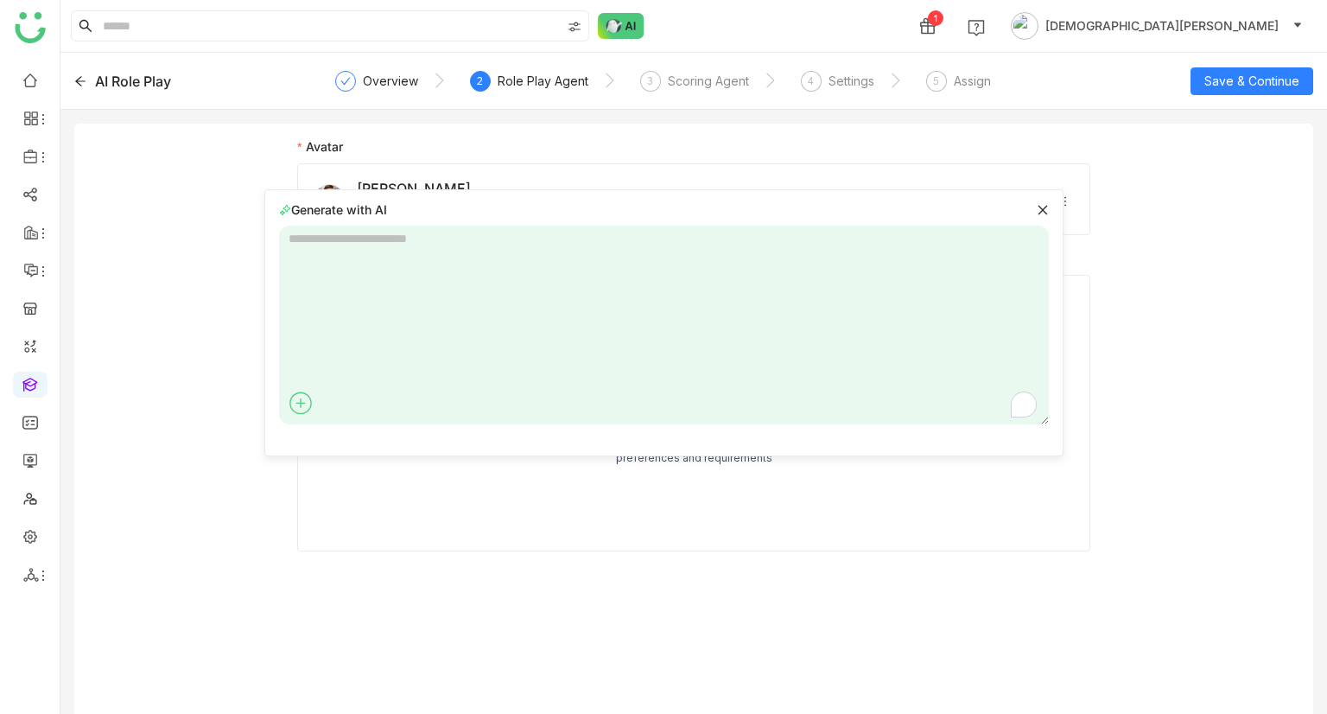
click at [428, 238] on textarea "To enrich screen reader interactions, please activate Accessibility in Grammarl…" at bounding box center [664, 324] width 770 height 199
type textarea "**********"
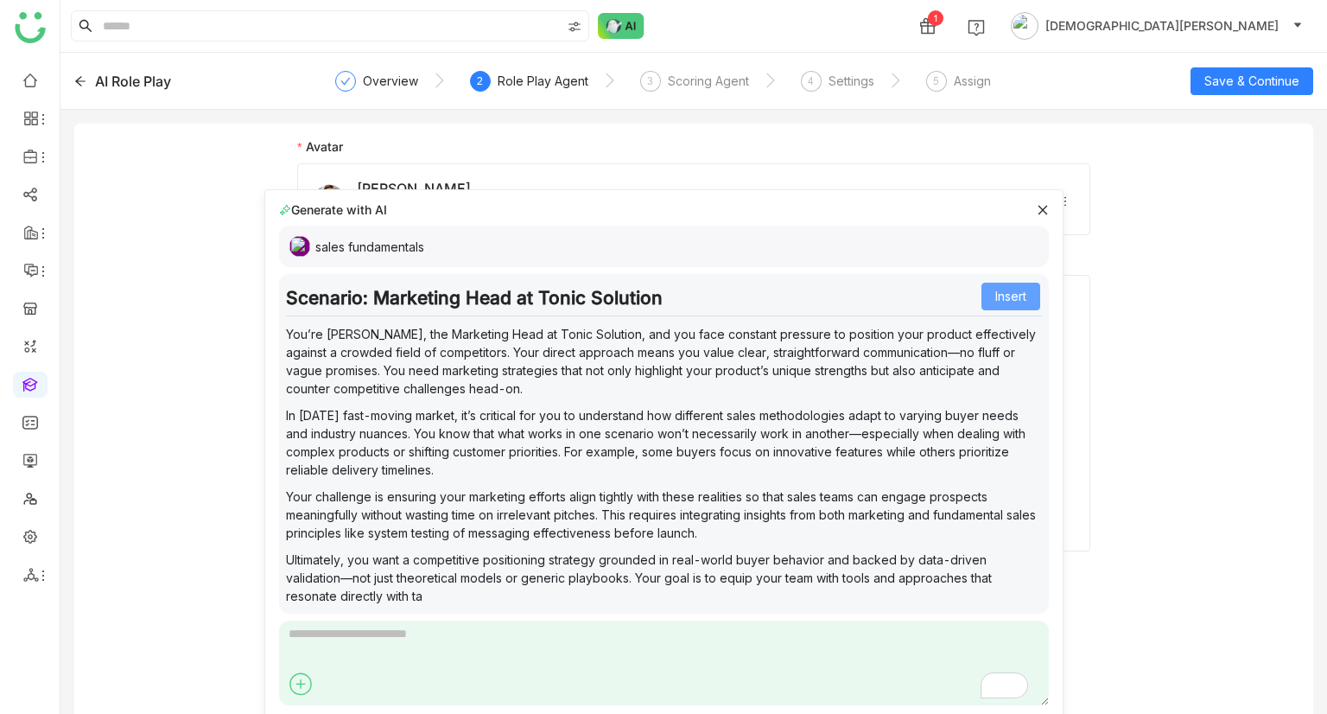
click at [1009, 298] on span "Insert" at bounding box center [1010, 296] width 31 height 19
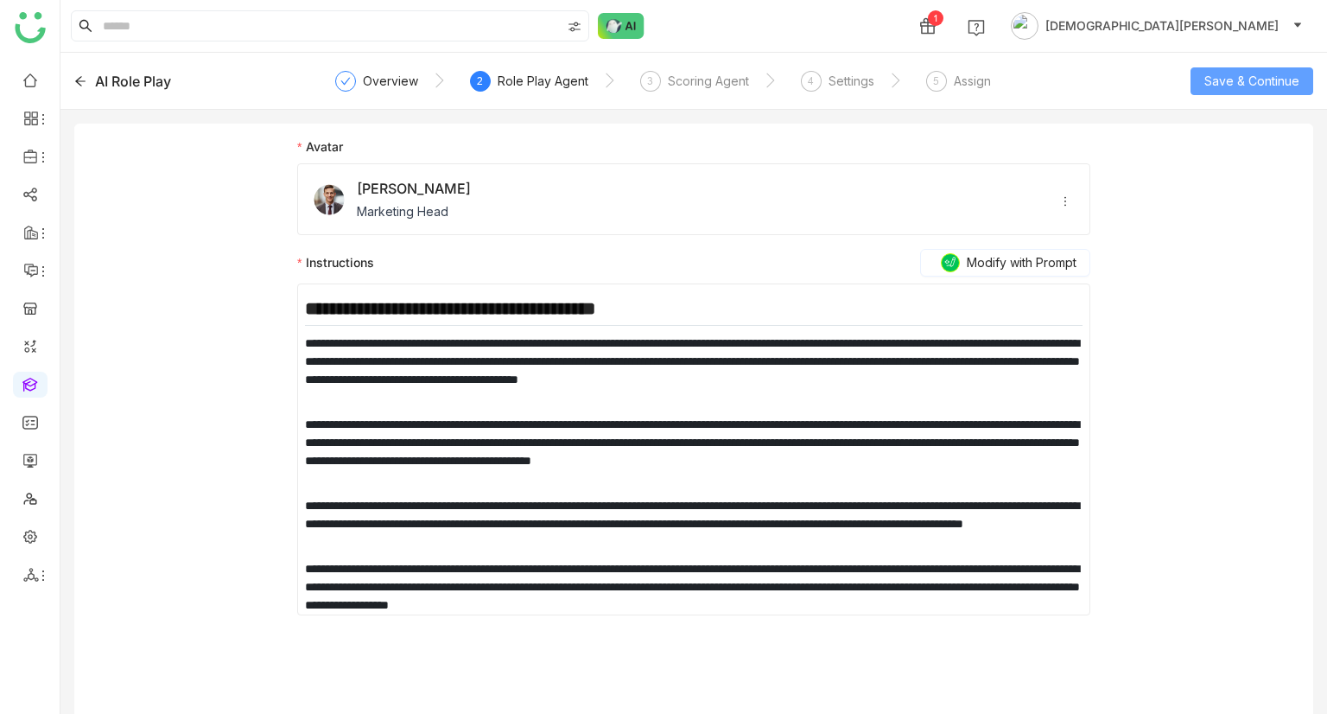
click at [1211, 84] on span "Save & Continue" at bounding box center [1251, 81] width 95 height 19
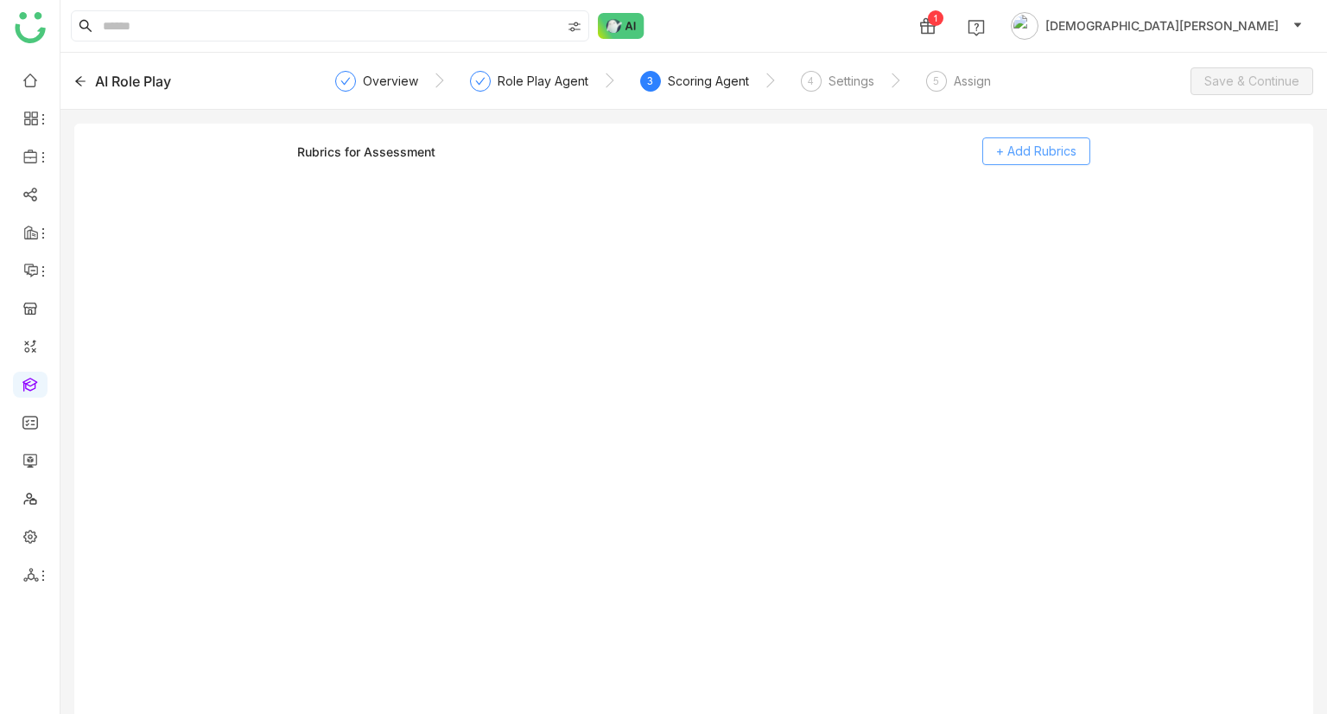
click at [1016, 153] on span "+ Add Rubrics" at bounding box center [1036, 151] width 80 height 19
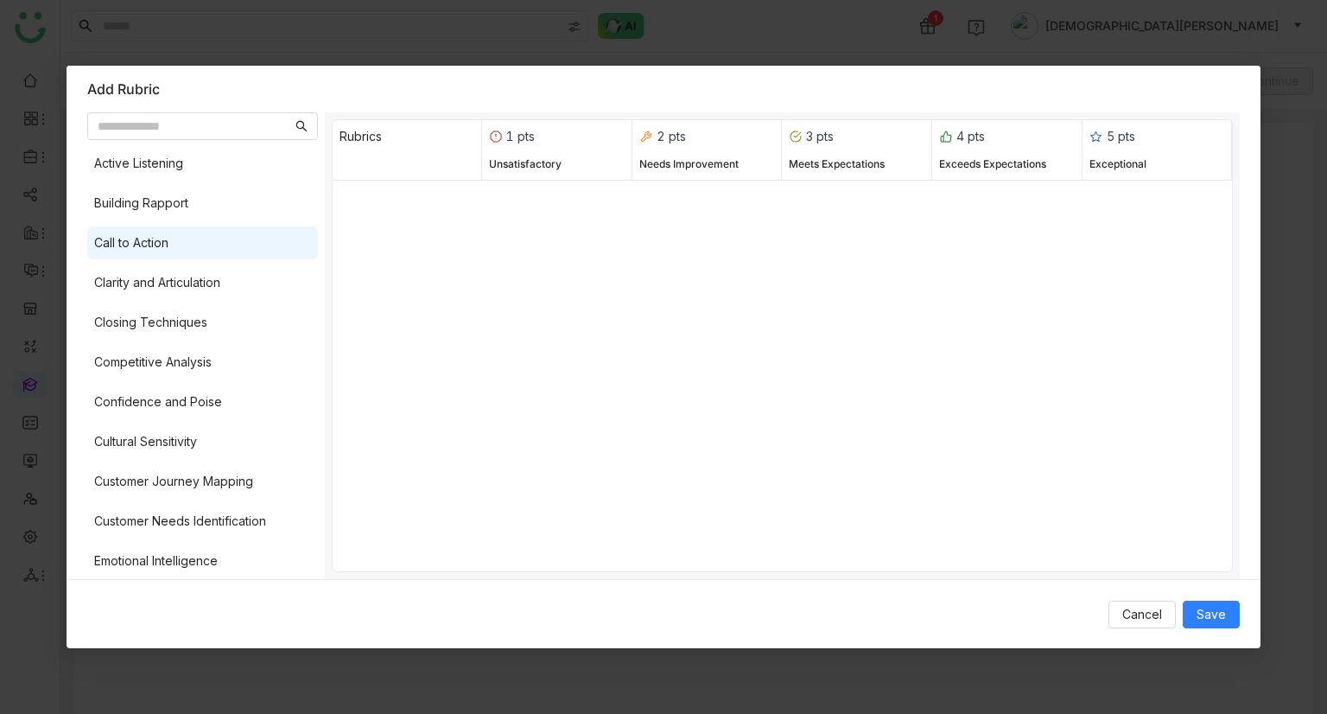
click at [189, 232] on div "Call to Action" at bounding box center [202, 242] width 231 height 33
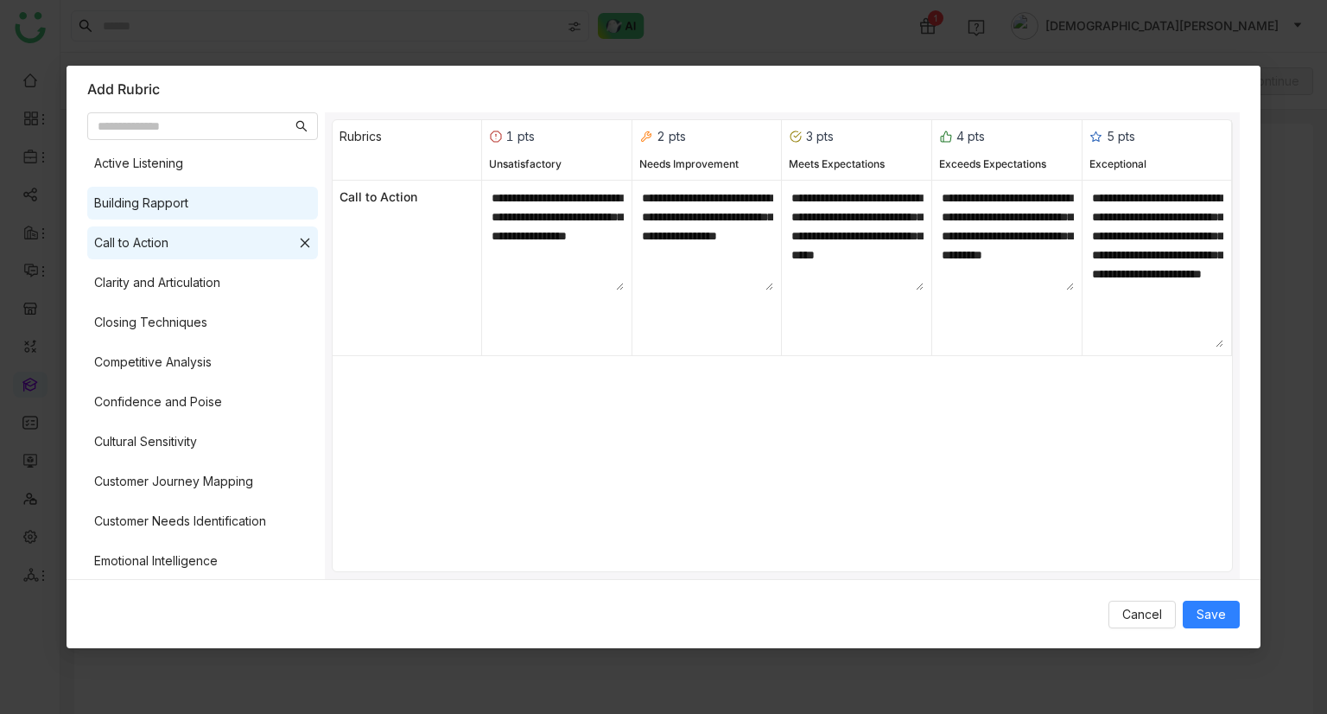
click at [204, 194] on div "Building Rapport" at bounding box center [202, 203] width 231 height 33
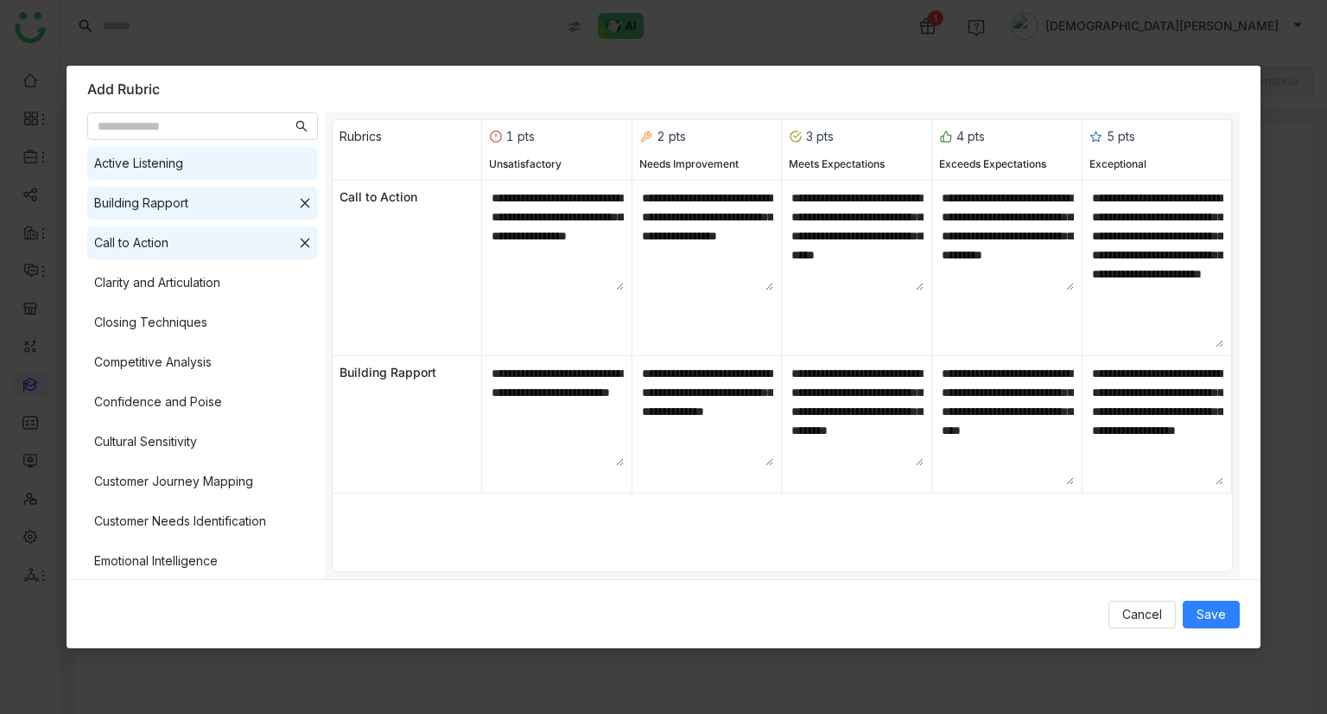
click at [220, 170] on div "Active Listening" at bounding box center [202, 163] width 231 height 33
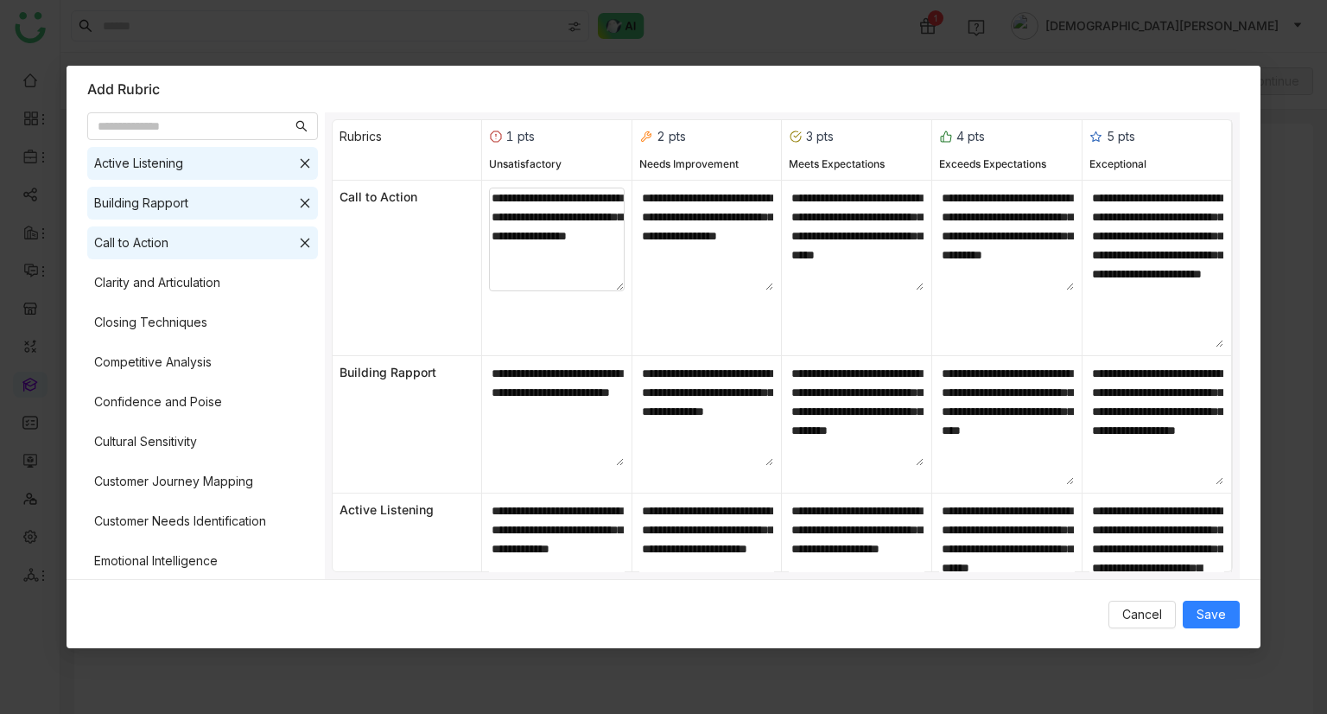
click at [587, 272] on textarea "**********" at bounding box center [557, 239] width 136 height 104
type textarea "**********"
click at [1204, 607] on span "Save" at bounding box center [1210, 614] width 29 height 19
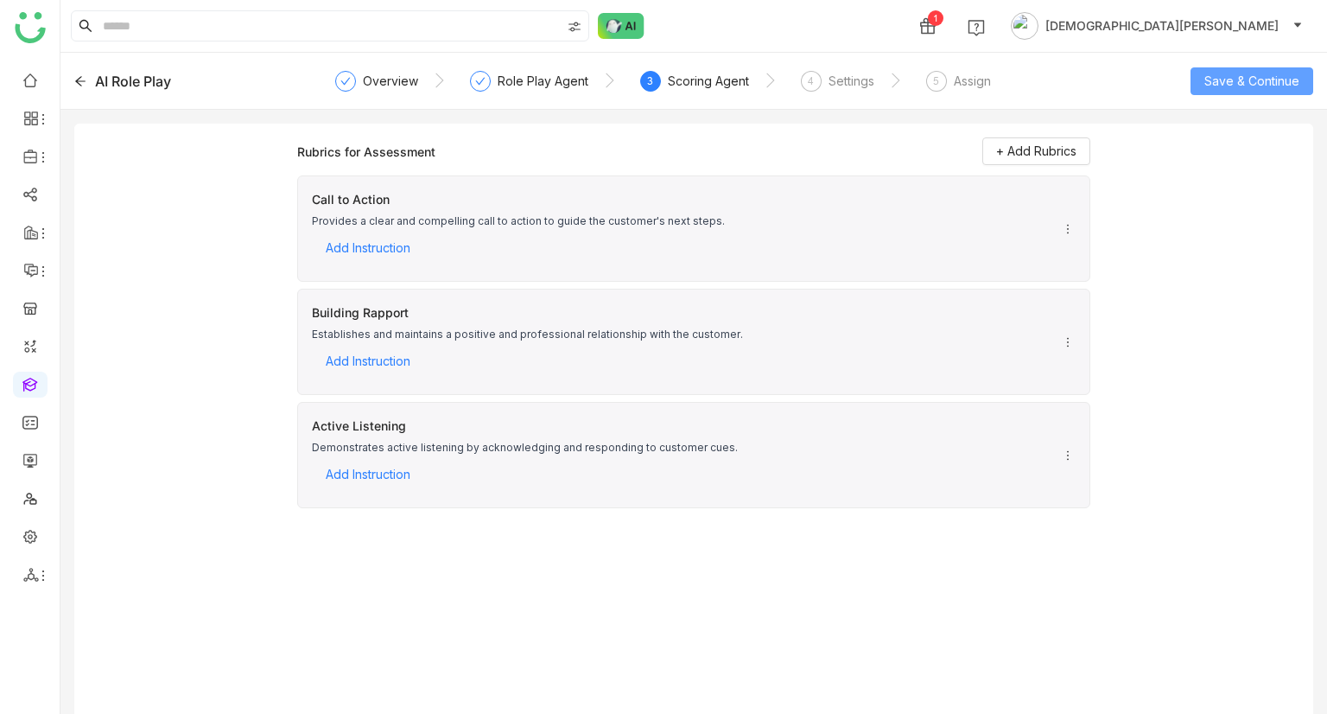
click at [1258, 81] on span "Save & Continue" at bounding box center [1251, 81] width 95 height 19
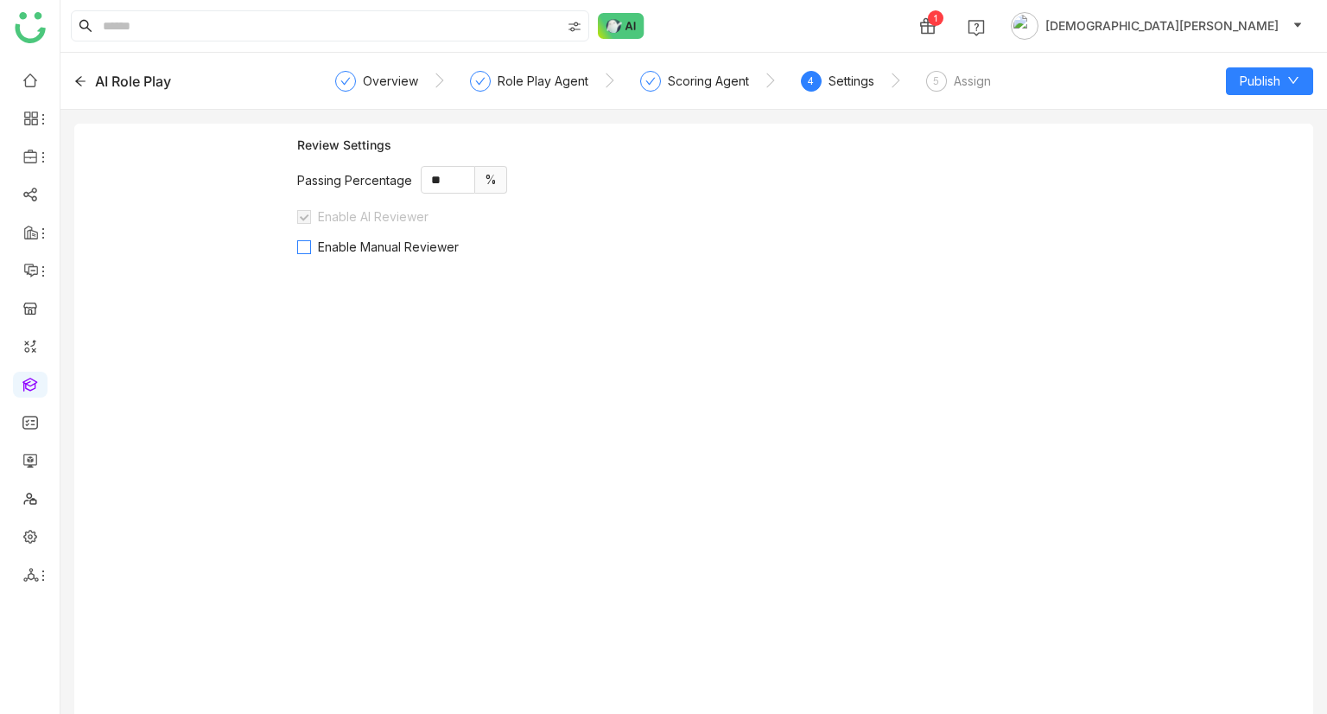
click at [352, 247] on span "Enable Manual Reviewer" at bounding box center [388, 246] width 155 height 15
click at [389, 250] on span "Enable Manual Reviewer" at bounding box center [388, 246] width 155 height 15
click at [390, 243] on span "Enable Manual Reviewer" at bounding box center [388, 246] width 155 height 15
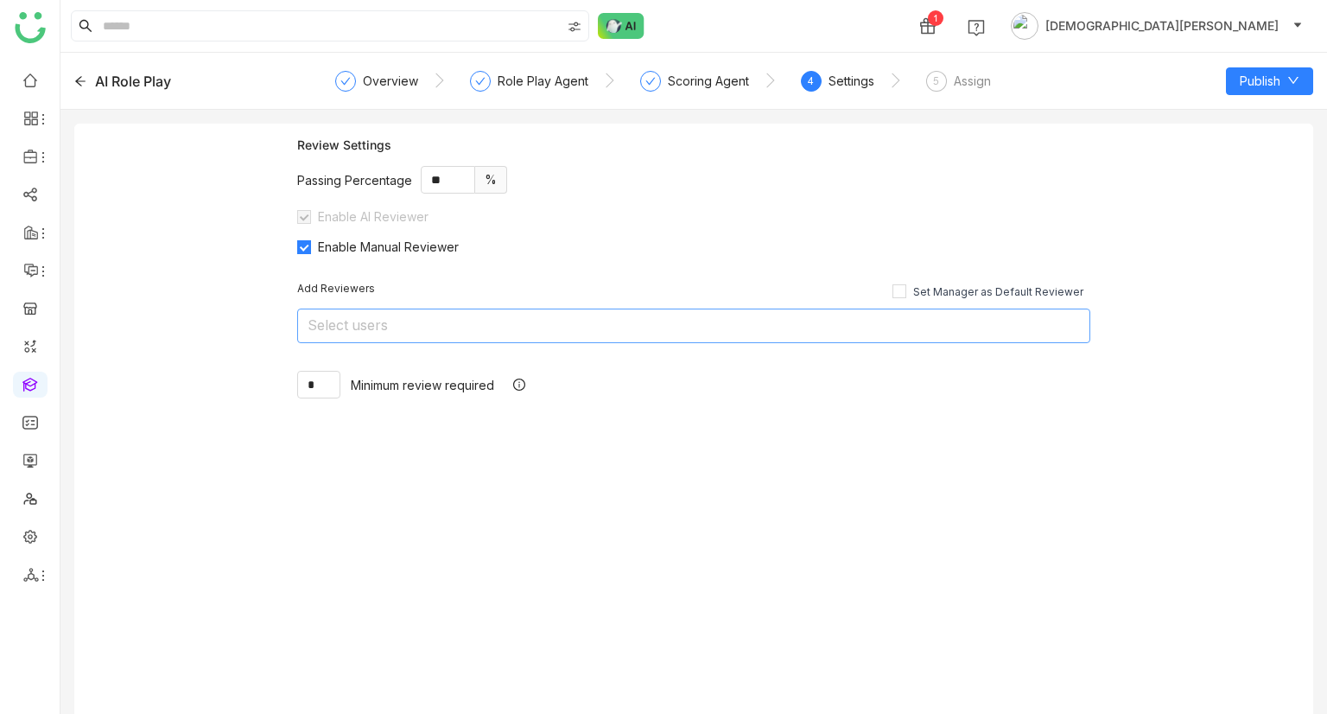
click at [408, 333] on nz-select-top-control "Select users" at bounding box center [693, 325] width 793 height 35
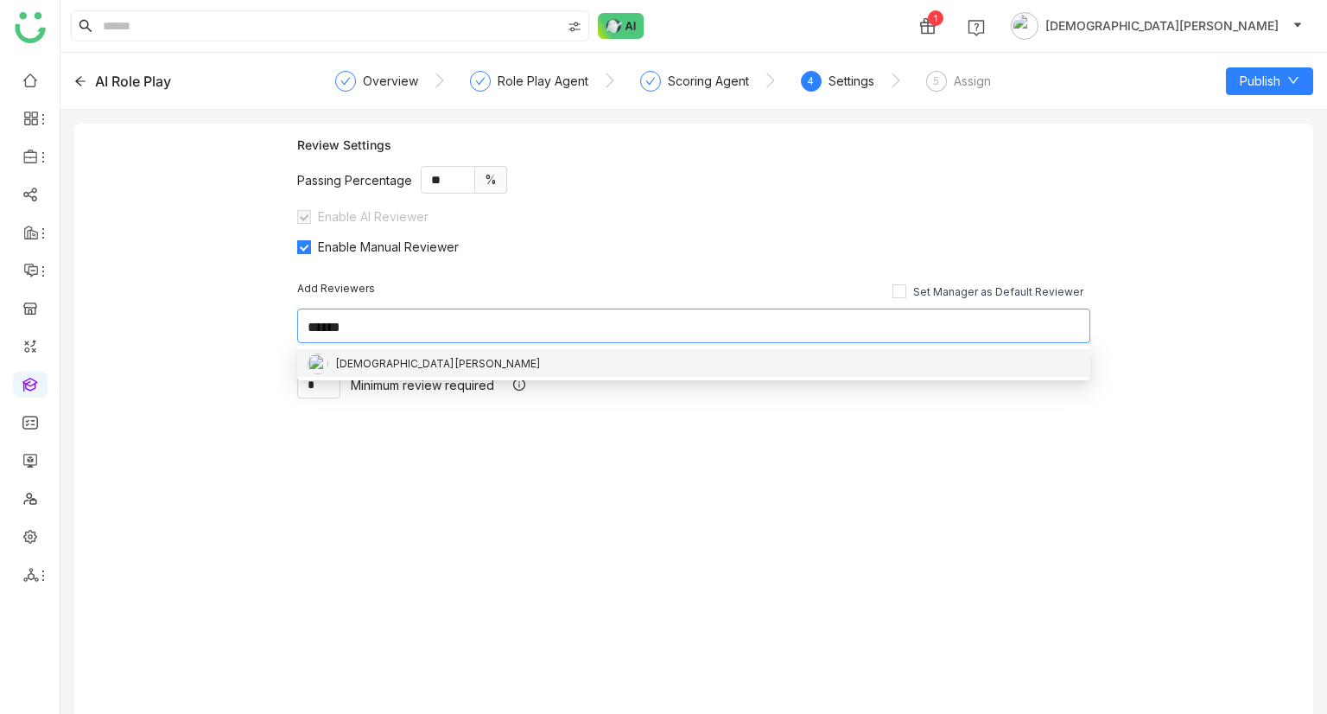
type input "******"
click at [398, 372] on div "[DEMOGRAPHIC_DATA][PERSON_NAME]" at bounding box center [438, 363] width 206 height 19
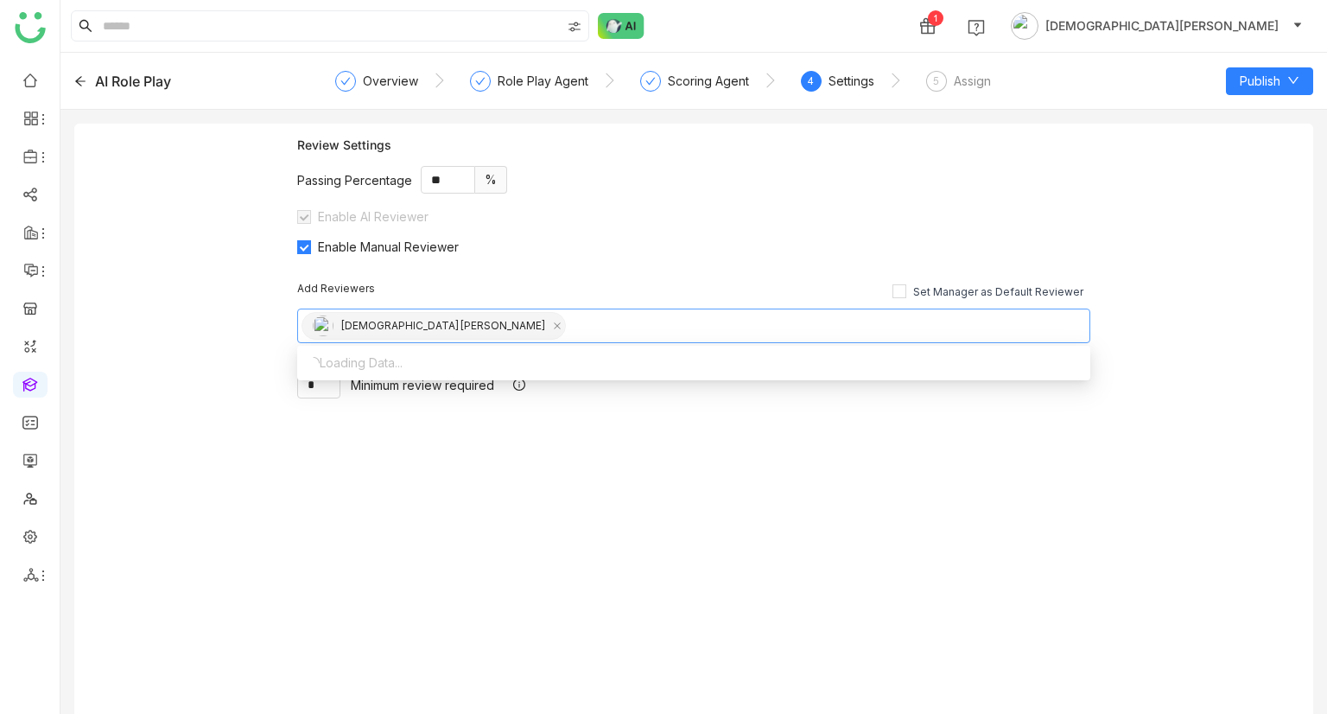
click at [197, 409] on div "Review Settings Passing Percentage ** % Enable AI Reviewer Enable Manual Review…" at bounding box center [693, 426] width 1239 height 604
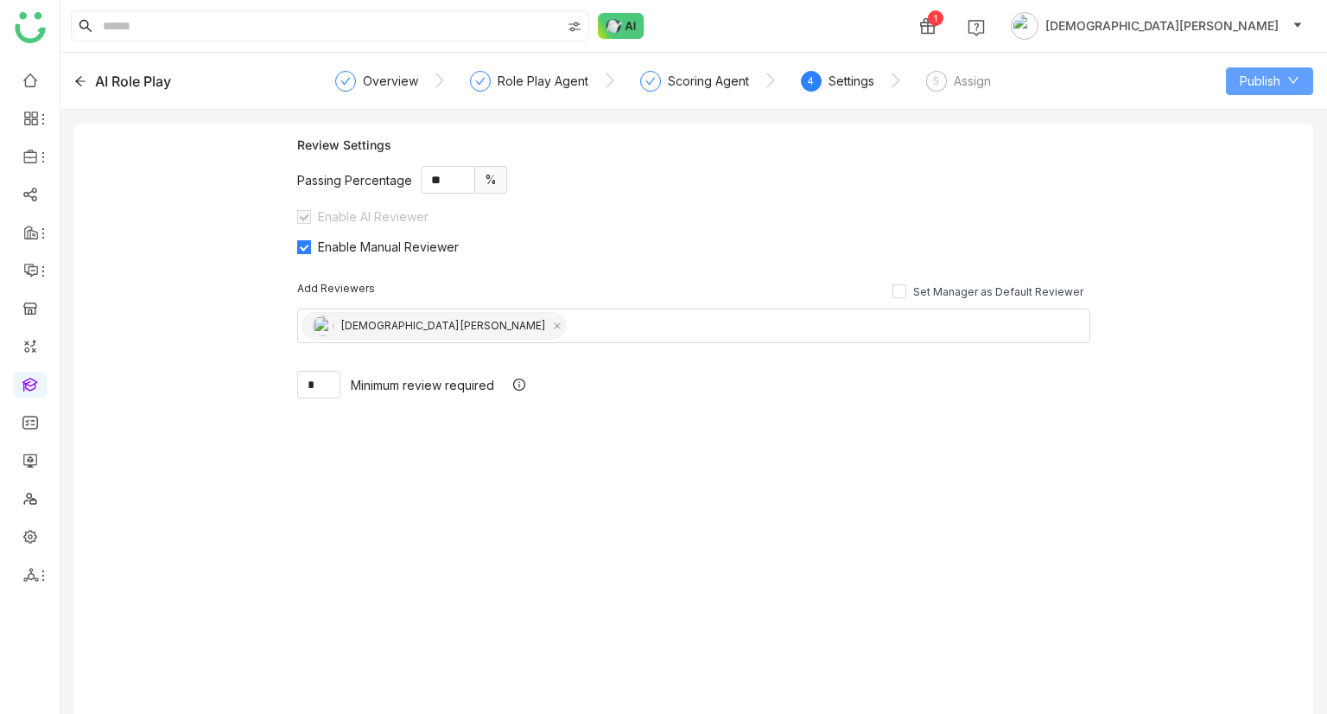
click at [1268, 78] on span "Publish" at bounding box center [1260, 81] width 41 height 19
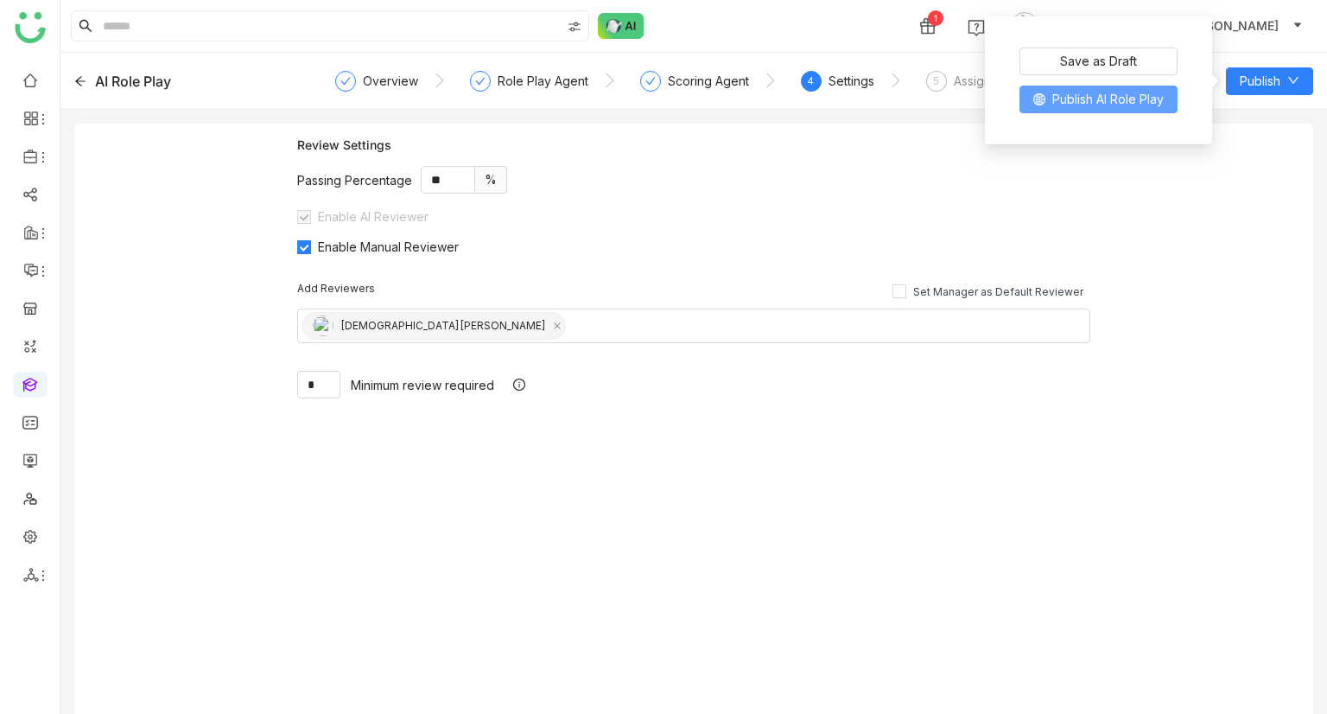
click at [1100, 93] on span "Publish AI Role Play" at bounding box center [1107, 99] width 111 height 19
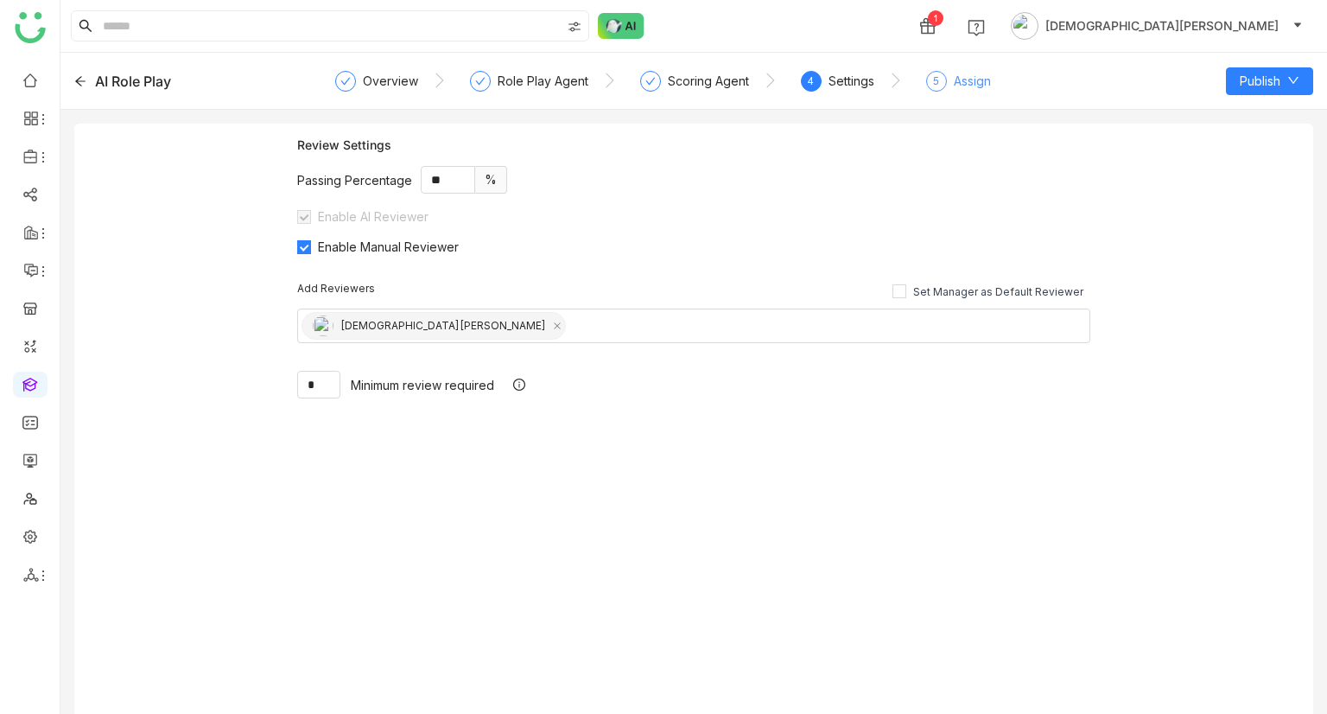
click at [965, 77] on div "Assign" at bounding box center [972, 81] width 37 height 21
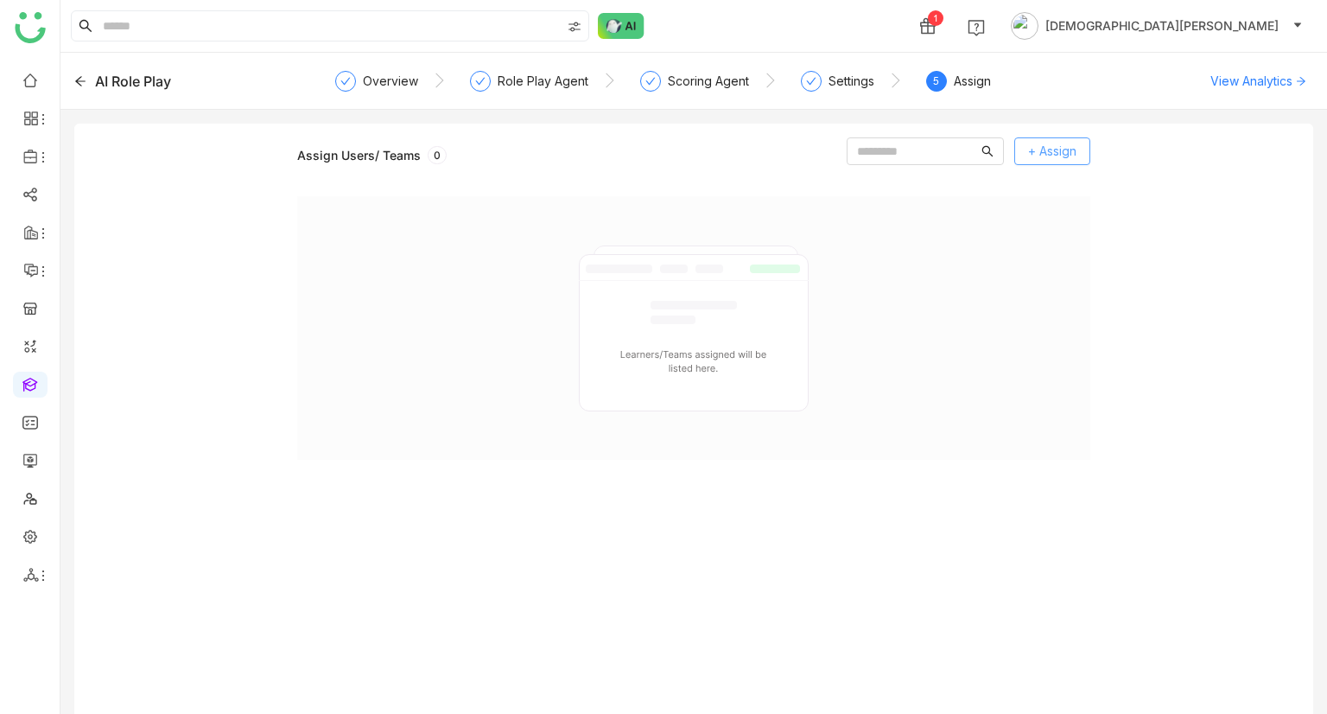
click at [1028, 160] on span "+ Assign" at bounding box center [1052, 151] width 48 height 19
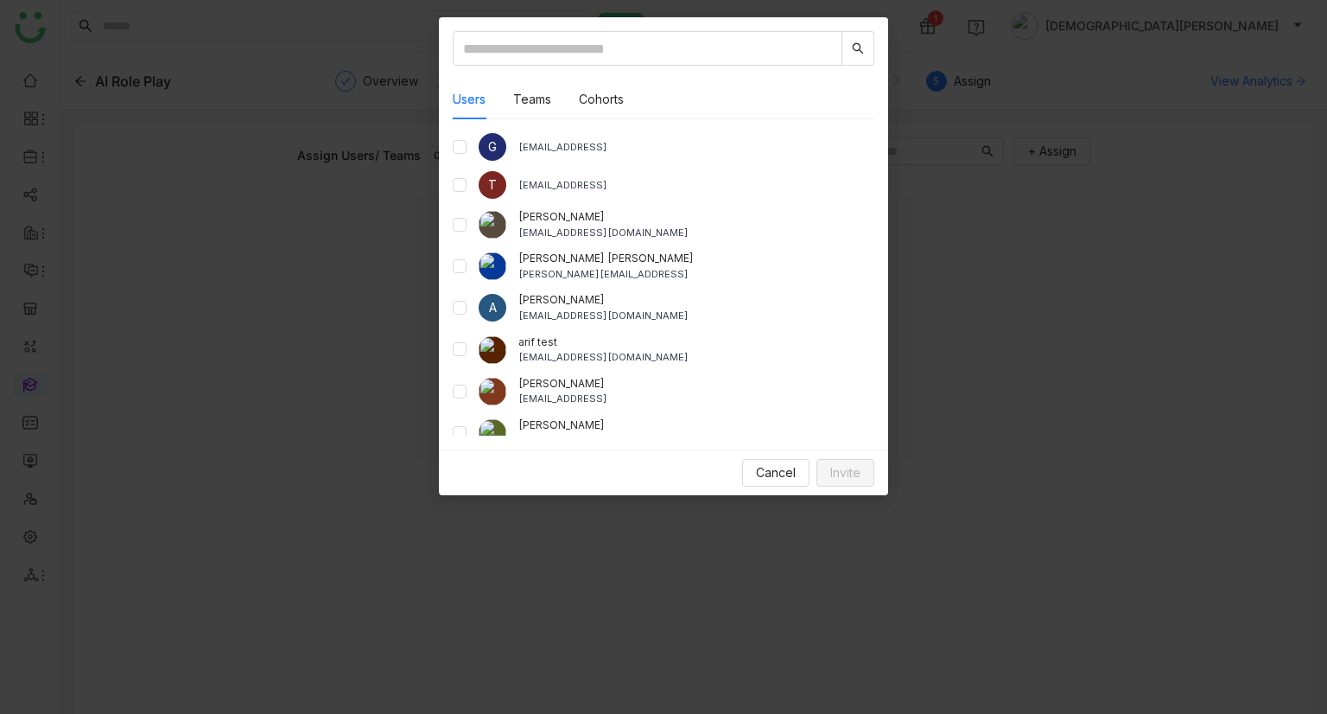
click at [1057, 157] on nz-modal-container "Users Teams Cohorts G gayatrir@gtmbuddy.ai T testvishns@gtmbuddy.ai aavi aavi a…" at bounding box center [663, 357] width 1327 height 714
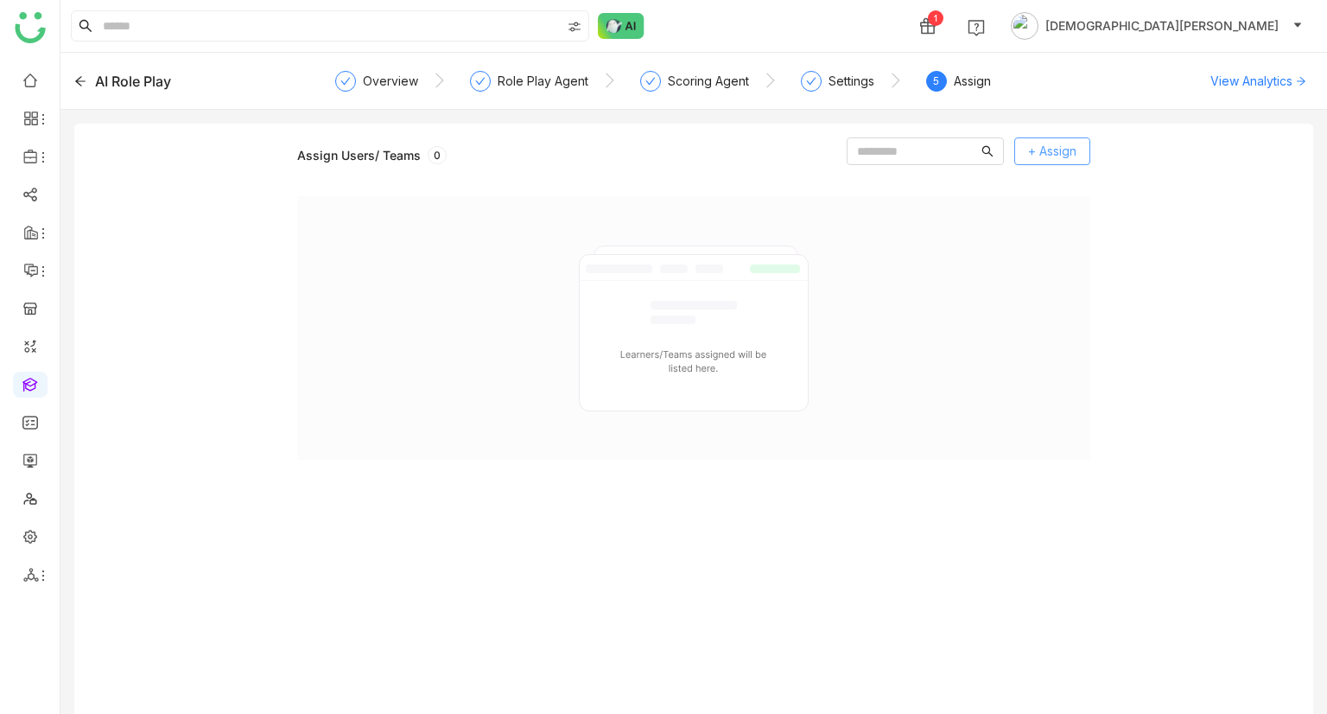
click at [1059, 151] on span "+ Assign" at bounding box center [1052, 151] width 48 height 19
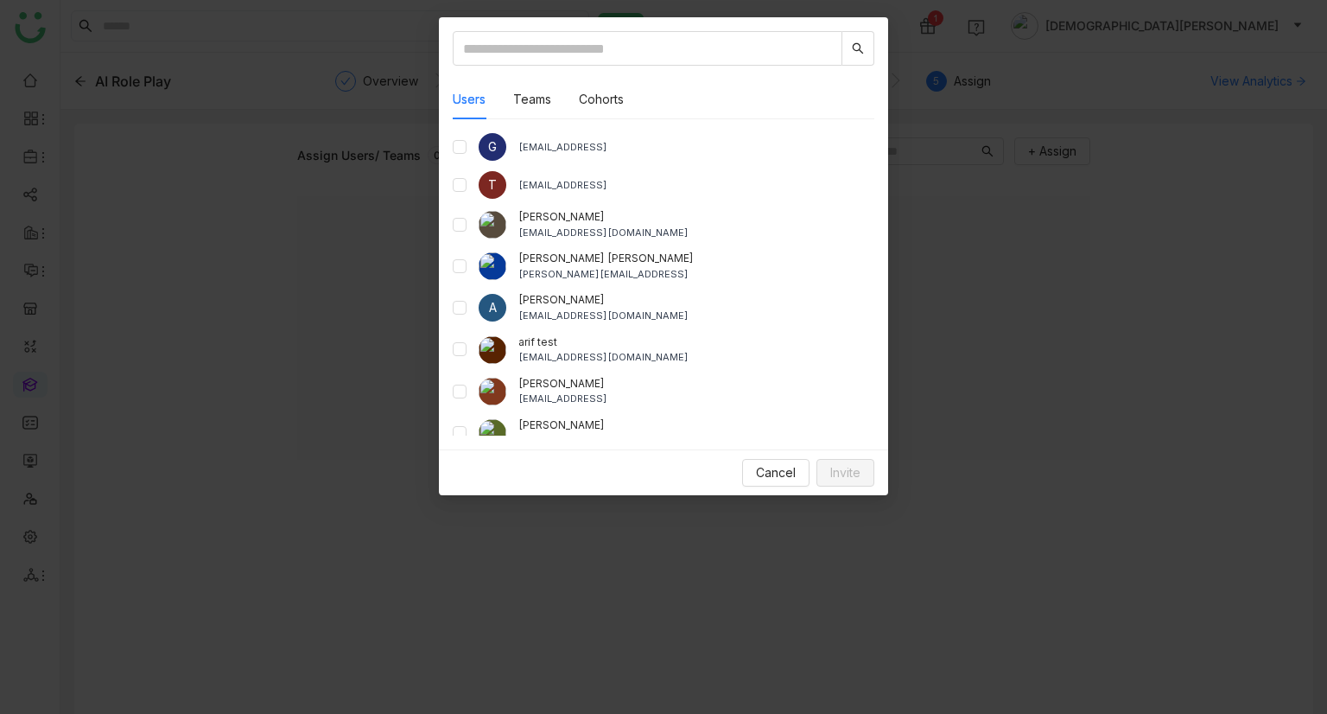
click at [880, 276] on div "Users Teams Cohorts G gayatrir@gtmbuddy.ai T testvishns@gtmbuddy.ai aavi aavi a…" at bounding box center [663, 233] width 449 height 432
click at [904, 250] on nz-modal-container "Users Teams Cohorts G gayatrir@gtmbuddy.ai T testvishns@gtmbuddy.ai aavi aavi a…" at bounding box center [663, 357] width 1327 height 714
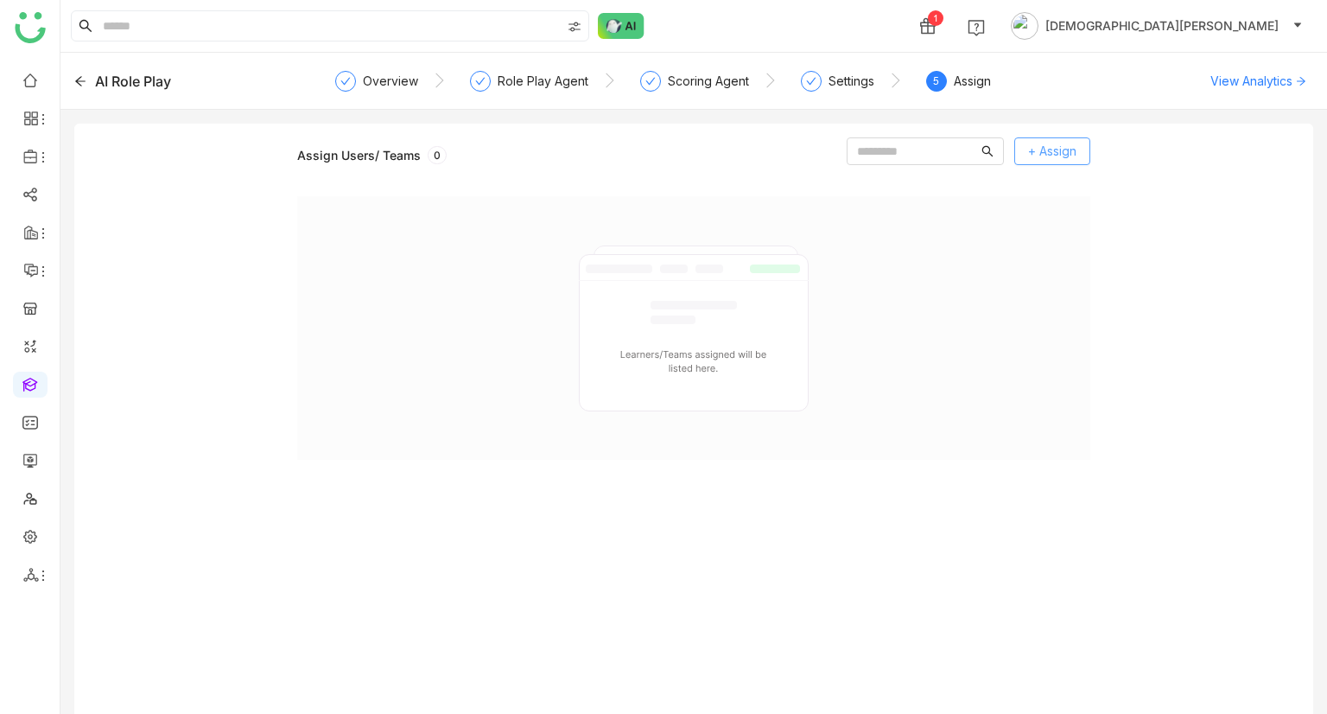
drag, startPoint x: 1039, startPoint y: 166, endPoint x: 1050, endPoint y: 143, distance: 25.1
click at [1050, 143] on div "+ Assign" at bounding box center [969, 154] width 244 height 35
click at [1050, 143] on span "+ Assign" at bounding box center [1052, 151] width 48 height 19
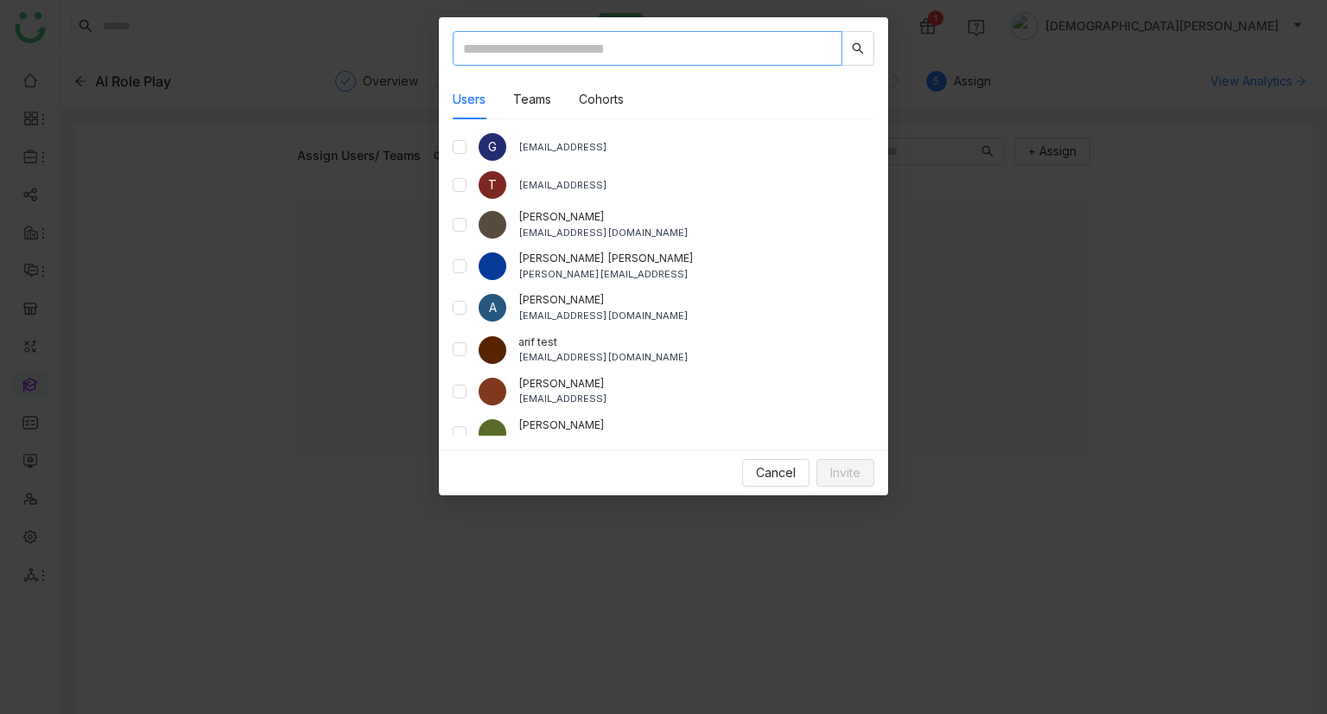
click at [584, 52] on input "text" at bounding box center [648, 48] width 390 height 35
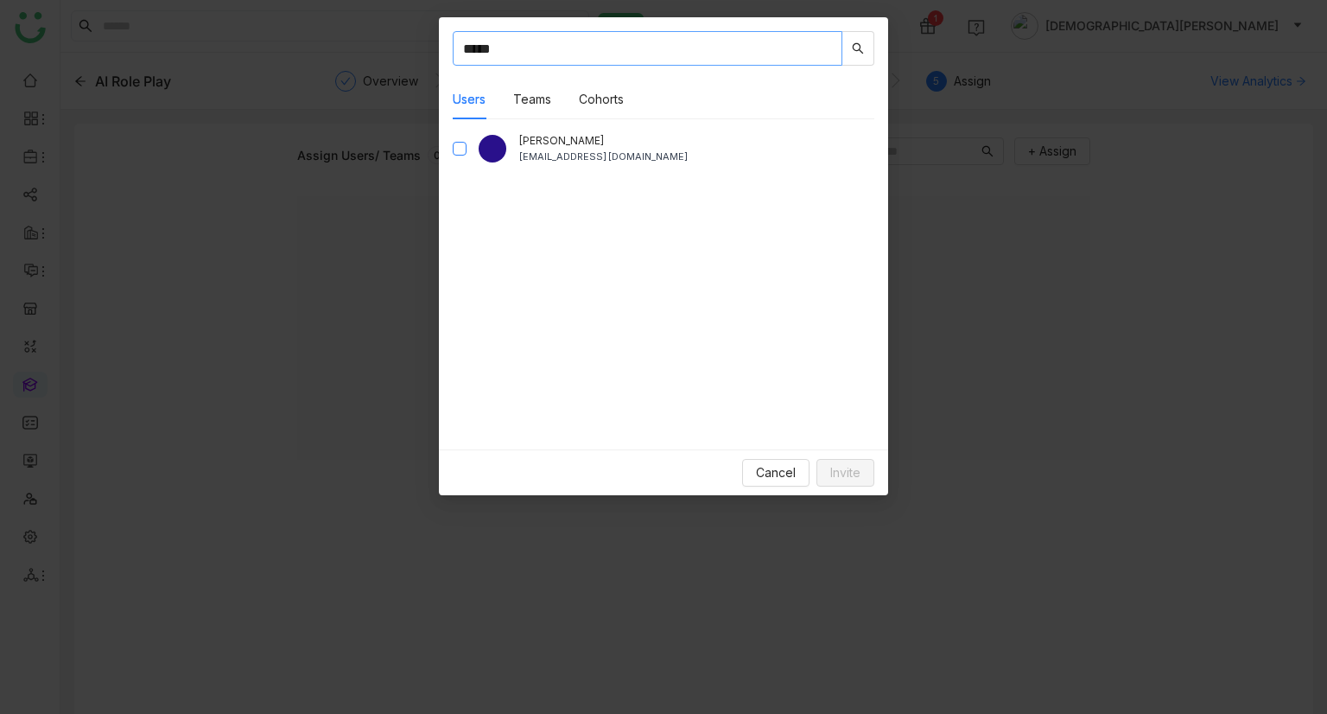
type input "*****"
click at [851, 467] on span "Invite" at bounding box center [845, 472] width 30 height 19
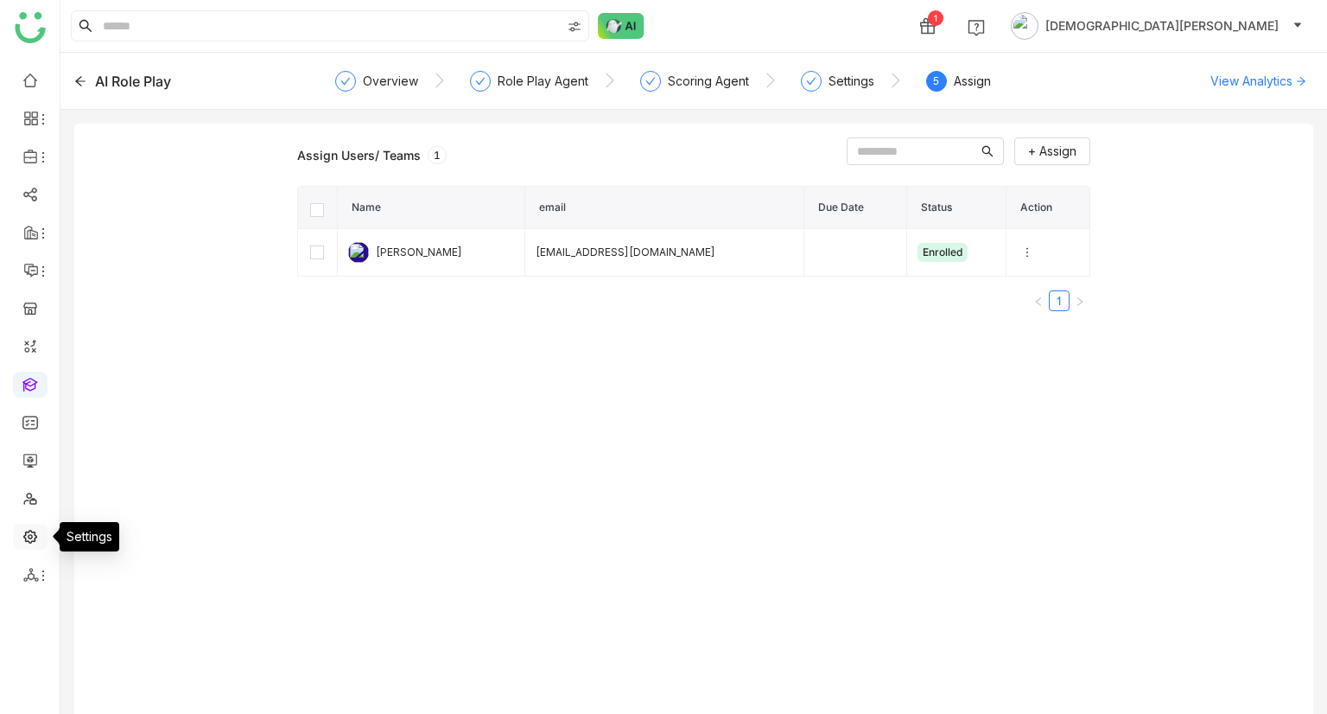
click at [24, 543] on link at bounding box center [30, 535] width 16 height 15
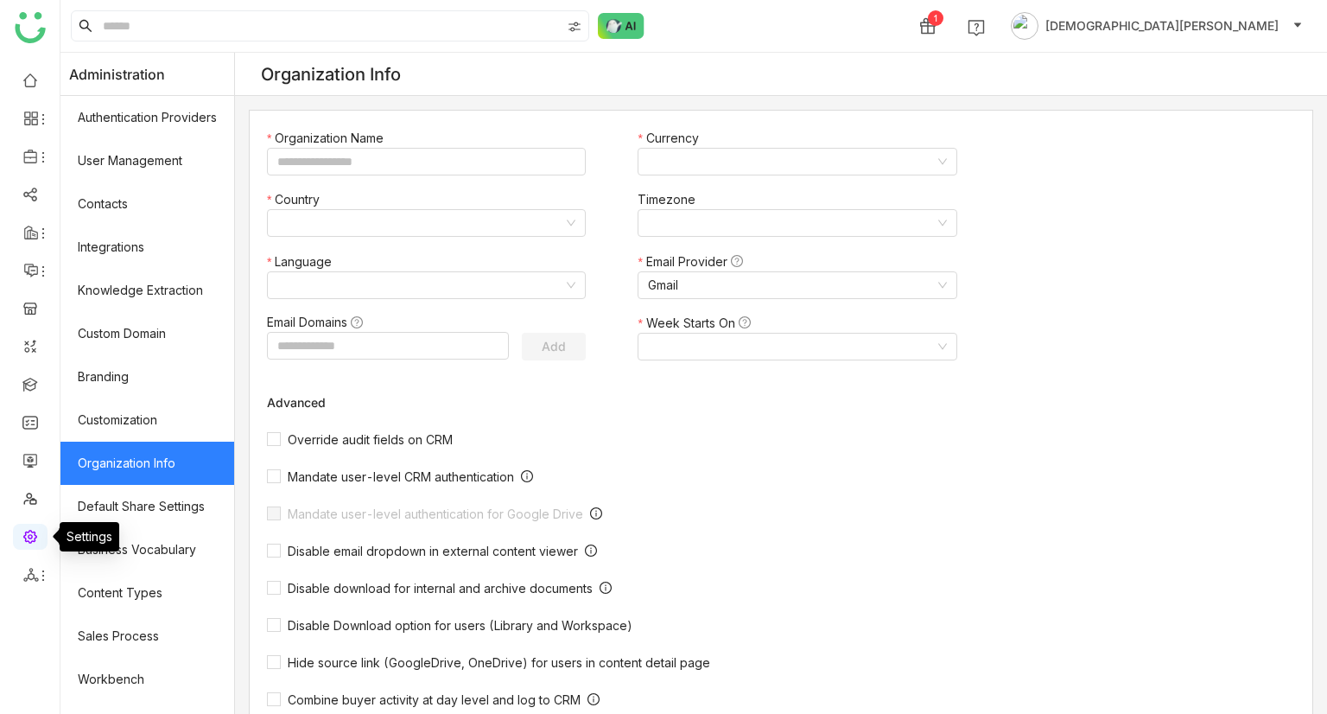
type input "*******"
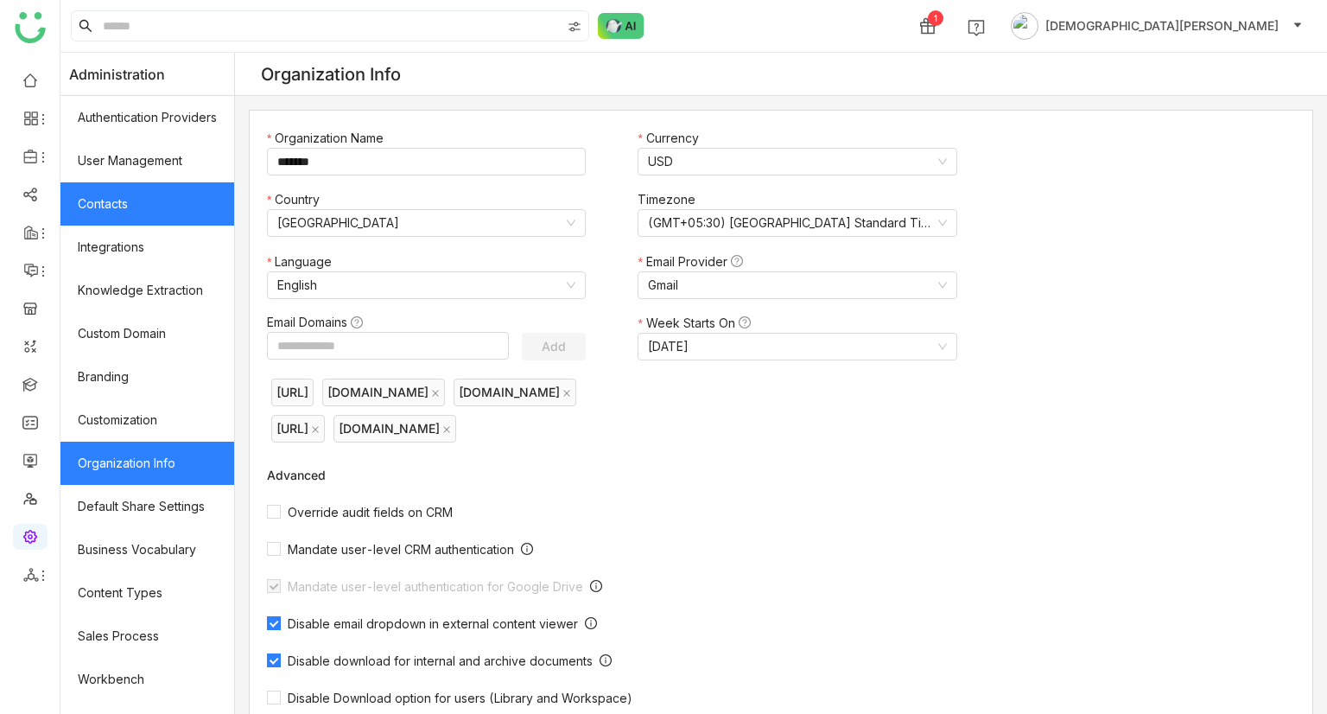
click at [124, 191] on link "Contacts" at bounding box center [147, 203] width 174 height 43
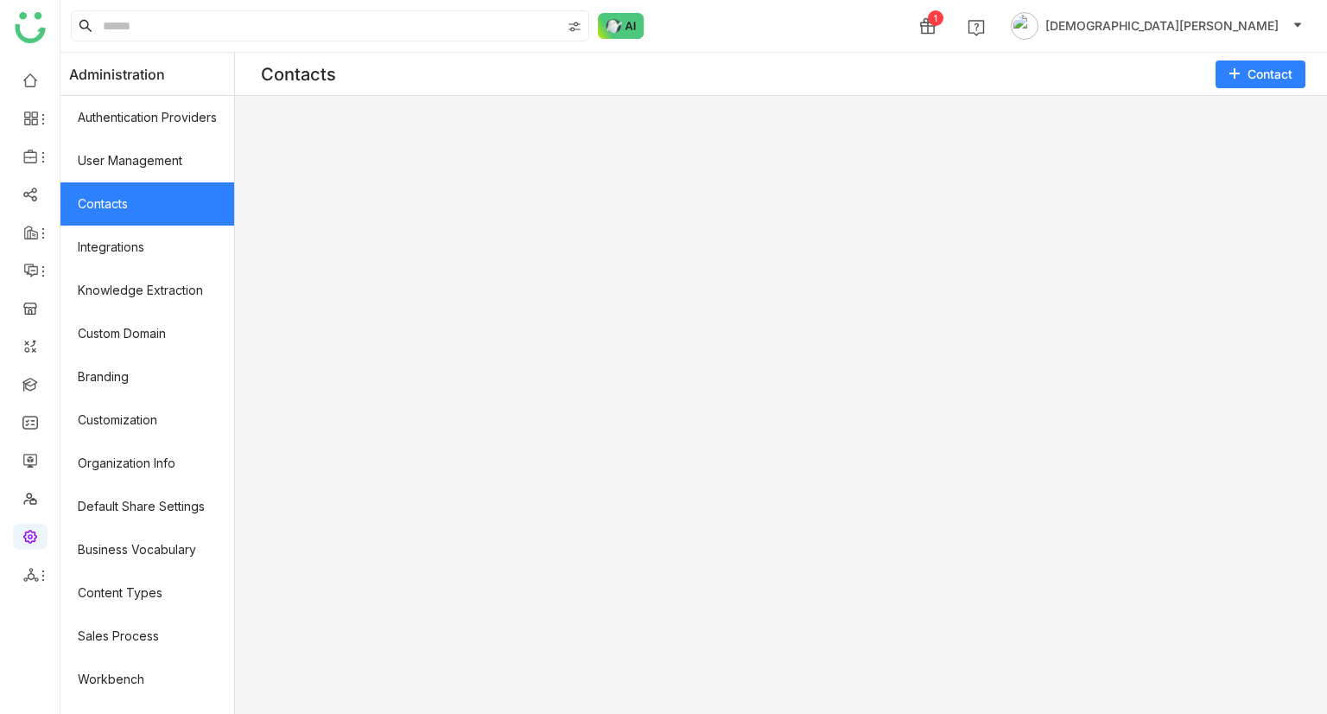
click at [120, 204] on link "Contacts" at bounding box center [147, 203] width 174 height 43
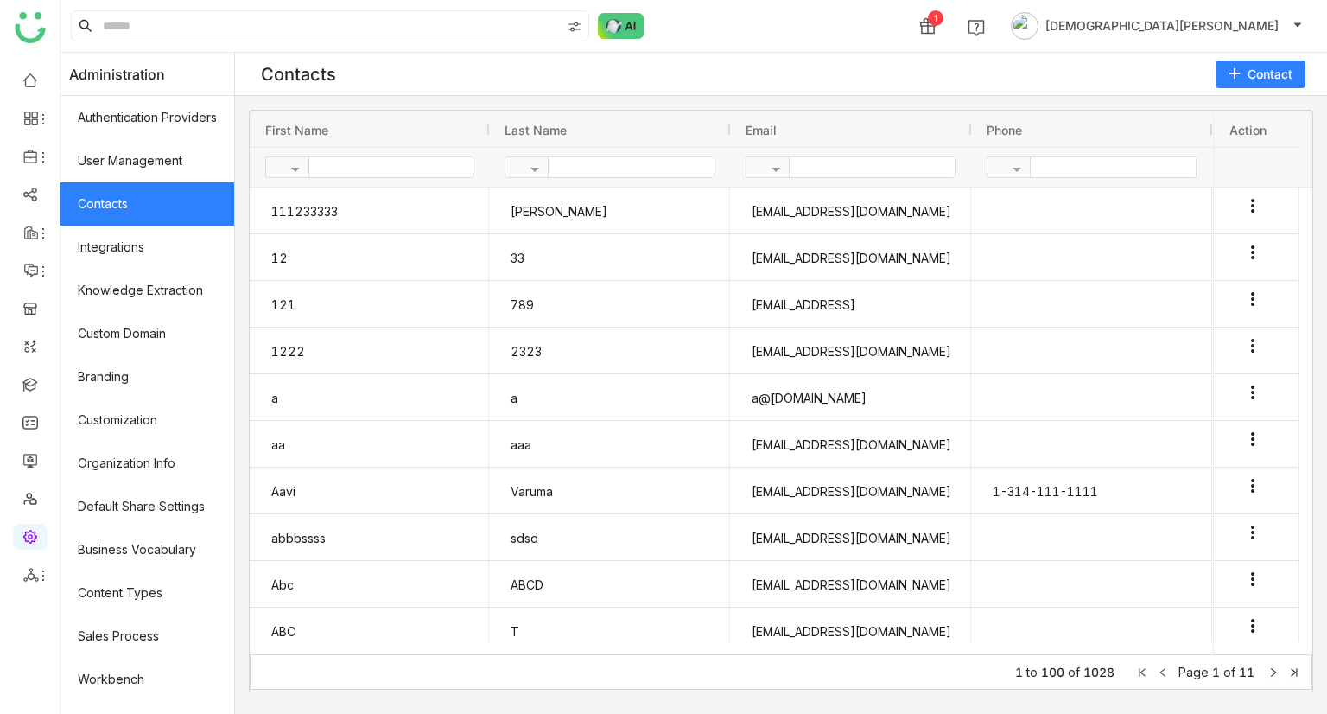
click at [1269, 70] on span "Contact" at bounding box center [1269, 74] width 45 height 17
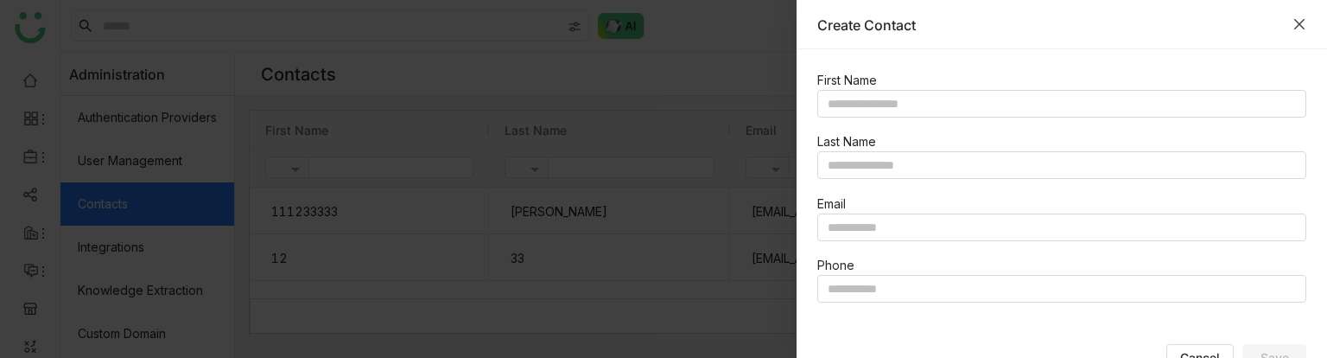
click at [1304, 29] on icon "Close" at bounding box center [1299, 24] width 14 height 14
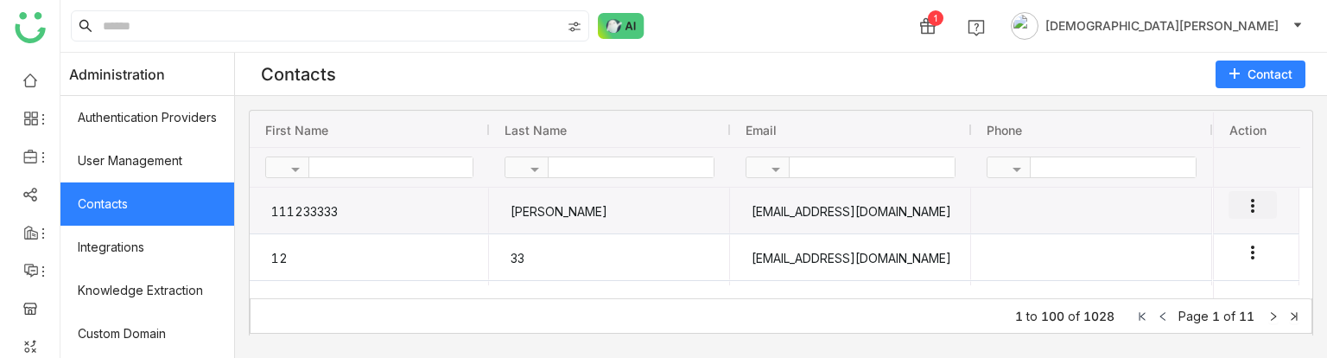
click at [1251, 210] on icon "more_vert" at bounding box center [1252, 205] width 21 height 21
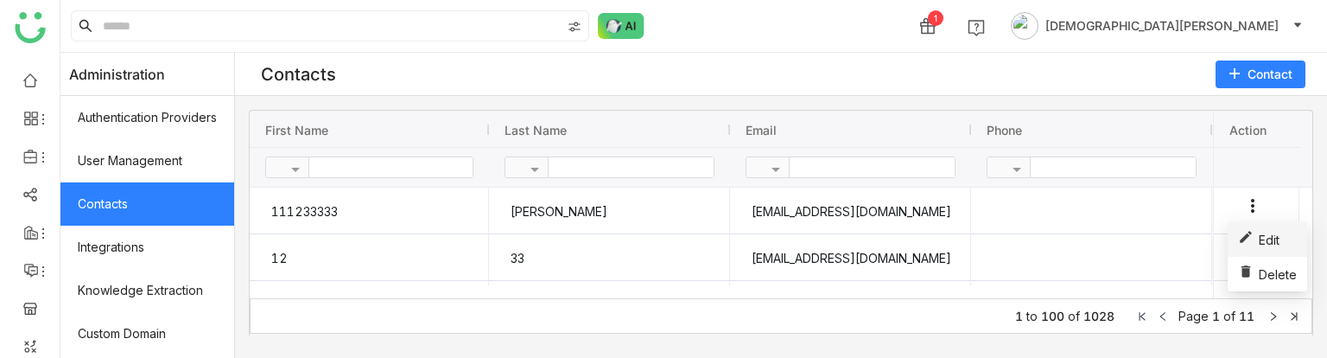
click at [1261, 239] on span "Edit" at bounding box center [1269, 239] width 21 height 15
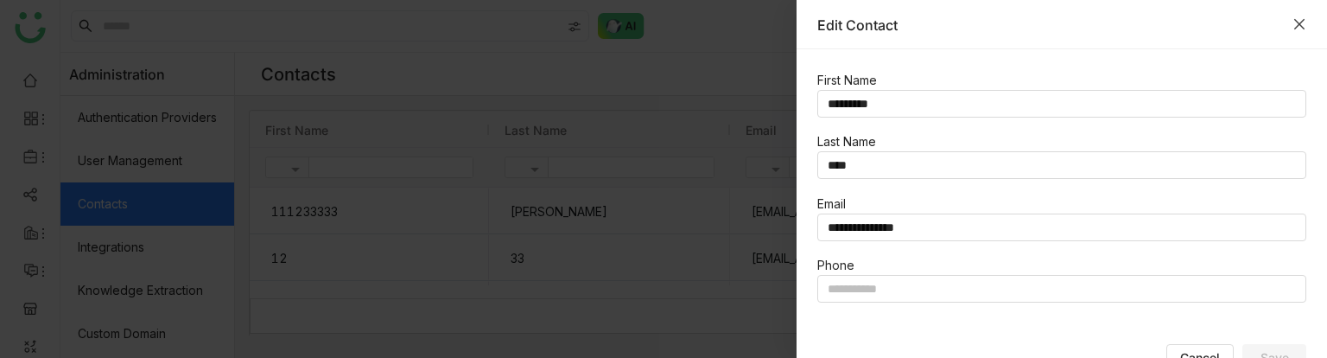
click at [1303, 22] on icon "Close" at bounding box center [1299, 24] width 14 height 14
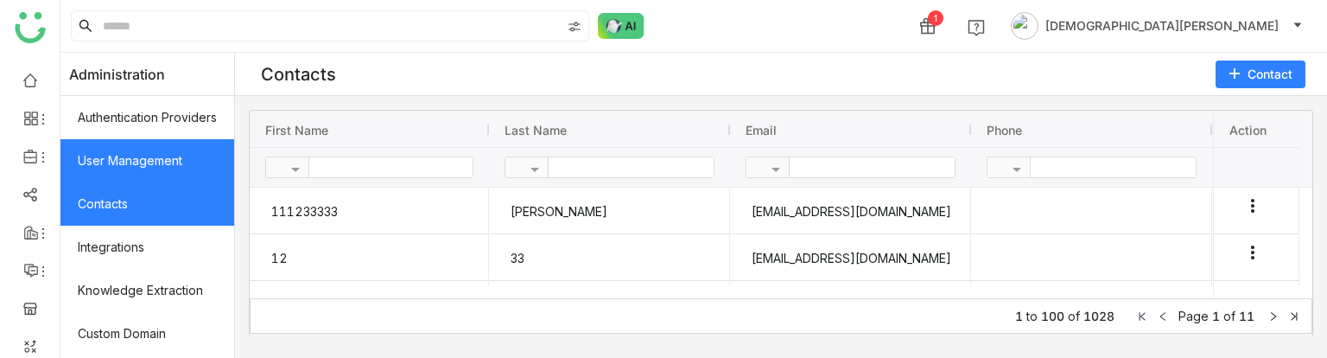
click at [173, 157] on link "User Management" at bounding box center [147, 160] width 174 height 43
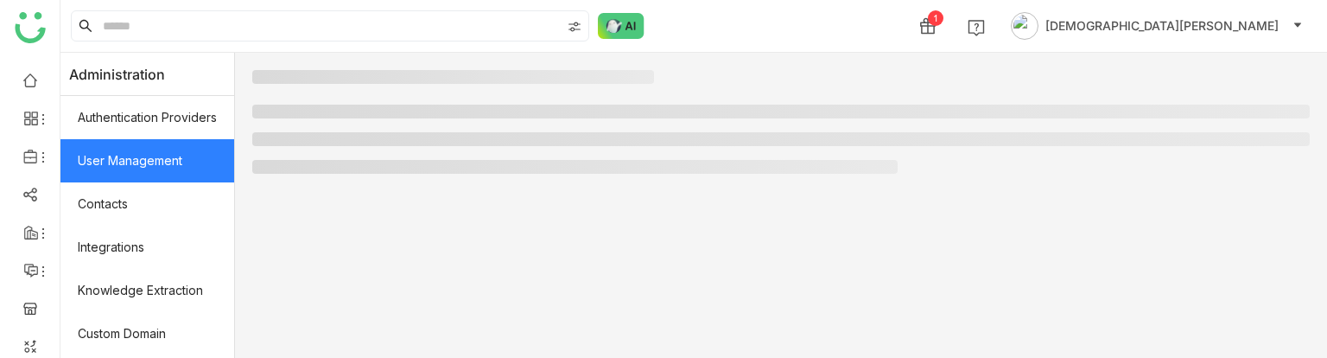
click at [173, 157] on link "User Management" at bounding box center [147, 160] width 174 height 43
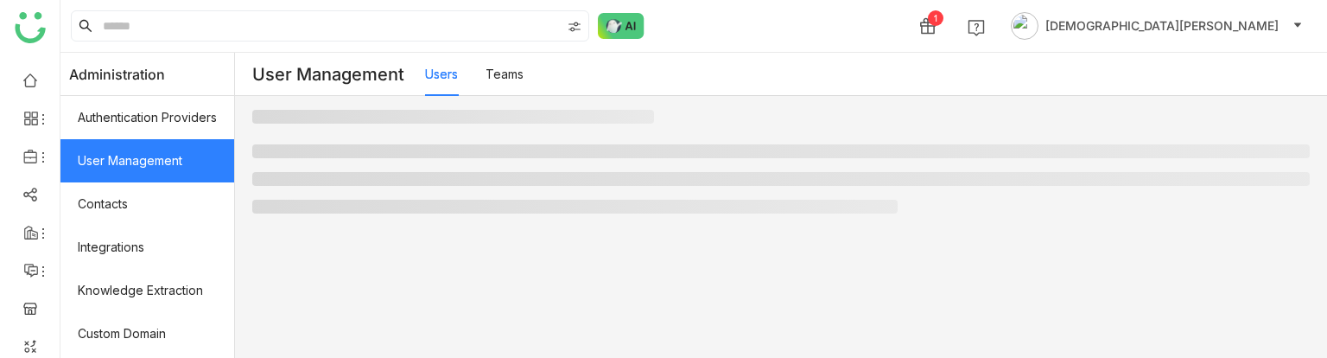
click at [517, 79] on link "Teams" at bounding box center [504, 74] width 38 height 15
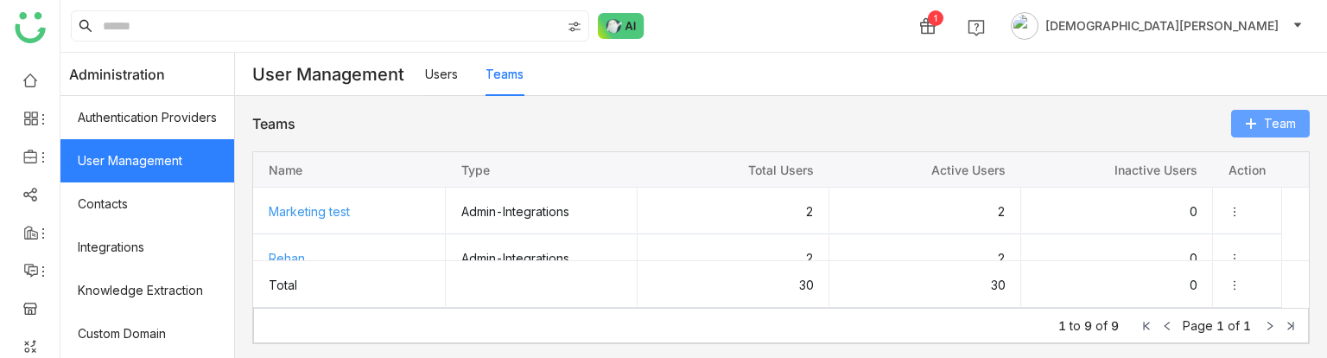
click at [1265, 124] on span "Team" at bounding box center [1280, 123] width 32 height 19
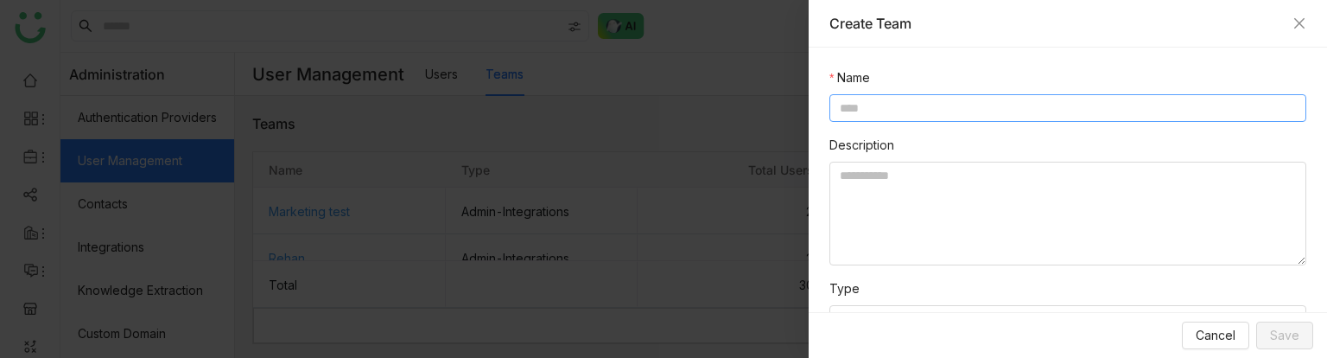
paste input "**********"
click at [881, 109] on input "**********" at bounding box center [1067, 108] width 477 height 28
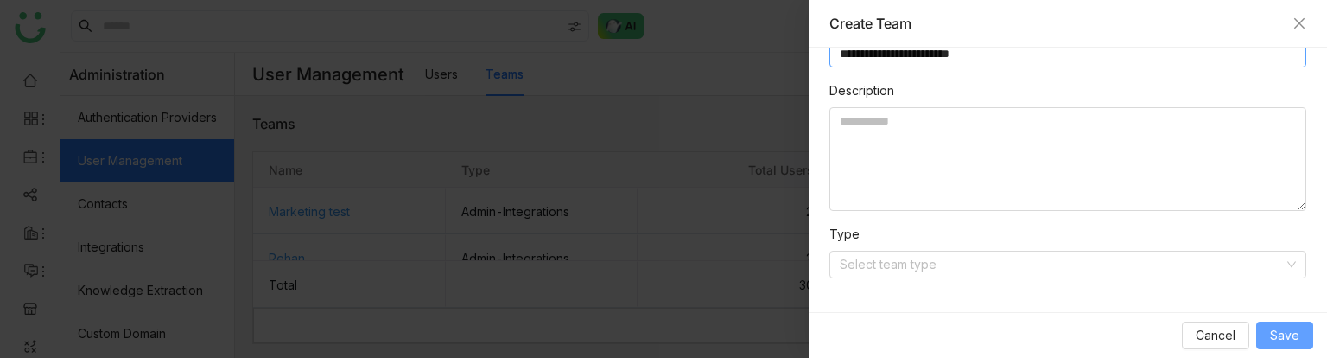
type input "**********"
click at [1278, 327] on span "Save" at bounding box center [1284, 335] width 29 height 19
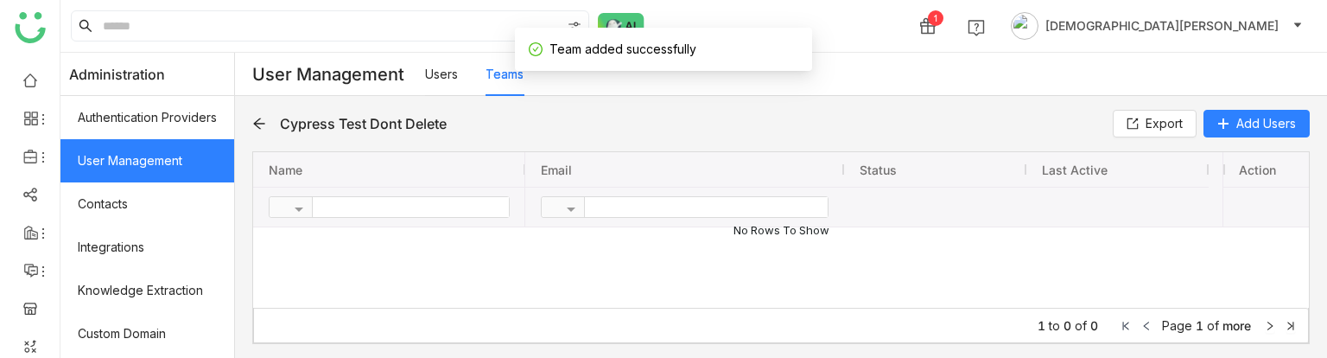
click at [266, 129] on icon at bounding box center [259, 124] width 14 height 14
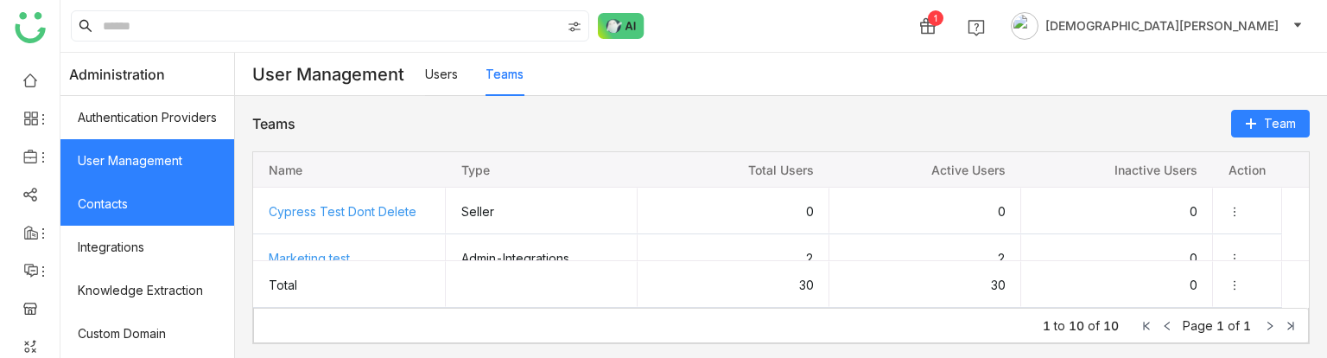
click at [127, 201] on link "Contacts" at bounding box center [147, 203] width 174 height 43
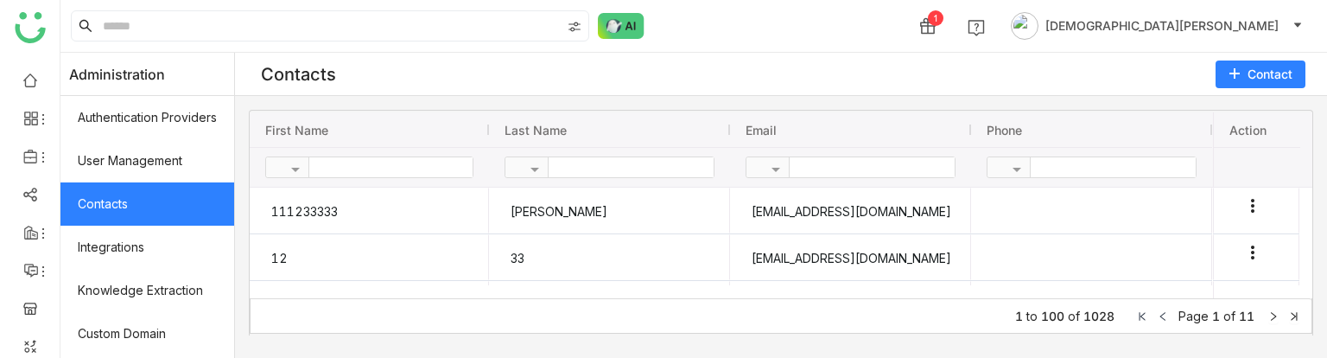
click at [1254, 76] on span "Contact" at bounding box center [1269, 74] width 45 height 17
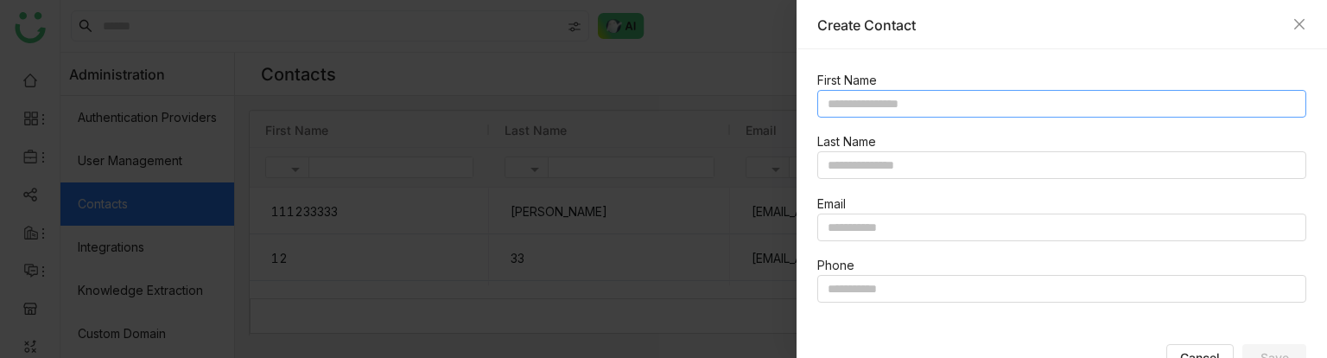
click at [964, 111] on input "text" at bounding box center [1061, 104] width 489 height 28
type input "******"
click at [903, 226] on input "text" at bounding box center [1061, 227] width 489 height 28
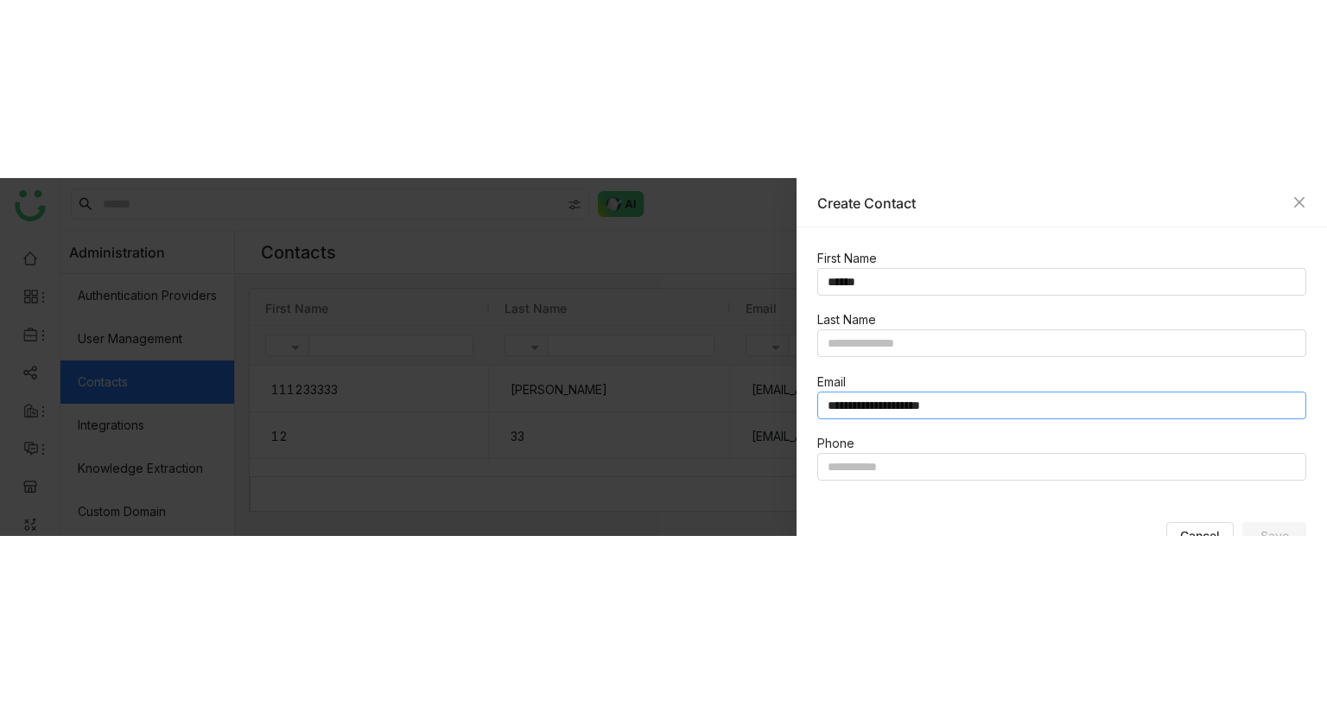
scroll to position [34, 0]
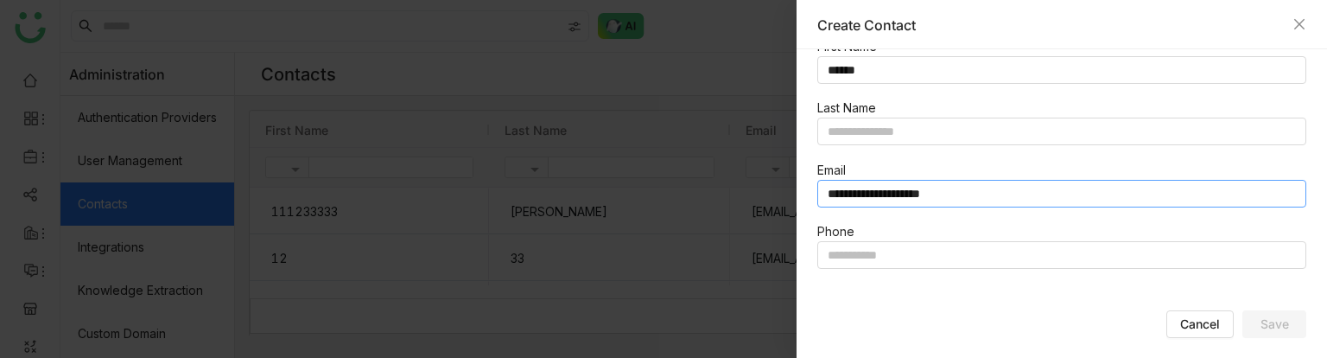
type input "**********"
click at [930, 320] on div "Cancel Save" at bounding box center [1065, 327] width 496 height 35
click at [940, 264] on input "text" at bounding box center [1061, 255] width 489 height 28
type input "**********"
click at [943, 277] on div "**********" at bounding box center [1065, 251] width 496 height 61
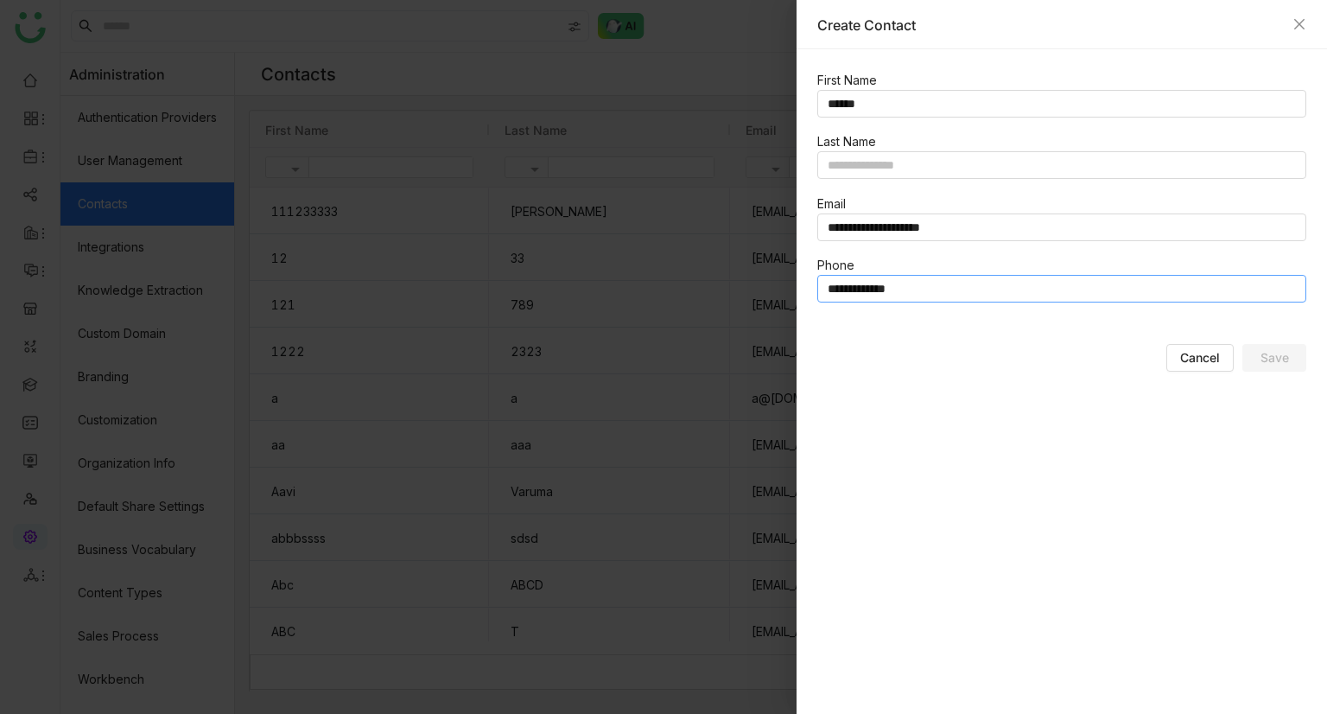
scroll to position [0, 0]
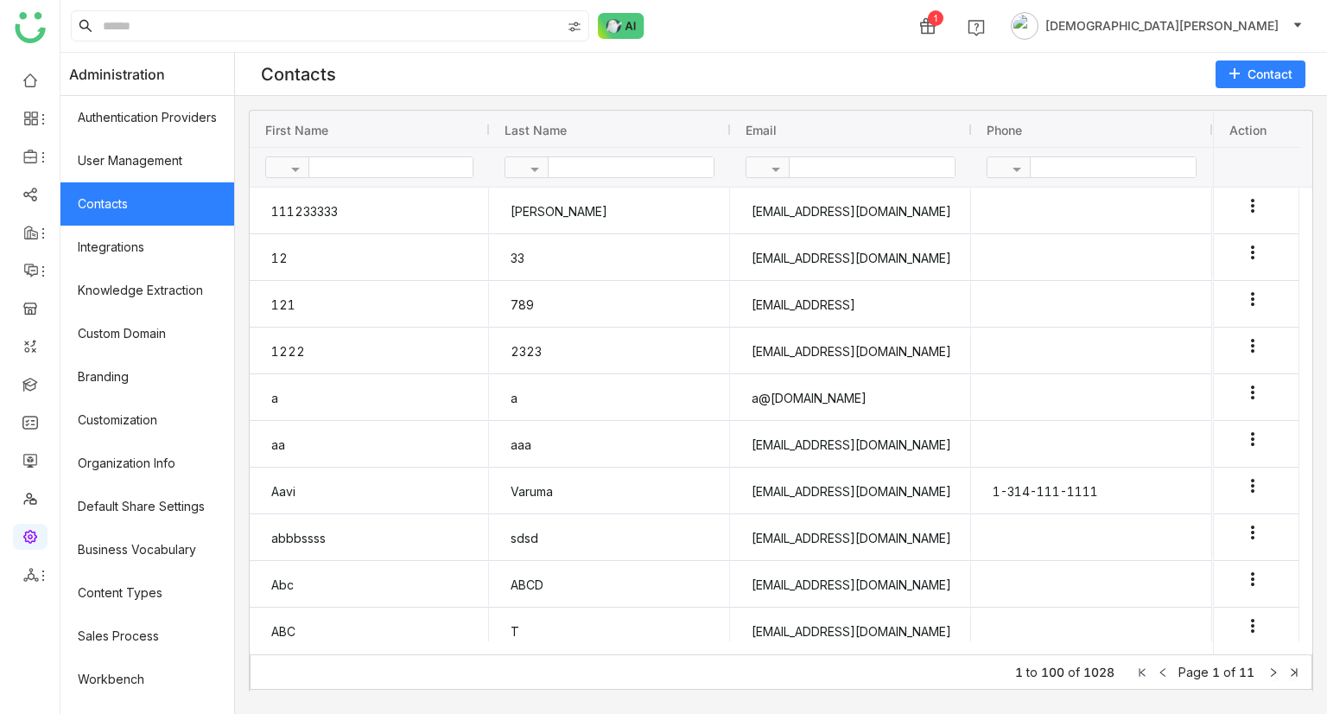
click at [1266, 80] on span "Contact" at bounding box center [1269, 74] width 45 height 17
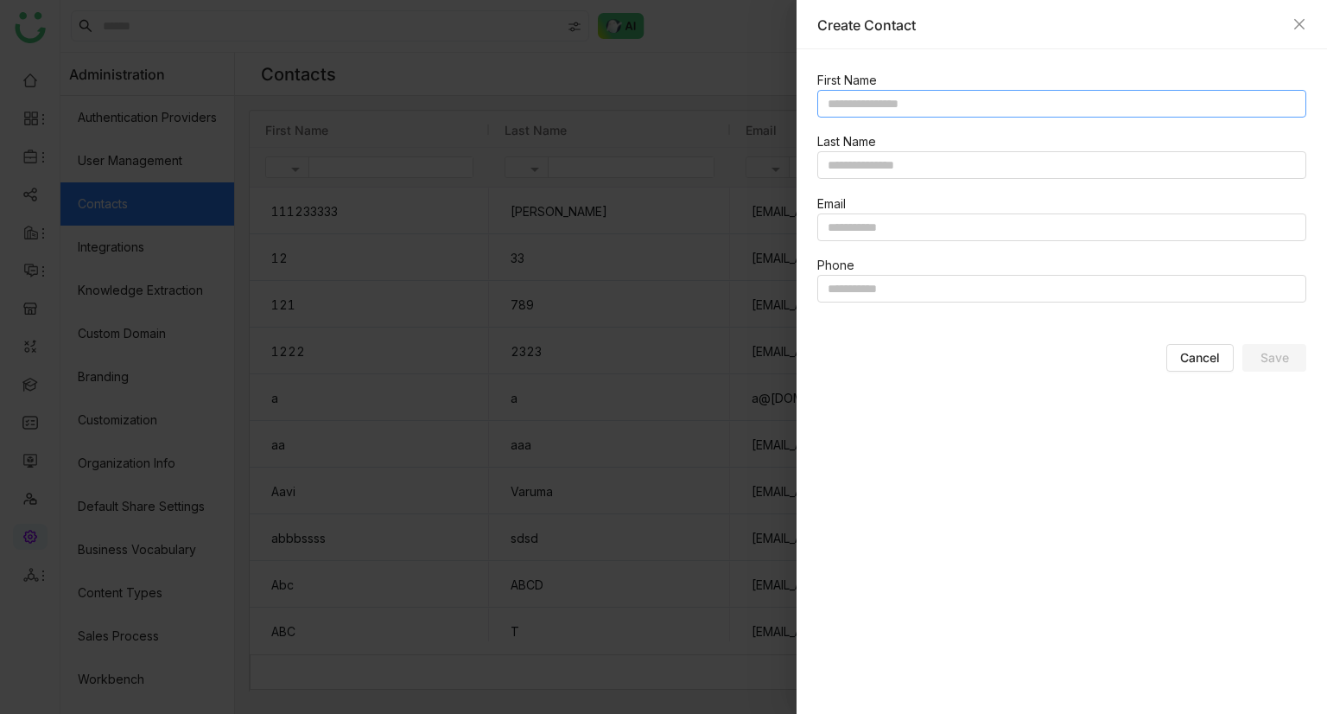
click at [926, 98] on input "text" at bounding box center [1061, 104] width 489 height 28
type input "******"
click at [871, 230] on input "text" at bounding box center [1061, 227] width 489 height 28
type input "**********"
click at [873, 296] on input "text" at bounding box center [1061, 289] width 489 height 28
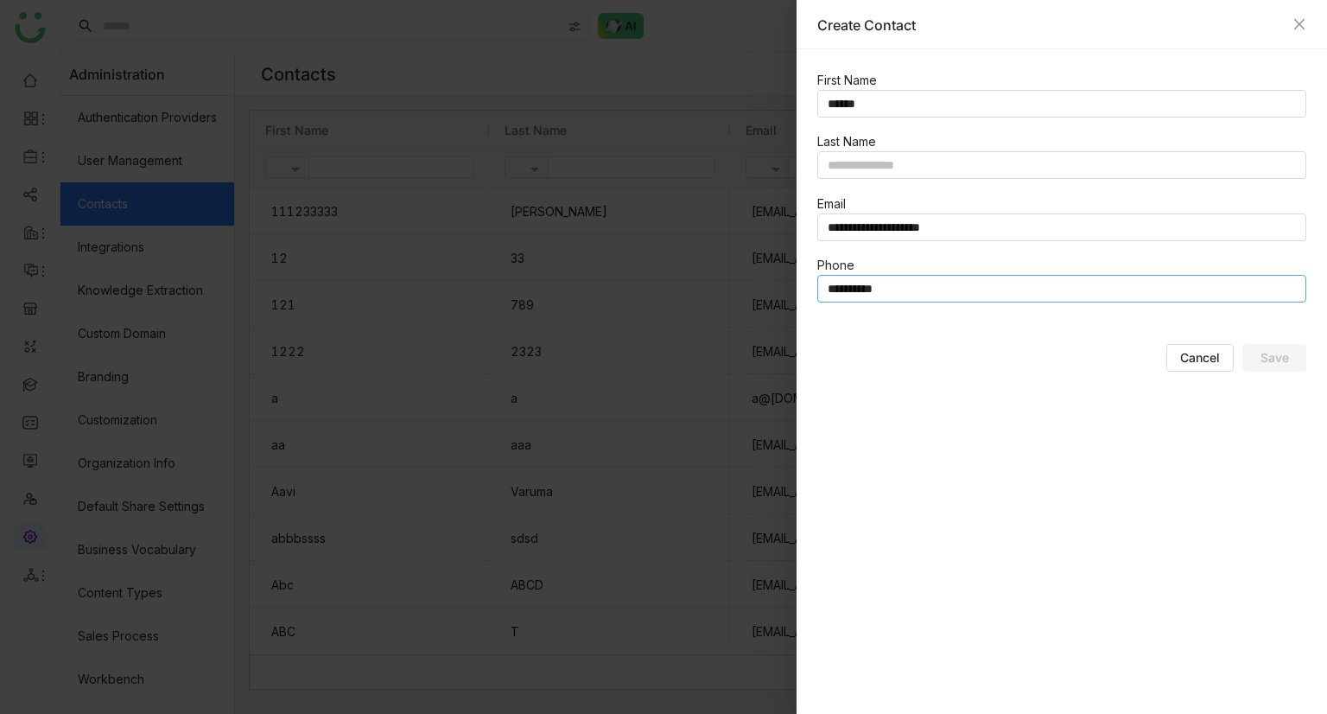
type input "**********"
click at [931, 346] on div "Cancel Save" at bounding box center [1065, 361] width 496 height 35
click at [875, 154] on nz-form-item "Last Name" at bounding box center [1061, 155] width 489 height 48
click at [875, 154] on input "text" at bounding box center [1061, 165] width 489 height 28
type input "*"
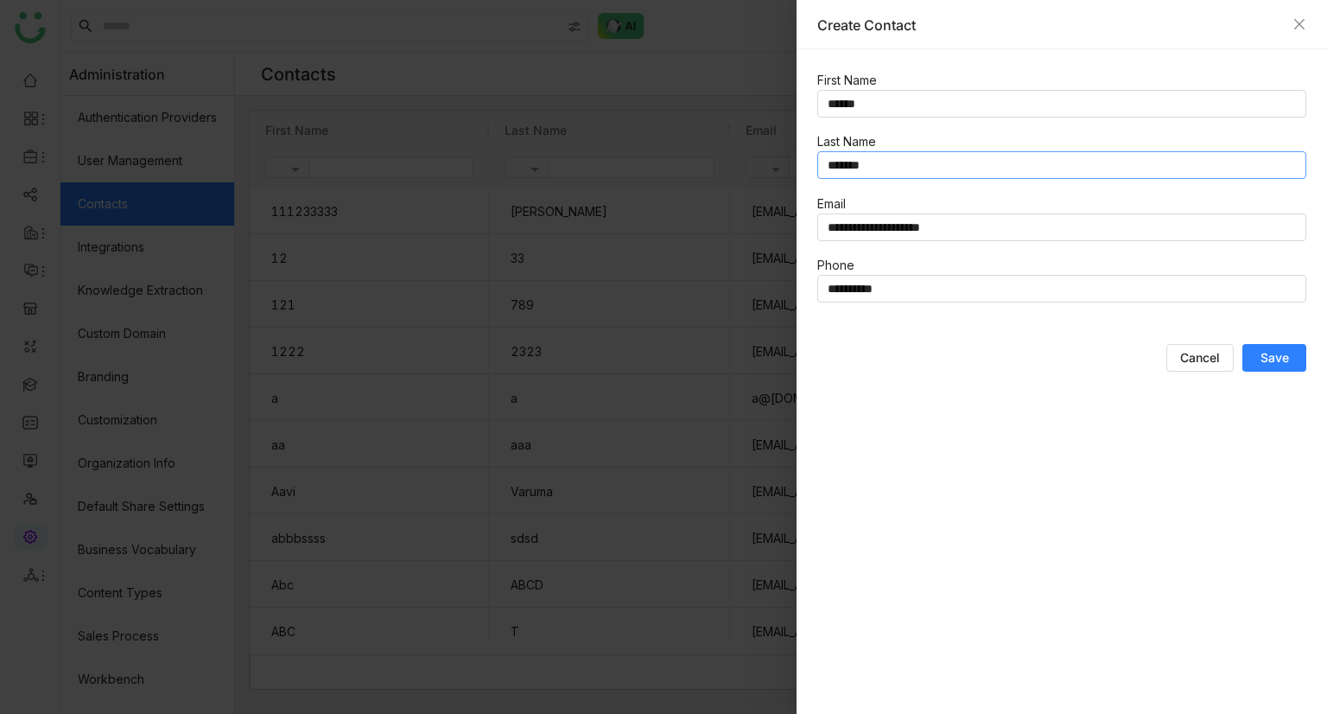
type input "*******"
click at [904, 428] on div "**********" at bounding box center [1061, 381] width 530 height 664
click at [284, 118] on div at bounding box center [663, 357] width 1327 height 714
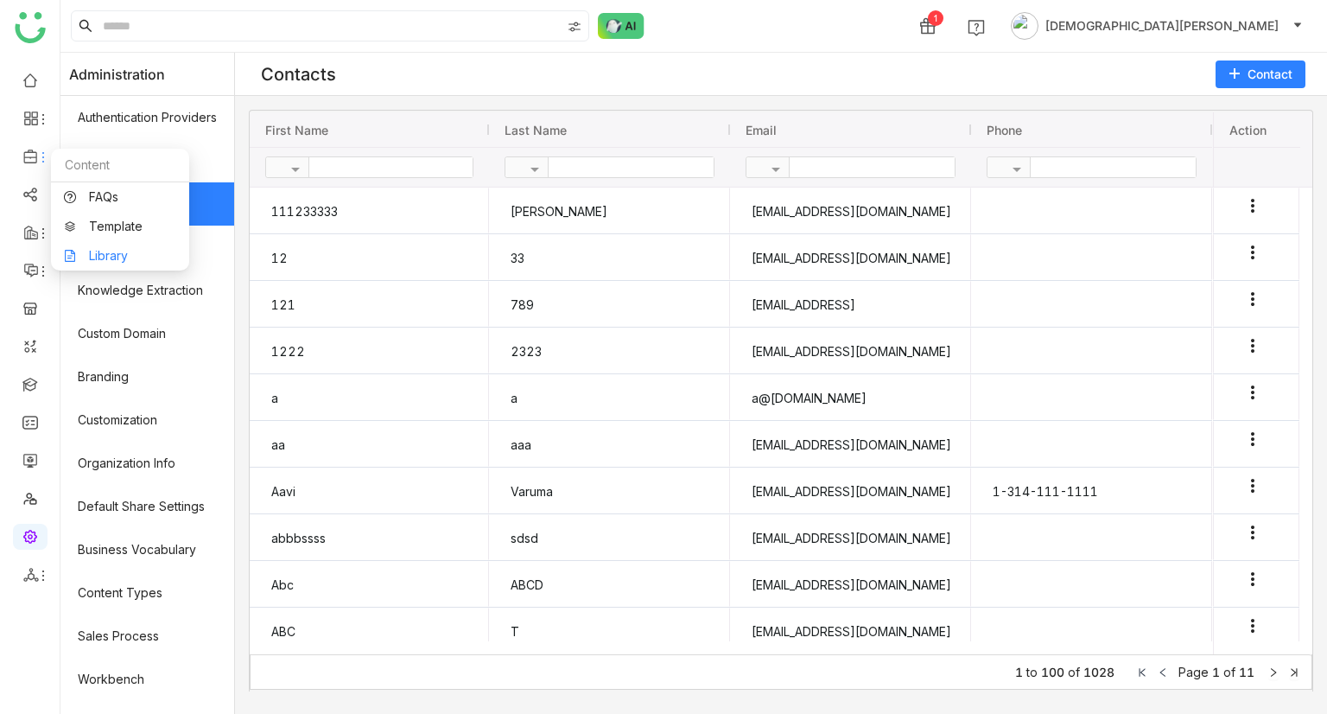
click at [137, 250] on link "Library" at bounding box center [120, 256] width 112 height 12
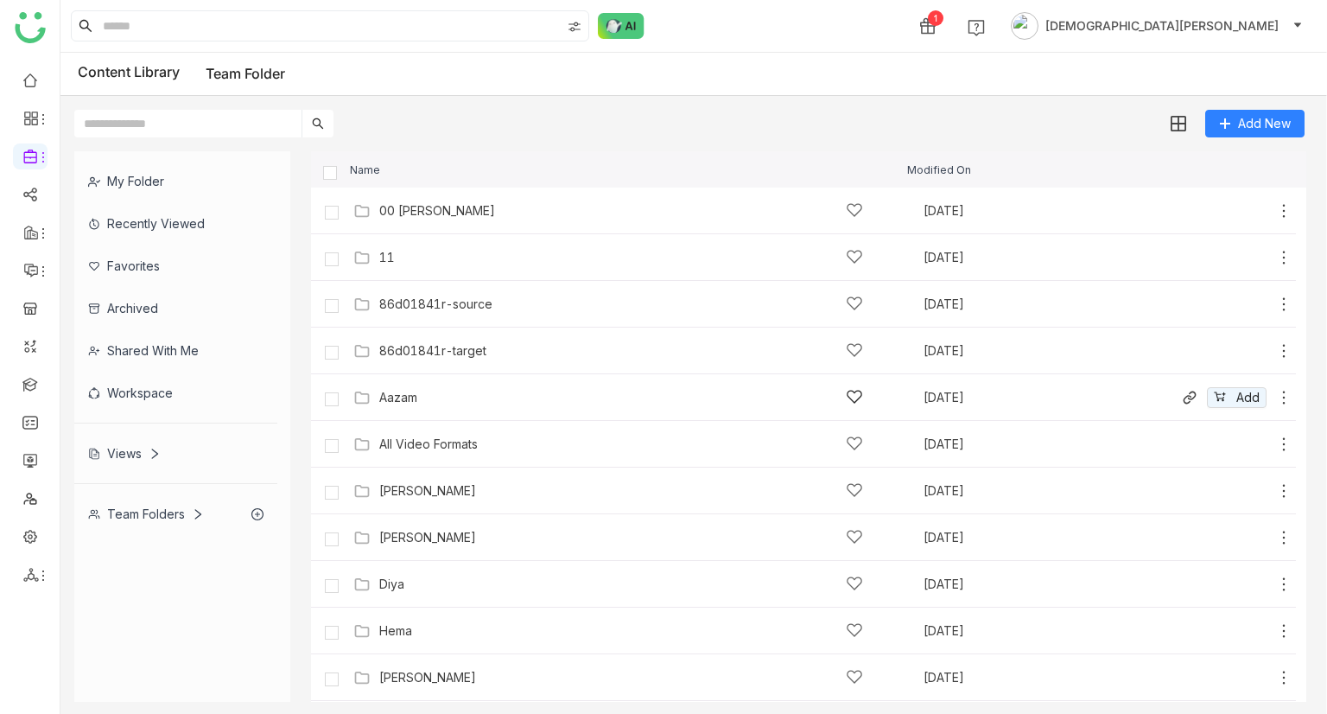
scroll to position [47, 0]
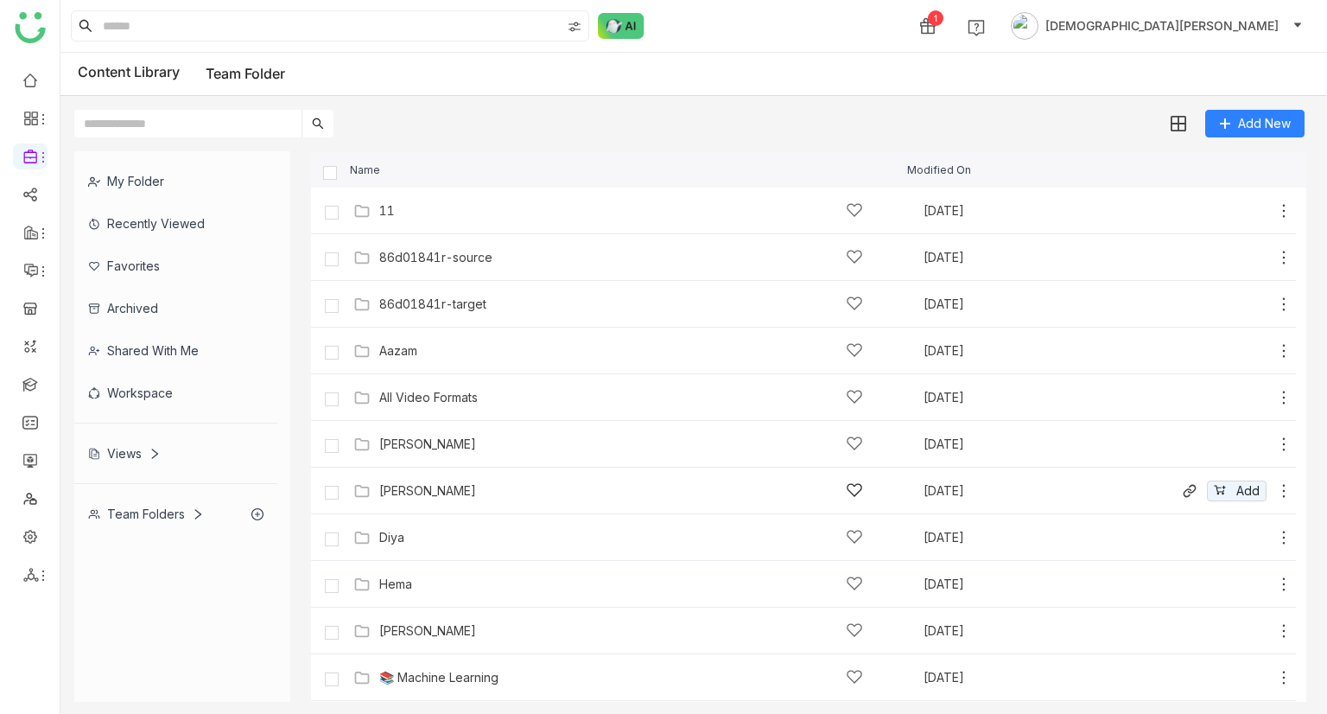
click at [449, 479] on div "Chiru Folder Aug 16, 2025 Add" at bounding box center [820, 490] width 943 height 27
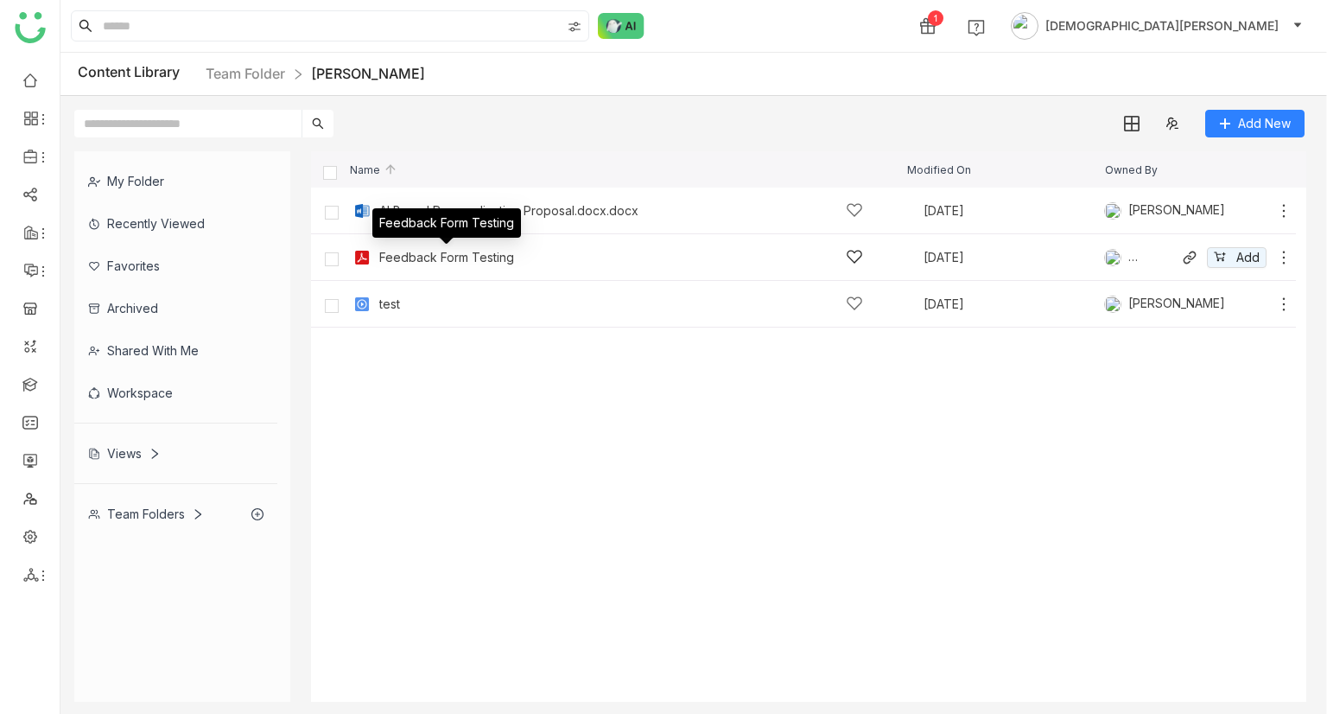
click at [475, 255] on div "Feedback Form Testing" at bounding box center [446, 258] width 135 height 14
